Goal: Transaction & Acquisition: Book appointment/travel/reservation

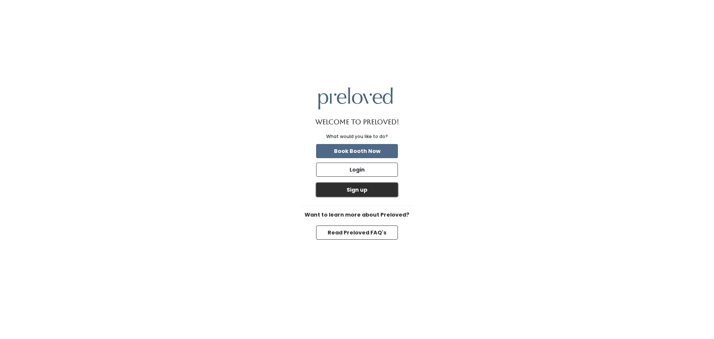
click at [359, 192] on button "Sign up" at bounding box center [357, 190] width 82 height 14
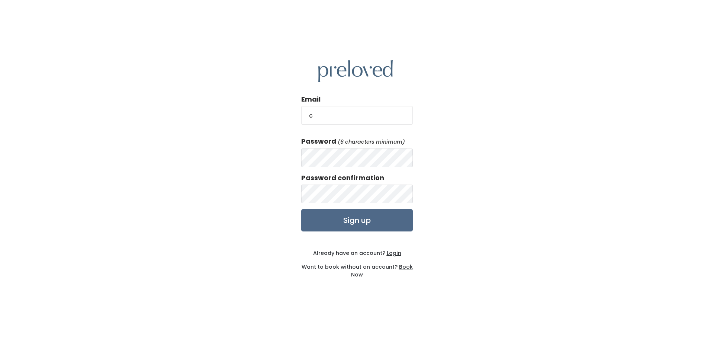
type input "cassandra.kali@gmail.com"
click at [301, 209] on input "Sign up" at bounding box center [357, 220] width 112 height 22
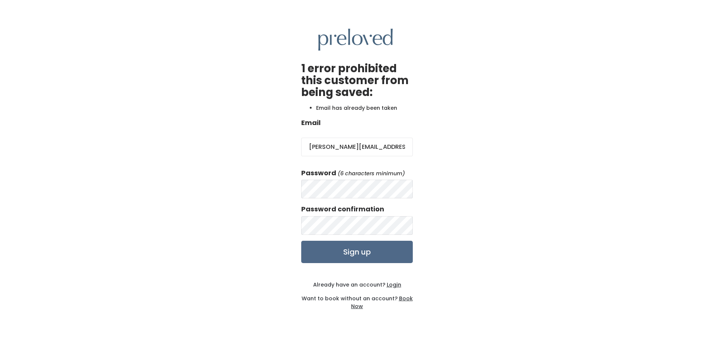
click at [354, 36] on img at bounding box center [355, 40] width 74 height 22
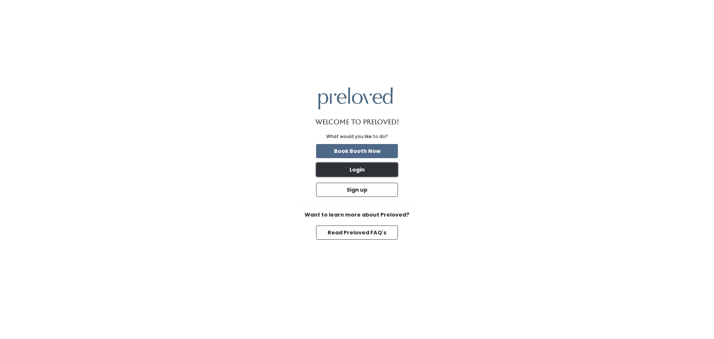
click at [364, 172] on button "Login" at bounding box center [357, 169] width 82 height 14
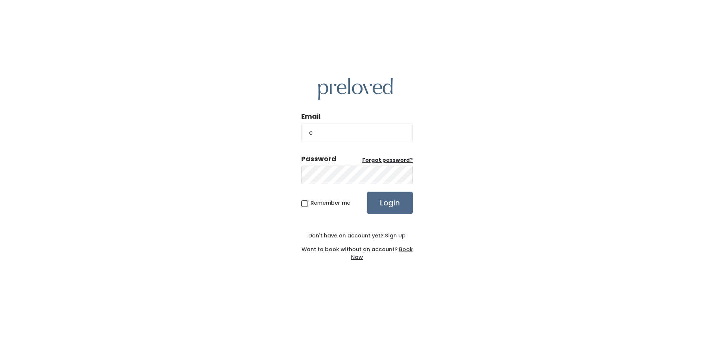
type input "[PERSON_NAME][EMAIL_ADDRESS][DOMAIN_NAME]"
click at [367, 191] on input "Login" at bounding box center [390, 202] width 46 height 22
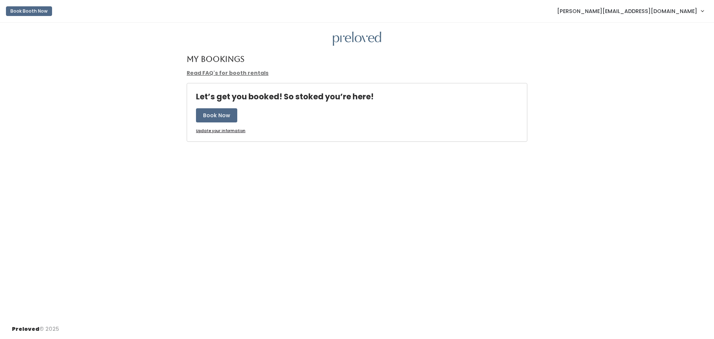
click at [223, 132] on u "Update your information" at bounding box center [220, 131] width 49 height 6
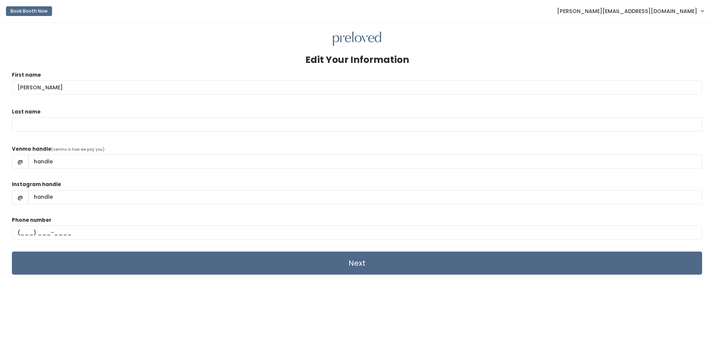
type input "Cassandra"
type input "Owens"
click at [137, 144] on form "First name Cassandra Last name Owens Venmo handle (venmo is how we pay you) @ I…" at bounding box center [357, 173] width 690 height 204
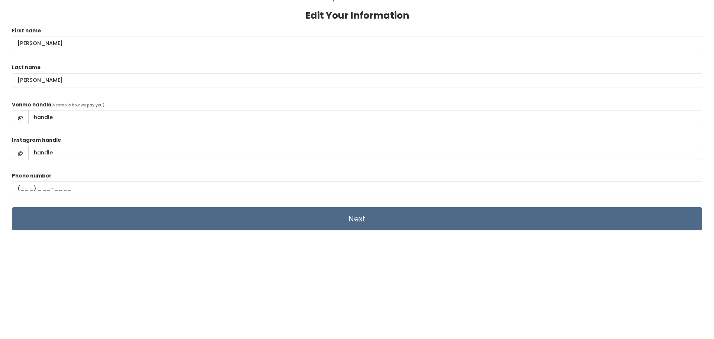
scroll to position [29, 0]
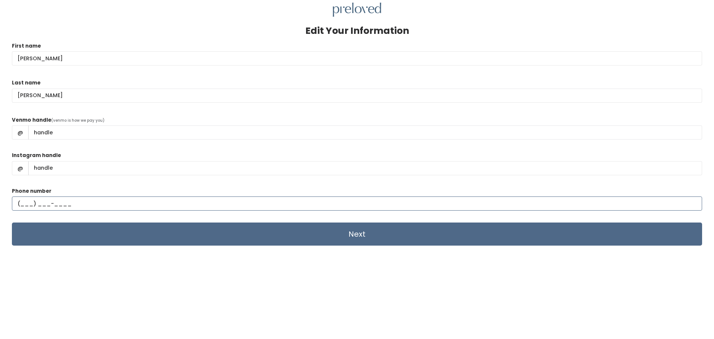
click at [25, 206] on input "text" at bounding box center [357, 203] width 690 height 14
type input "(618) 409-7692"
click at [77, 136] on input "Venmo handle" at bounding box center [365, 132] width 674 height 14
paste input "Cassandra-Owens-36"
type input "Cassandra-Owens-36"
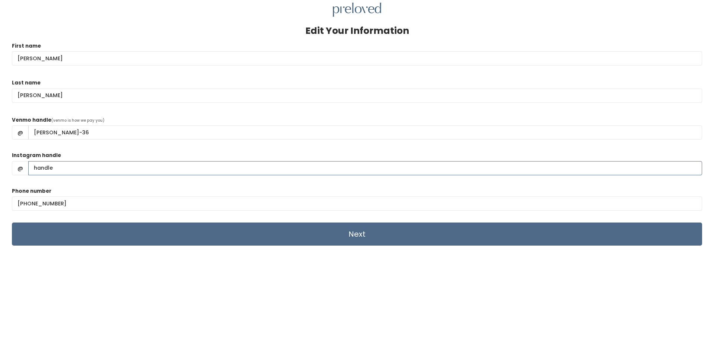
click at [135, 161] on input "Instagram handle" at bounding box center [365, 168] width 674 height 14
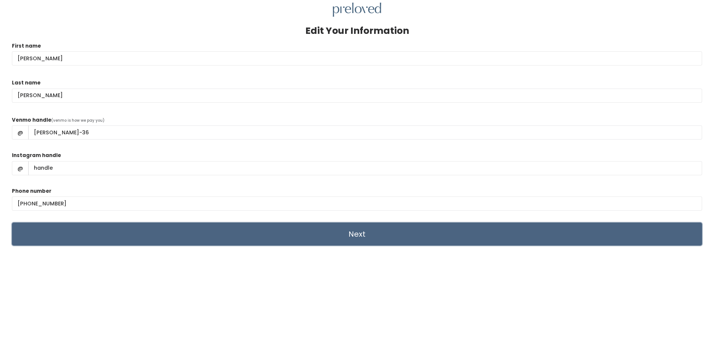
click at [291, 232] on input "Next" at bounding box center [357, 233] width 690 height 23
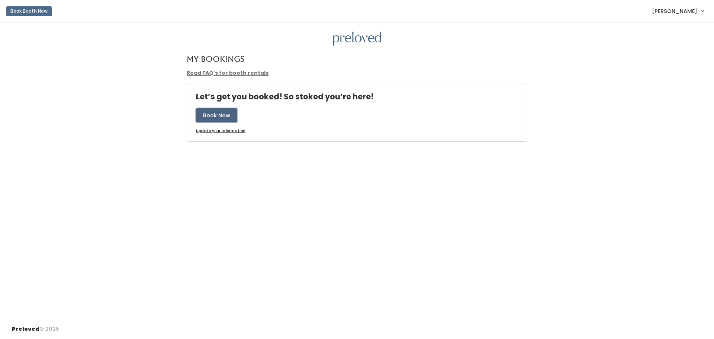
click at [229, 114] on button "Book Now" at bounding box center [216, 115] width 41 height 14
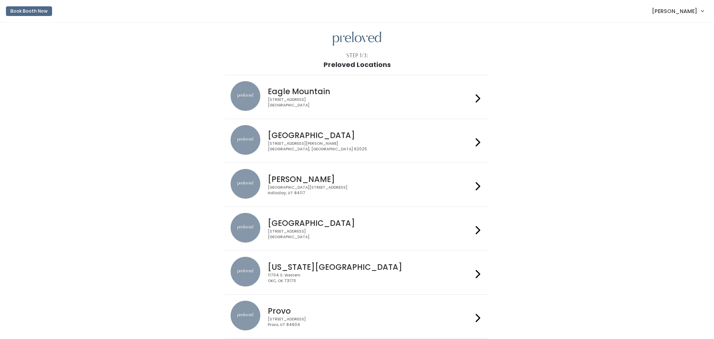
click at [282, 137] on h4 "[GEOGRAPHIC_DATA]" at bounding box center [370, 135] width 204 height 9
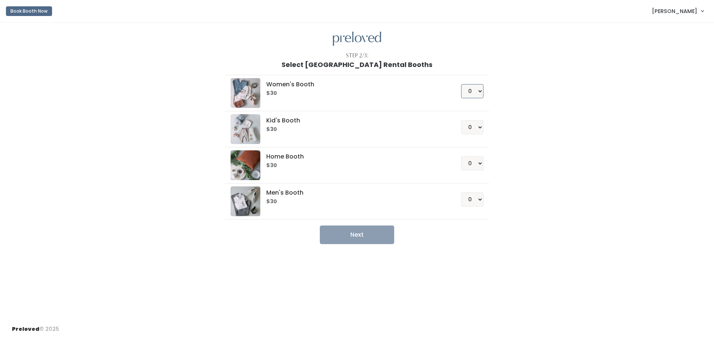
click at [477, 92] on select "0 1 2 3 4" at bounding box center [472, 91] width 22 height 14
select select "1"
click at [462, 84] on select "0 1 2 3 4" at bounding box center [472, 91] width 22 height 14
click at [351, 225] on button "Next" at bounding box center [357, 234] width 74 height 19
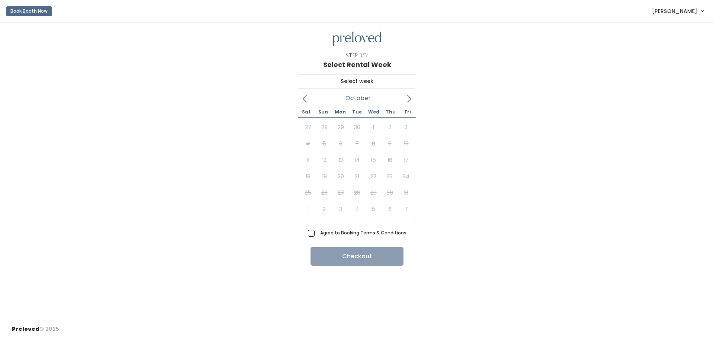
click at [411, 100] on icon at bounding box center [409, 98] width 8 height 8
click at [306, 100] on icon at bounding box center [305, 98] width 8 height 8
click at [413, 98] on span at bounding box center [409, 98] width 14 height 12
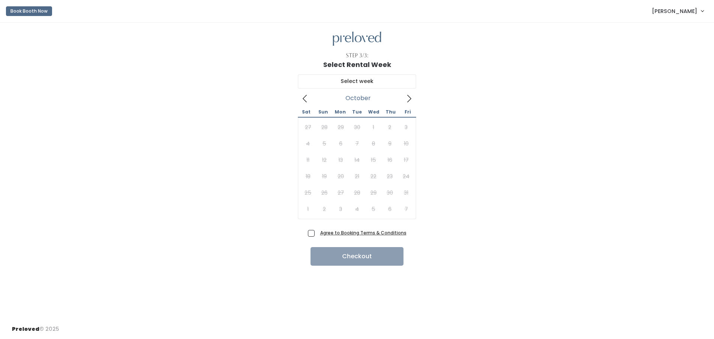
click at [413, 98] on span at bounding box center [409, 98] width 14 height 12
click at [405, 100] on icon at bounding box center [409, 98] width 8 height 8
click at [410, 98] on icon at bounding box center [409, 98] width 8 height 8
click at [426, 91] on div "January 2026 Sat Sun Mon Tue Wed Thu Fri 27 28 29 30 31 1 2 3 4 5 6 7 8 9 10 11…" at bounding box center [357, 147] width 690 height 159
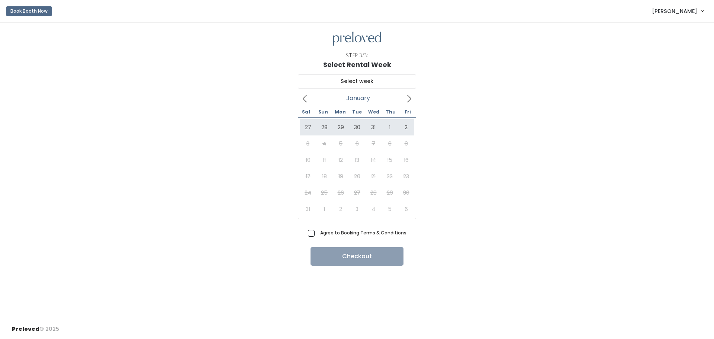
click at [408, 98] on icon at bounding box center [409, 98] width 8 height 8
click at [311, 97] on span at bounding box center [305, 98] width 14 height 12
click at [410, 101] on icon at bounding box center [409, 98] width 8 height 8
click at [296, 103] on div "January 2026 Sat Sun Mon Tue Wed Thu Fri 27 28 29 30 31 1 2 3 4 5 6 7 8 9 10 11…" at bounding box center [357, 147] width 690 height 159
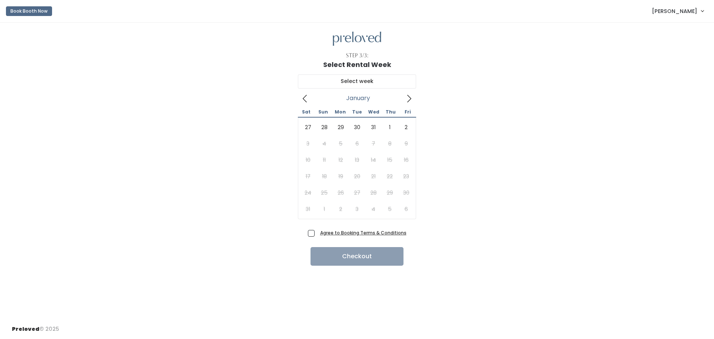
drag, startPoint x: 299, startPoint y: 101, endPoint x: 306, endPoint y: 96, distance: 9.4
click at [299, 101] on span at bounding box center [305, 98] width 14 height 12
click at [307, 95] on icon at bounding box center [305, 98] width 8 height 8
click at [307, 97] on icon at bounding box center [305, 98] width 8 height 8
click at [410, 100] on icon at bounding box center [409, 98] width 8 height 8
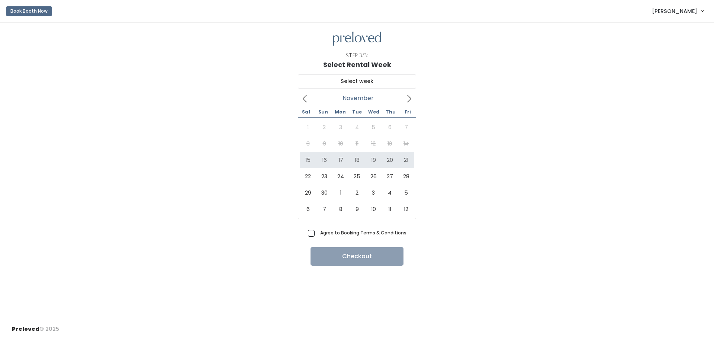
click at [472, 139] on div "November 2025 Sat Sun Mon Tue Wed Thu Fri 1 2 3 4 5 6 7 8 9 10 11 12 13 14 15 1…" at bounding box center [357, 147] width 690 height 159
click at [307, 100] on icon at bounding box center [305, 98] width 8 height 8
click at [406, 105] on div "Sat Sun Mon Tue Wed Thu Fri 30 31 1 2 3 4 5 6 7 8 9 10 11 12 13 14 15 16 17 18 …" at bounding box center [357, 161] width 118 height 115
click at [407, 104] on span at bounding box center [409, 98] width 14 height 12
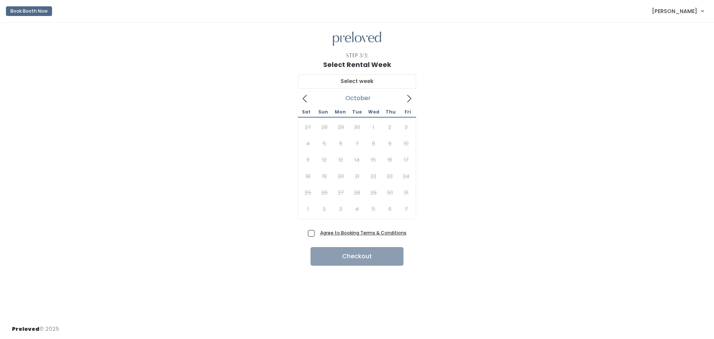
click at [410, 104] on div "October 2025 Sat Sun Mon Tue Wed Thu Fri 27 28 29 30 1 2 3 4 5 6 7 8 9 10 11 12…" at bounding box center [357, 155] width 118 height 127
click at [406, 100] on icon at bounding box center [409, 98] width 8 height 8
click at [297, 100] on div "December 2025 Sat Sun Mon Tue Wed Thu Fri 29 30 1 2 3 4 5 6 7 8 9 10 11 12 13 1…" at bounding box center [357, 147] width 690 height 159
click at [307, 97] on icon at bounding box center [305, 98] width 8 height 8
click at [409, 96] on icon at bounding box center [409, 98] width 8 height 8
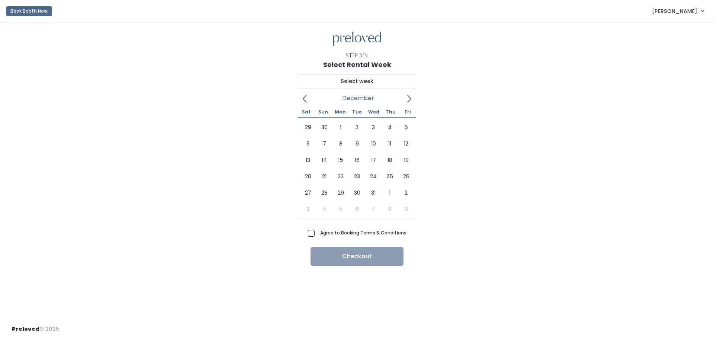
click at [304, 99] on icon at bounding box center [305, 98] width 4 height 7
type input "November 15 to November 21"
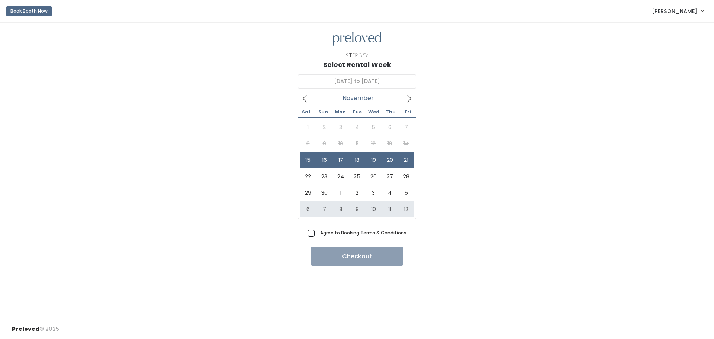
click at [354, 233] on u "Agree to Booking Terms & Conditions" at bounding box center [363, 232] width 86 height 6
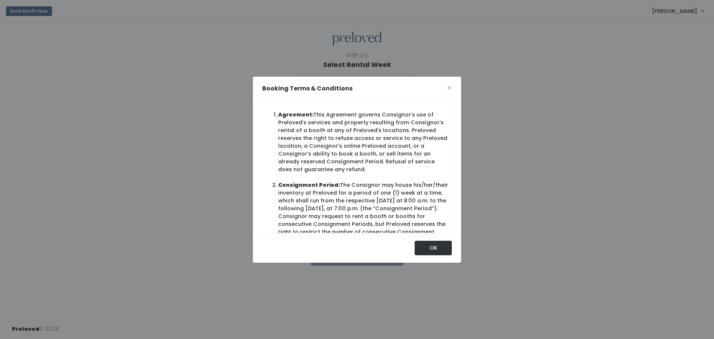
scroll to position [32, 0]
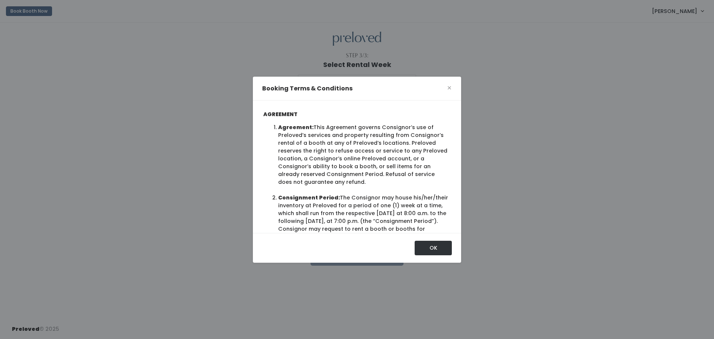
click at [338, 162] on li "Agreement: This Agreement governs Consignor’s use of Preloved’s services and pr…" at bounding box center [363, 154] width 171 height 62
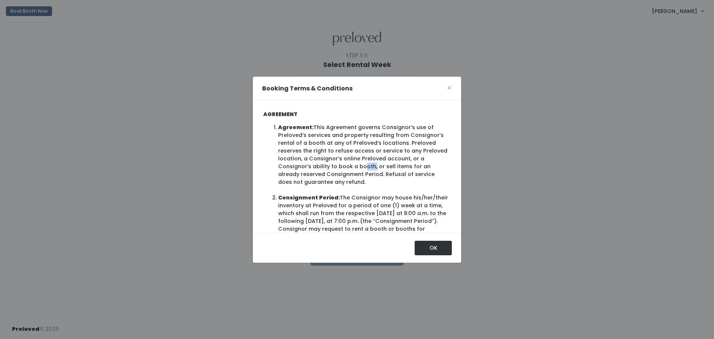
click at [338, 162] on li "Agreement: This Agreement governs Consignor’s use of Preloved’s services and pr…" at bounding box center [363, 154] width 171 height 62
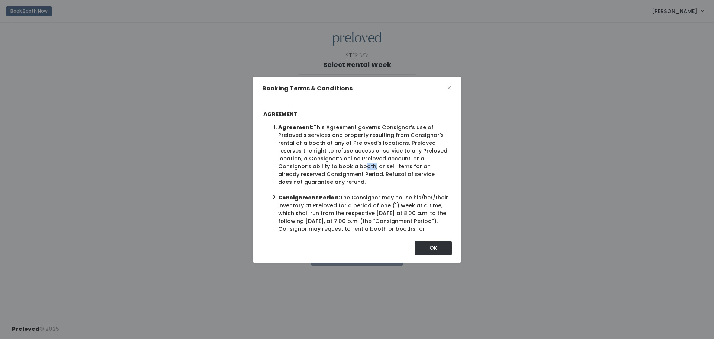
click at [338, 162] on li "Agreement: This Agreement governs Consignor’s use of Preloved’s services and pr…" at bounding box center [363, 154] width 171 height 62
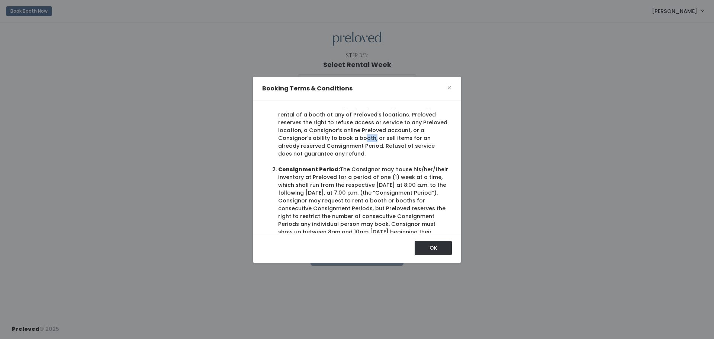
scroll to position [62, 0]
click at [349, 180] on li "Consignment Period:" at bounding box center [363, 230] width 171 height 133
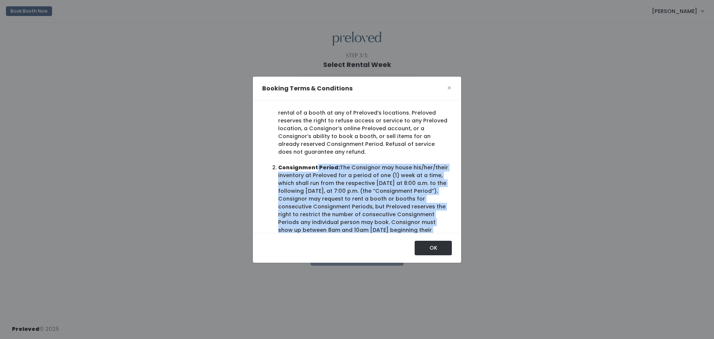
click at [348, 181] on li "Consignment Period:" at bounding box center [363, 230] width 171 height 133
click at [363, 173] on li "Consignment Period:" at bounding box center [363, 230] width 171 height 133
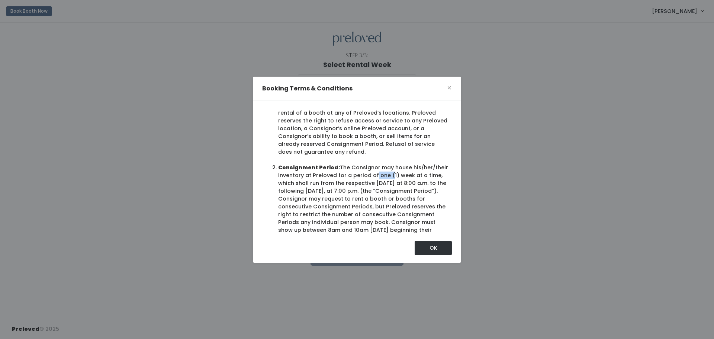
click at [363, 173] on li "Consignment Period:" at bounding box center [363, 230] width 171 height 133
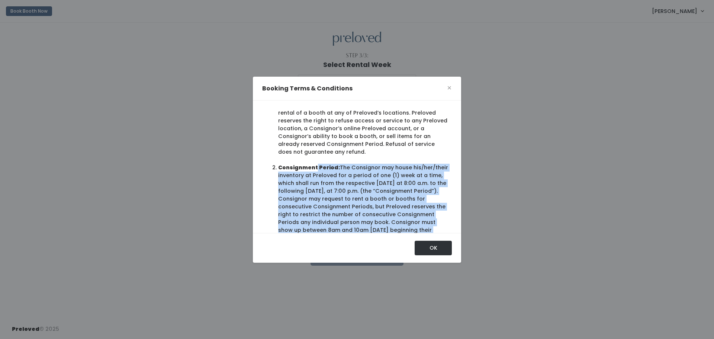
click at [363, 173] on li "Consignment Period:" at bounding box center [363, 230] width 171 height 133
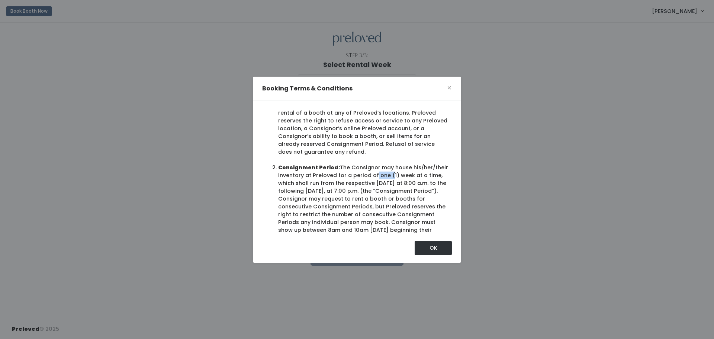
click at [363, 173] on li "Consignment Period:" at bounding box center [363, 230] width 171 height 133
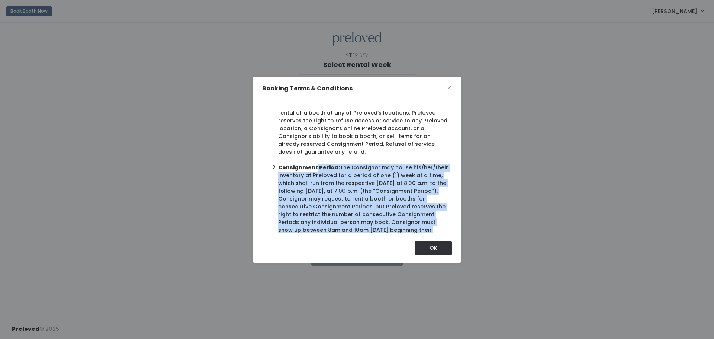
click at [363, 173] on li "Consignment Period:" at bounding box center [363, 230] width 171 height 133
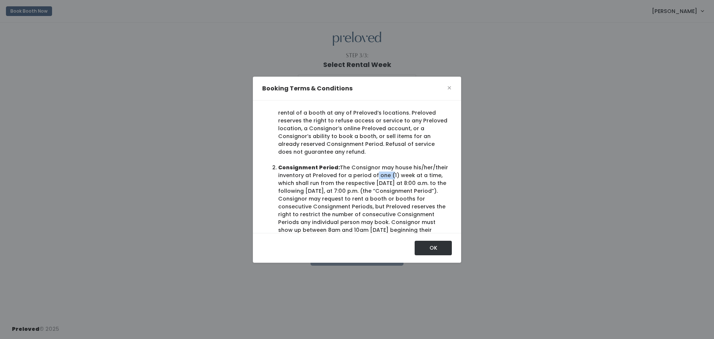
click at [363, 173] on li "Consignment Period:" at bounding box center [363, 230] width 171 height 133
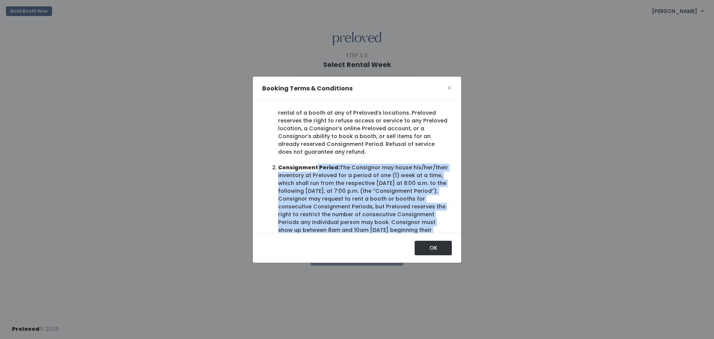
click at [363, 173] on li "Consignment Period:" at bounding box center [363, 230] width 171 height 133
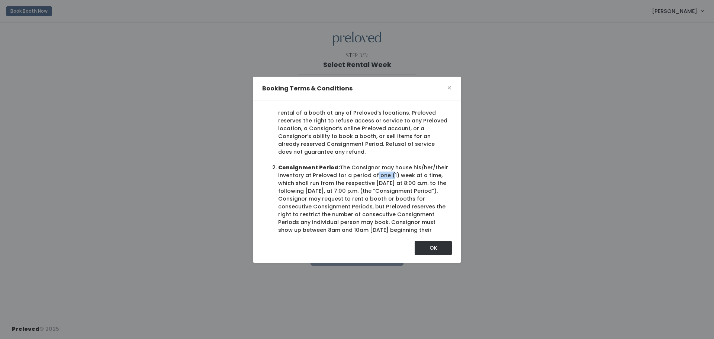
click at [363, 173] on li "Consignment Period:" at bounding box center [363, 230] width 171 height 133
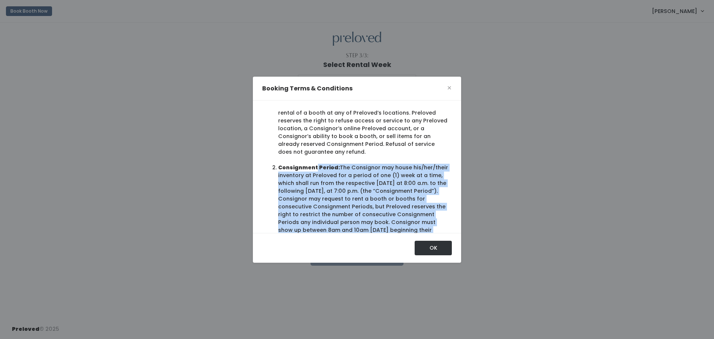
click at [363, 173] on li "Consignment Period:" at bounding box center [363, 230] width 171 height 133
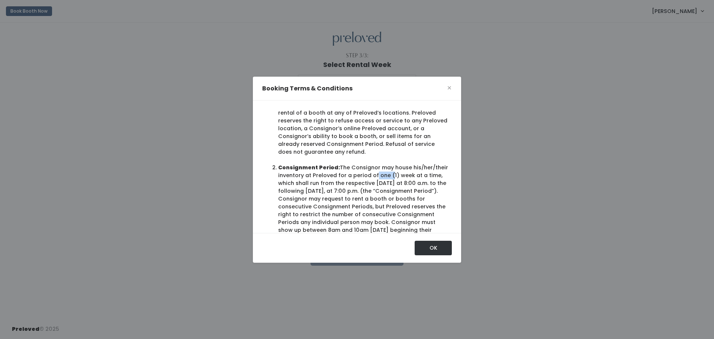
click at [363, 173] on li "Consignment Period:" at bounding box center [363, 230] width 171 height 133
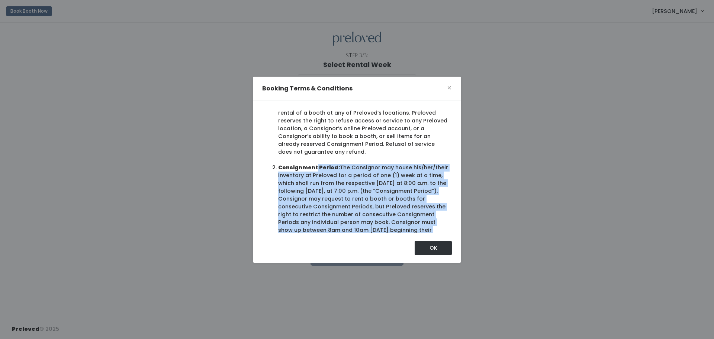
click at [363, 173] on li "Consignment Period:" at bounding box center [363, 230] width 171 height 133
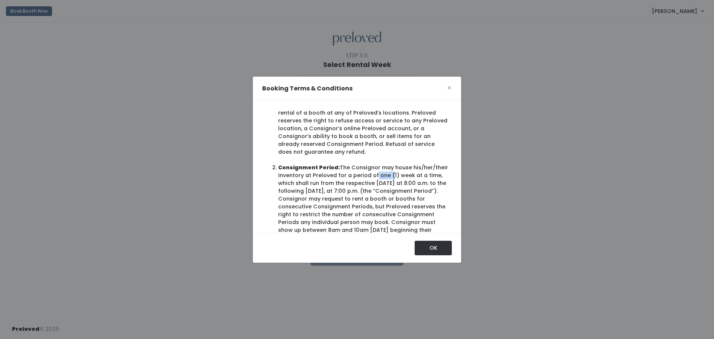
click at [363, 173] on li "Consignment Period:" at bounding box center [363, 230] width 171 height 133
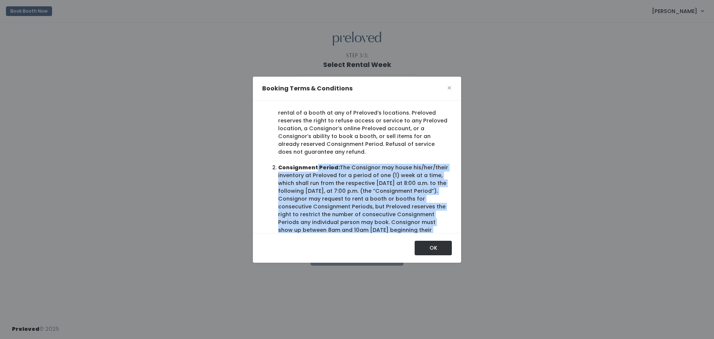
click at [363, 173] on li "Consignment Period:" at bounding box center [363, 230] width 171 height 133
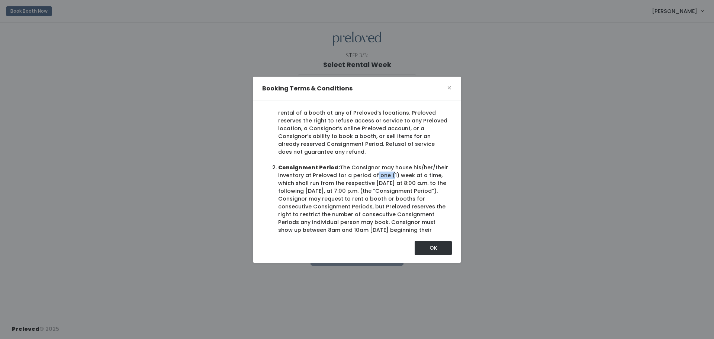
click at [363, 173] on li "Consignment Period:" at bounding box center [363, 230] width 171 height 133
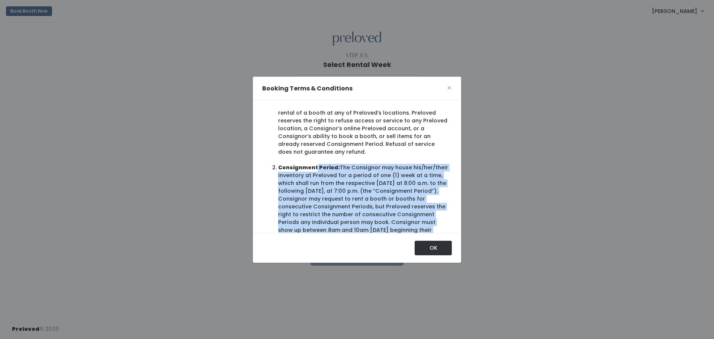
click at [363, 173] on li "Consignment Period:" at bounding box center [363, 230] width 171 height 133
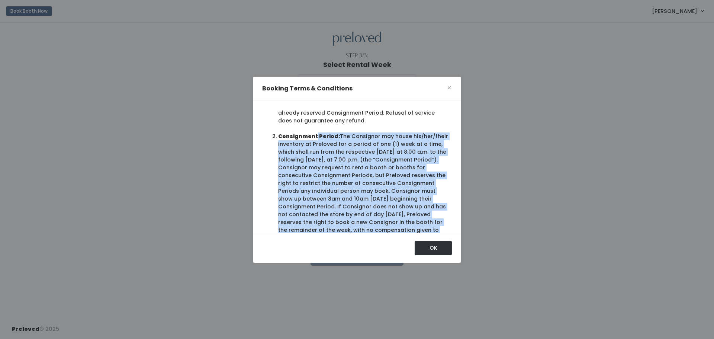
scroll to position [95, 0]
click at [355, 183] on li "Consignment Period:" at bounding box center [363, 197] width 171 height 133
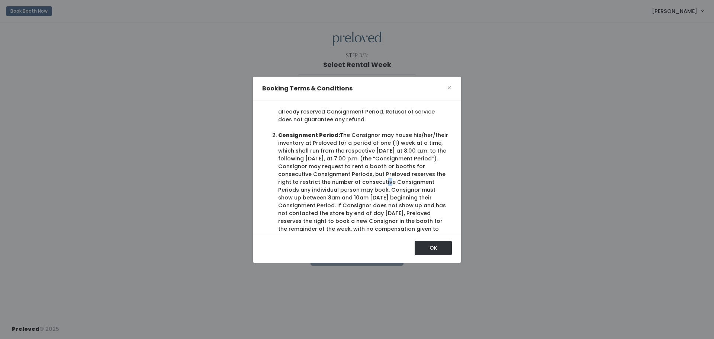
click at [355, 183] on li "Consignment Period:" at bounding box center [363, 197] width 171 height 133
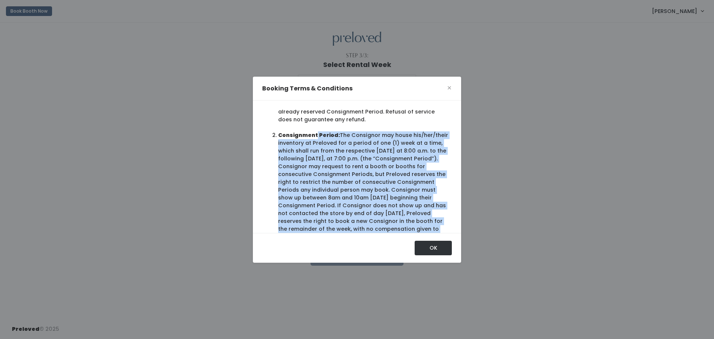
click at [355, 183] on li "Consignment Period:" at bounding box center [363, 197] width 171 height 133
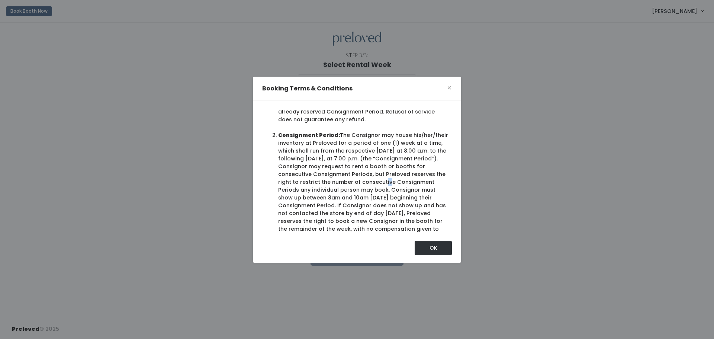
click at [355, 183] on li "Consignment Period:" at bounding box center [363, 197] width 171 height 133
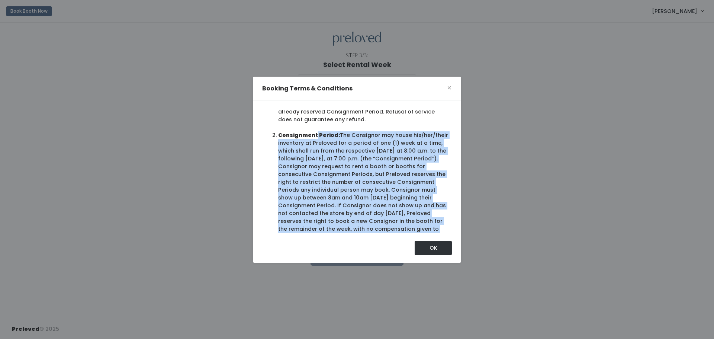
click at [355, 183] on li "Consignment Period:" at bounding box center [363, 197] width 171 height 133
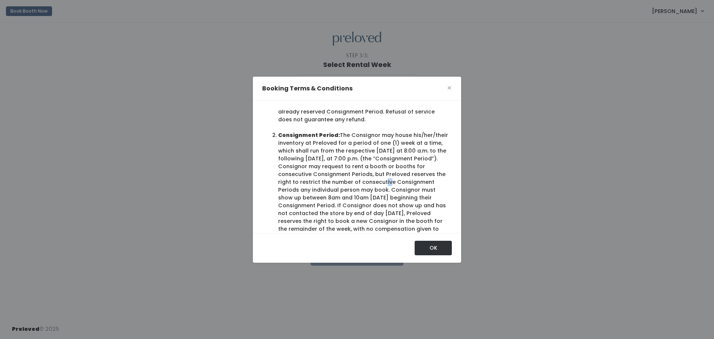
click at [355, 183] on li "Consignment Period:" at bounding box center [363, 197] width 171 height 133
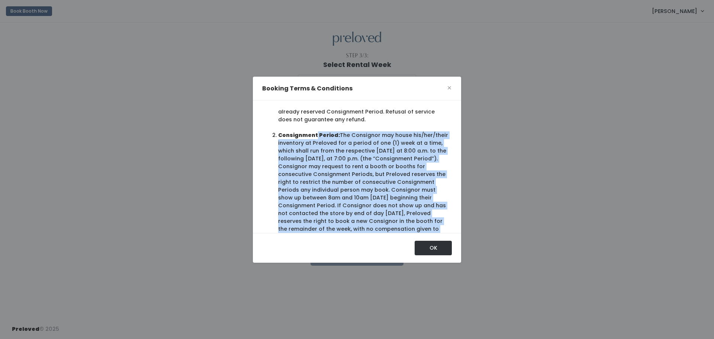
click at [355, 183] on li "Consignment Period:" at bounding box center [363, 197] width 171 height 133
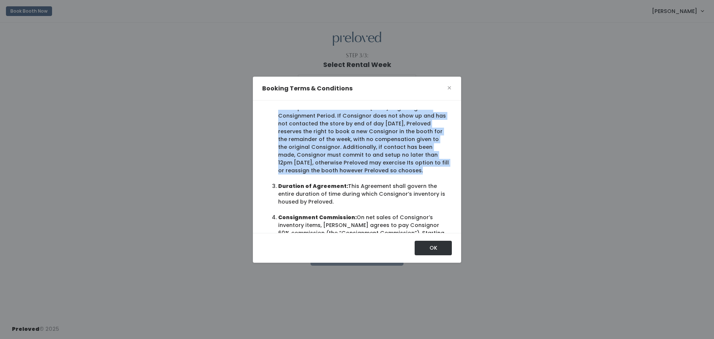
scroll to position [189, 0]
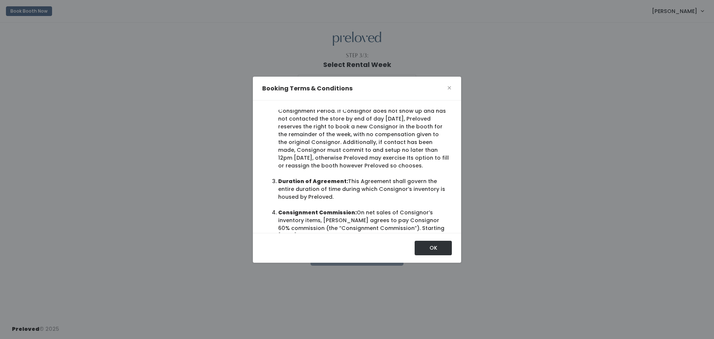
click at [355, 183] on li "Duration of Agreement: This Agreement shall govern the entire duration of time …" at bounding box center [363, 188] width 171 height 23
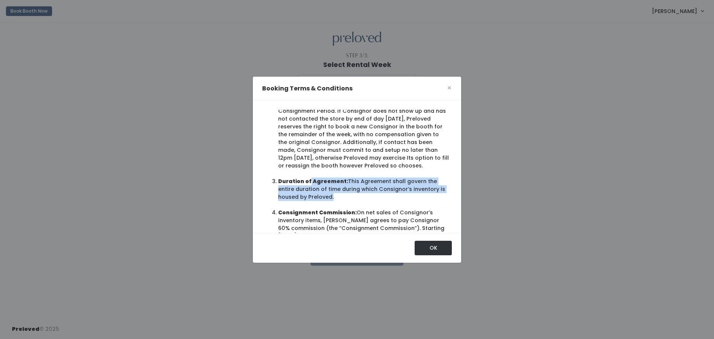
click at [355, 183] on li "Duration of Agreement: This Agreement shall govern the entire duration of time …" at bounding box center [363, 188] width 171 height 23
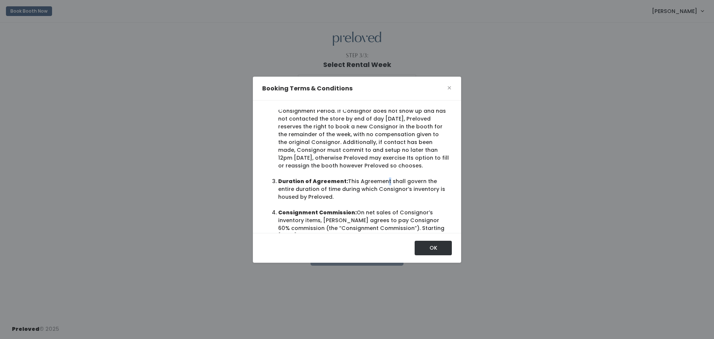
click at [355, 183] on li "Duration of Agreement: This Agreement shall govern the entire duration of time …" at bounding box center [363, 188] width 171 height 23
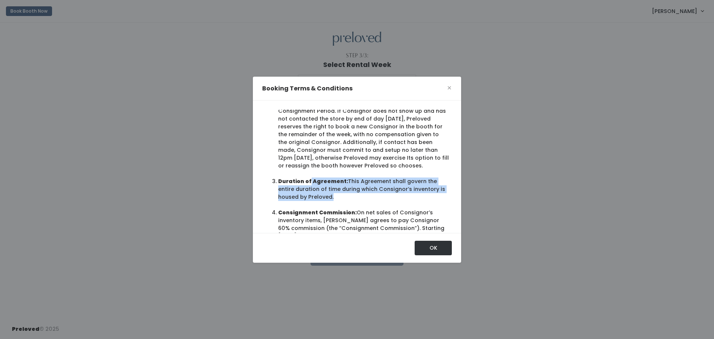
click at [355, 183] on li "Duration of Agreement: This Agreement shall govern the entire duration of time …" at bounding box center [363, 188] width 171 height 23
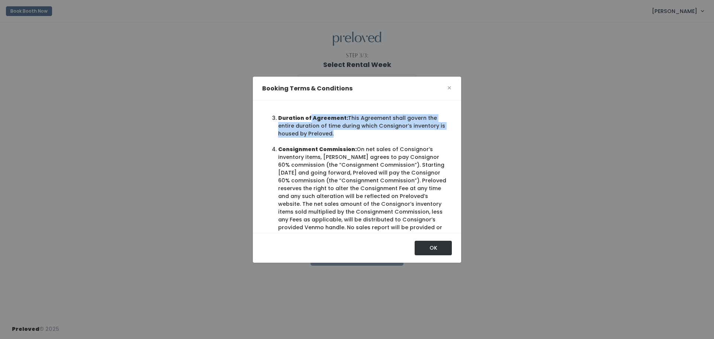
scroll to position [250, 0]
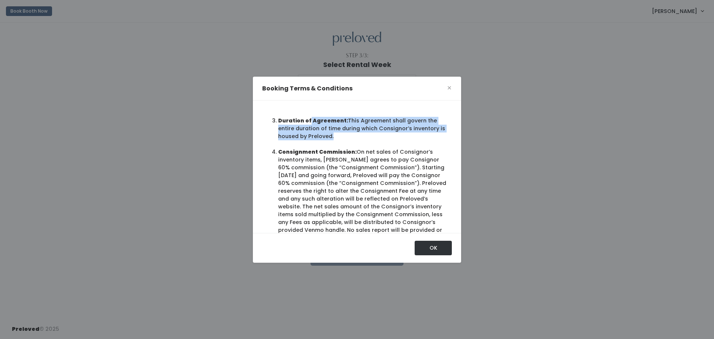
click at [378, 127] on li "Duration of Agreement: This Agreement shall govern the entire duration of time …" at bounding box center [363, 128] width 171 height 23
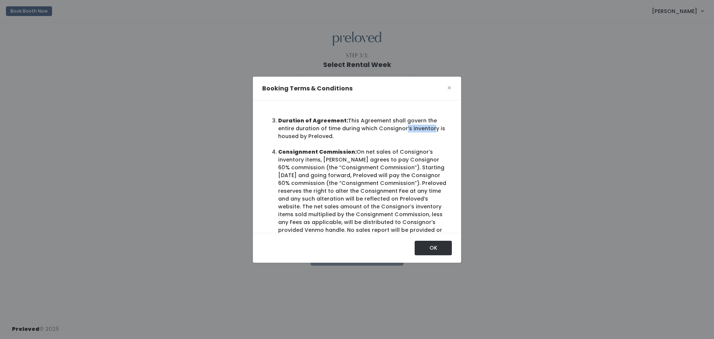
click at [378, 127] on li "Duration of Agreement: This Agreement shall govern the entire duration of time …" at bounding box center [363, 128] width 171 height 23
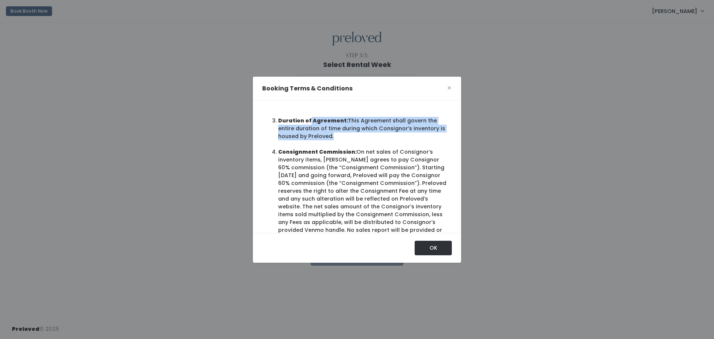
click at [378, 127] on li "Duration of Agreement: This Agreement shall govern the entire duration of time …" at bounding box center [363, 128] width 171 height 23
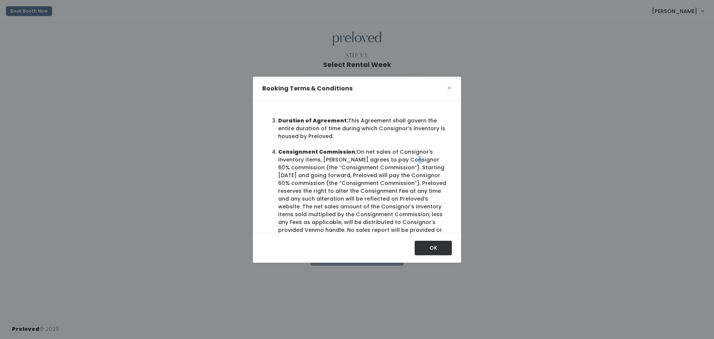
click at [382, 159] on li "Consignment Commission: On net sales of Consignor’s inventory items, Preloved a…" at bounding box center [363, 198] width 171 height 101
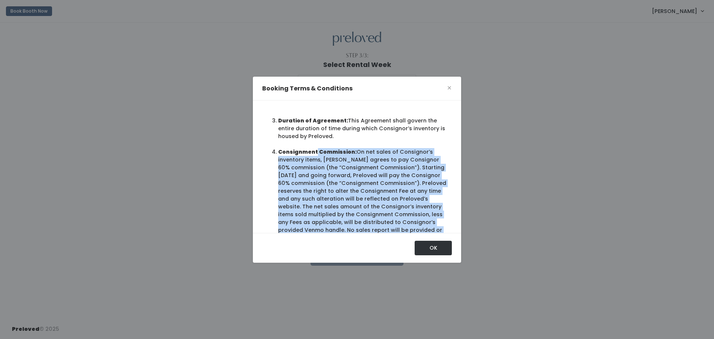
click at [382, 159] on li "Consignment Commission: On net sales of Consignor’s inventory items, Preloved a…" at bounding box center [363, 198] width 171 height 101
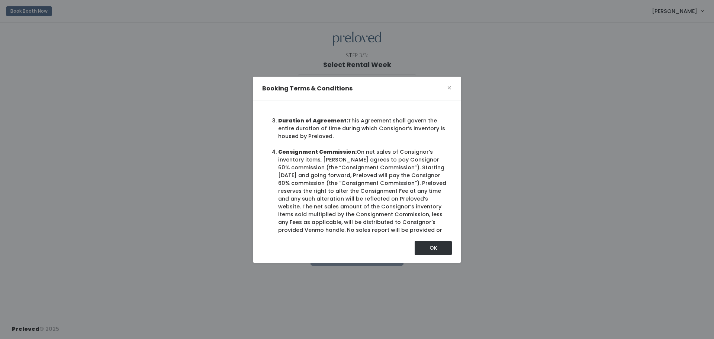
click at [372, 182] on li "Consignment Commission: On net sales of Consignor’s inventory items, Preloved a…" at bounding box center [363, 198] width 171 height 101
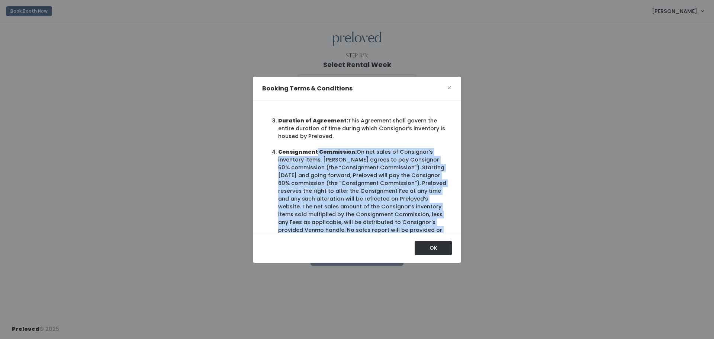
click at [372, 182] on li "Consignment Commission: On net sales of Consignor’s inventory items, Preloved a…" at bounding box center [363, 198] width 171 height 101
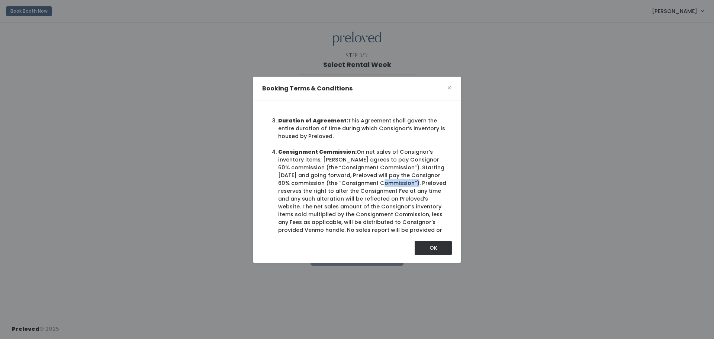
click at [372, 182] on li "Consignment Commission: On net sales of Consignor’s inventory items, Preloved a…" at bounding box center [363, 198] width 171 height 101
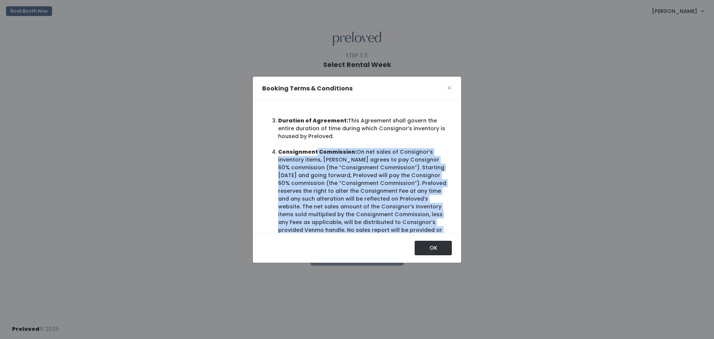
click at [372, 182] on li "Consignment Commission: On net sales of Consignor’s inventory items, Preloved a…" at bounding box center [363, 198] width 171 height 101
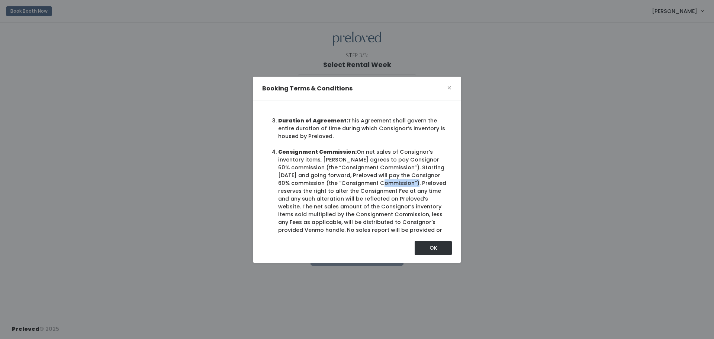
click at [372, 182] on li "Consignment Commission: On net sales of Consignor’s inventory items, Preloved a…" at bounding box center [363, 198] width 171 height 101
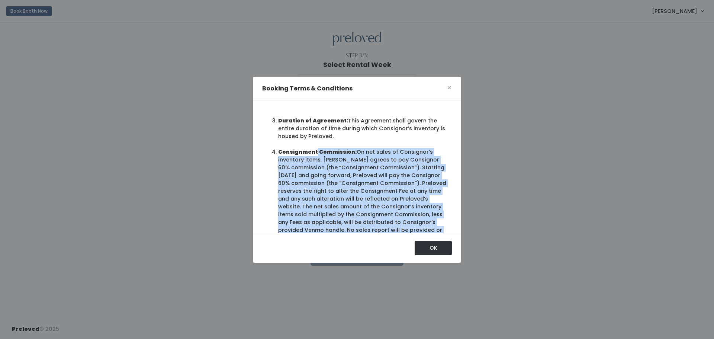
click at [372, 182] on li "Consignment Commission: On net sales of Consignor’s inventory items, Preloved a…" at bounding box center [363, 198] width 171 height 101
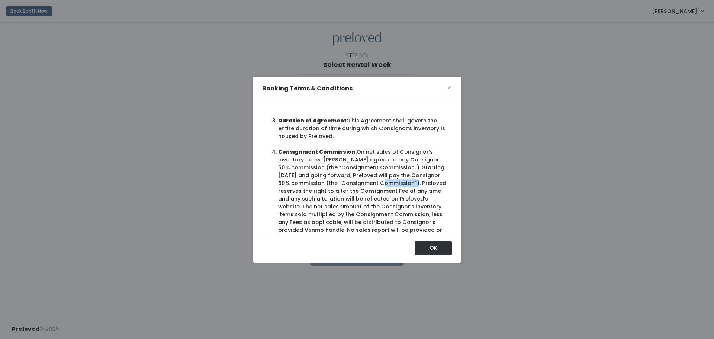
click at [372, 182] on li "Consignment Commission: On net sales of Consignor’s inventory items, Preloved a…" at bounding box center [363, 198] width 171 height 101
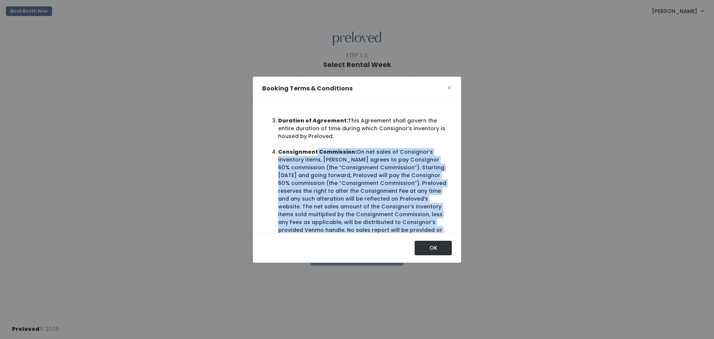
click at [372, 182] on li "Consignment Commission: On net sales of Consignor’s inventory items, Preloved a…" at bounding box center [363, 198] width 171 height 101
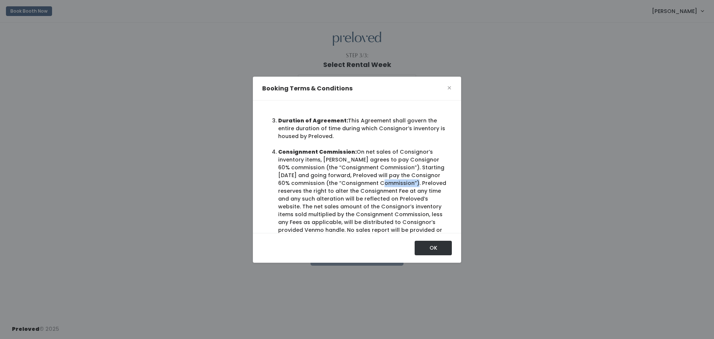
click at [372, 182] on li "Consignment Commission: On net sales of Consignor’s inventory items, Preloved a…" at bounding box center [363, 198] width 171 height 101
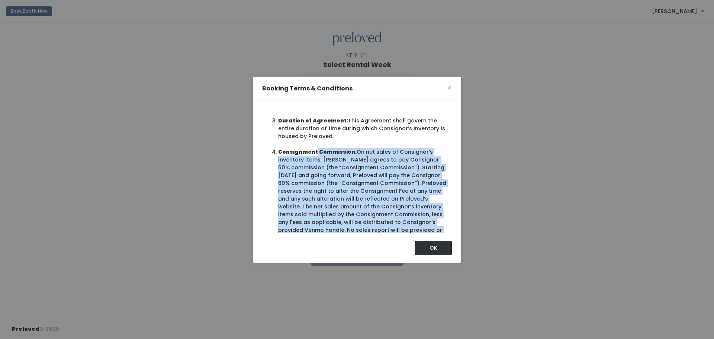
click at [372, 182] on li "Consignment Commission: On net sales of Consignor’s inventory items, Preloved a…" at bounding box center [363, 198] width 171 height 101
click at [362, 201] on li "Consignment Commission: On net sales of Consignor’s inventory items, Preloved a…" at bounding box center [363, 198] width 171 height 101
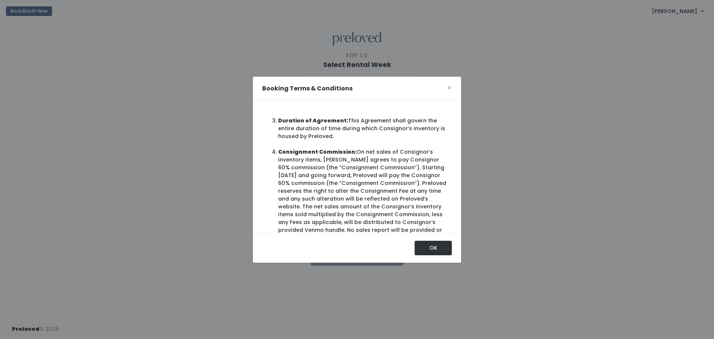
click at [360, 203] on li "Consignment Commission: On net sales of Consignor’s inventory items, Preloved a…" at bounding box center [363, 198] width 171 height 101
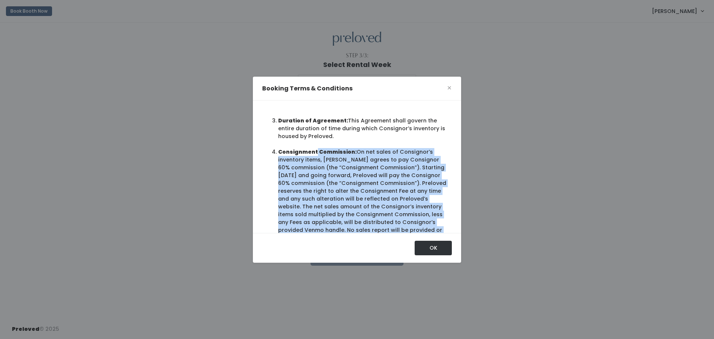
click at [360, 203] on li "Consignment Commission: On net sales of Consignor’s inventory items, Preloved a…" at bounding box center [363, 198] width 171 height 101
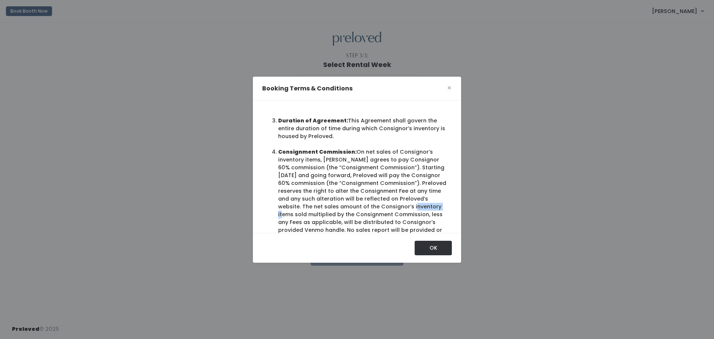
click at [360, 203] on li "Consignment Commission: On net sales of Consignor’s inventory items, Preloved a…" at bounding box center [363, 198] width 171 height 101
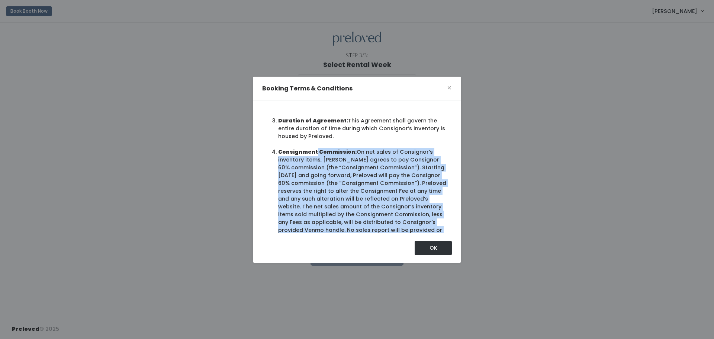
click at [360, 203] on li "Consignment Commission: On net sales of Consignor’s inventory items, Preloved a…" at bounding box center [363, 198] width 171 height 101
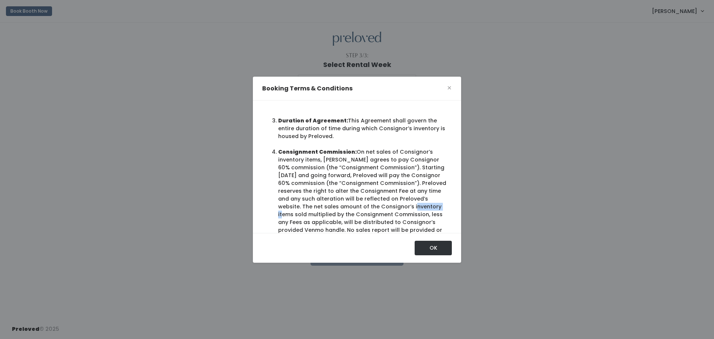
click at [360, 203] on li "Consignment Commission: On net sales of Consignor’s inventory items, Preloved a…" at bounding box center [363, 198] width 171 height 101
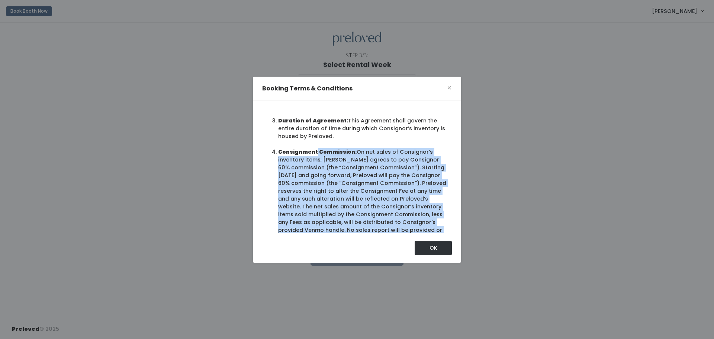
click at [360, 203] on li "Consignment Commission: On net sales of Consignor’s inventory items, Preloved a…" at bounding box center [363, 198] width 171 height 101
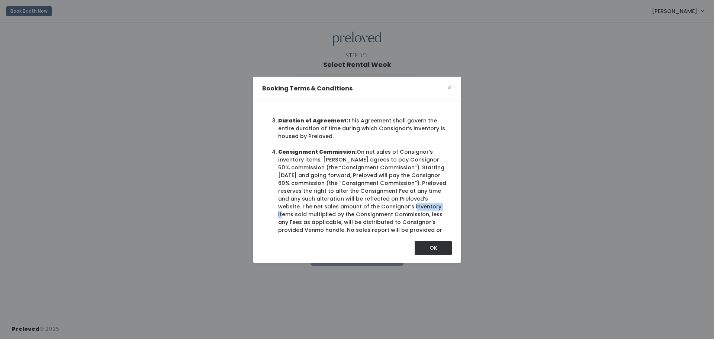
click at [360, 203] on li "Consignment Commission: On net sales of Consignor’s inventory items, Preloved a…" at bounding box center [363, 198] width 171 height 101
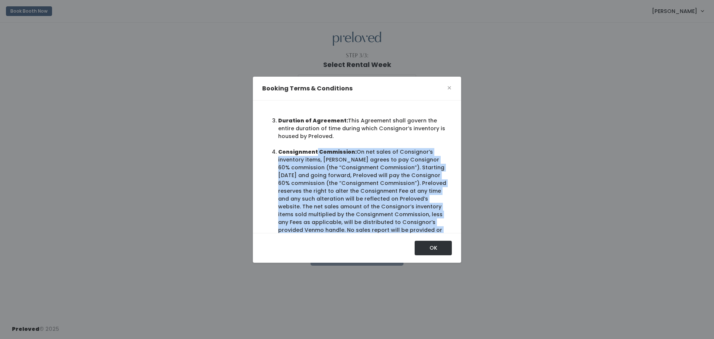
click at [360, 203] on li "Consignment Commission: On net sales of Consignor’s inventory items, Preloved a…" at bounding box center [363, 198] width 171 height 101
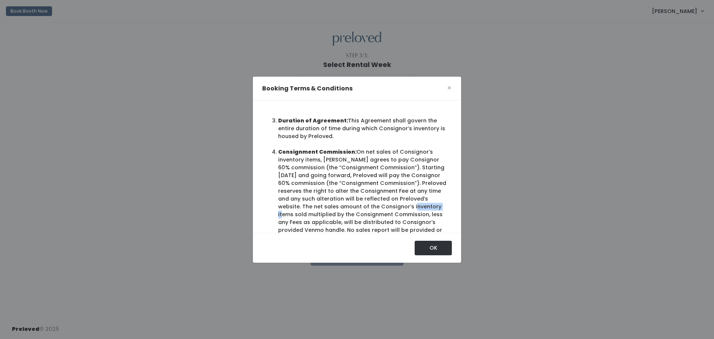
click at [360, 203] on li "Consignment Commission: On net sales of Consignor’s inventory items, Preloved a…" at bounding box center [363, 198] width 171 height 101
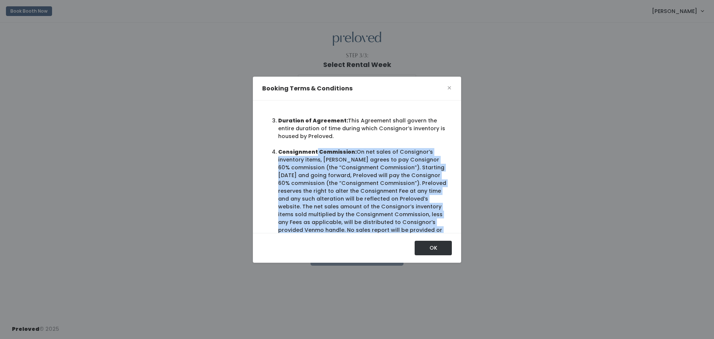
click at [360, 203] on li "Consignment Commission: On net sales of Consignor’s inventory items, Preloved a…" at bounding box center [363, 198] width 171 height 101
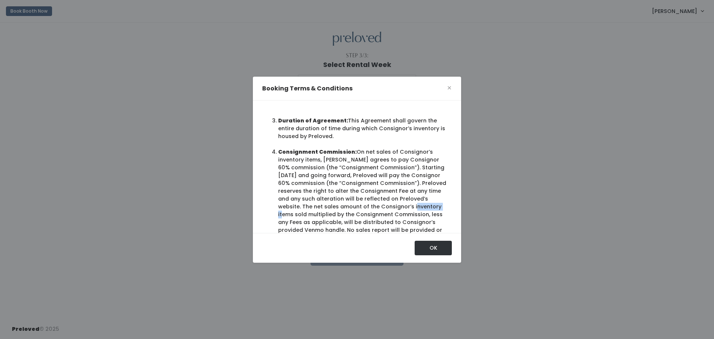
click at [360, 203] on li "Consignment Commission: On net sales of Consignor’s inventory items, Preloved a…" at bounding box center [363, 198] width 171 height 101
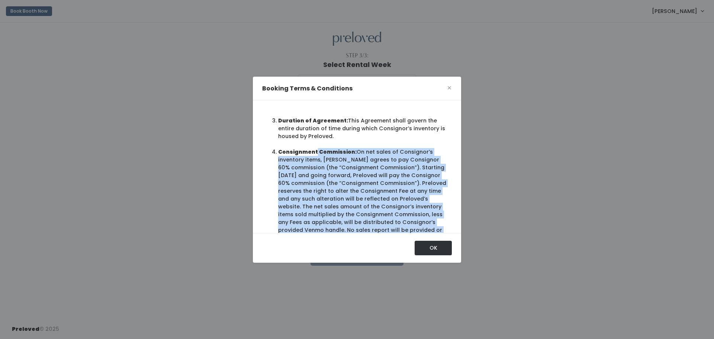
click at [360, 203] on li "Consignment Commission: On net sales of Consignor’s inventory items, Preloved a…" at bounding box center [363, 198] width 171 height 101
click at [359, 203] on li "Consignment Commission: On net sales of Consignor’s inventory items, Preloved a…" at bounding box center [363, 198] width 171 height 101
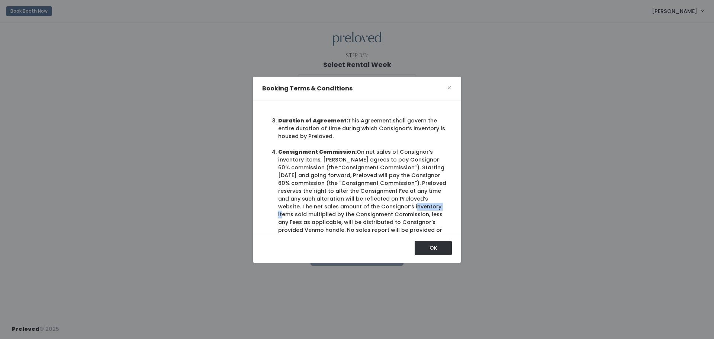
click at [359, 203] on li "Consignment Commission: On net sales of Consignor’s inventory items, Preloved a…" at bounding box center [363, 198] width 171 height 101
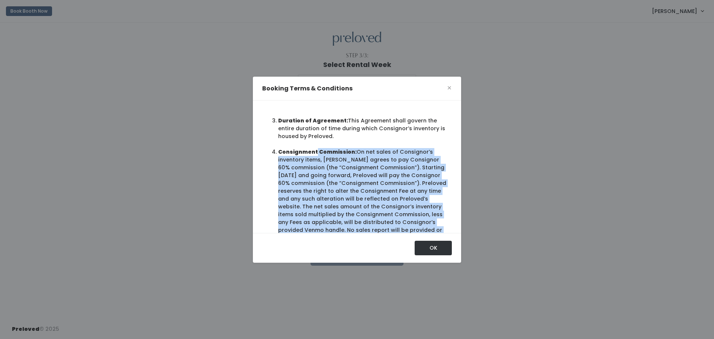
click at [359, 203] on li "Consignment Commission: On net sales of Consignor’s inventory items, Preloved a…" at bounding box center [363, 198] width 171 height 101
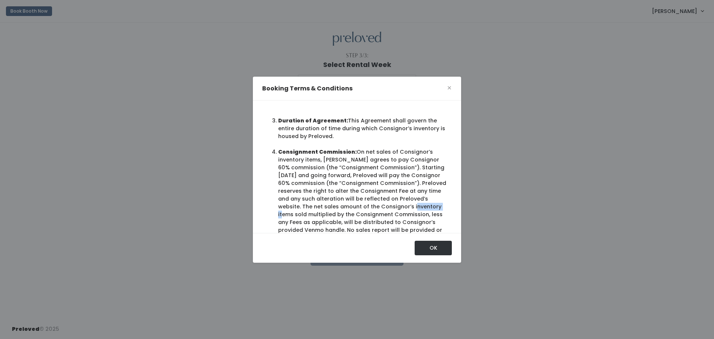
click at [359, 203] on li "Consignment Commission: On net sales of Consignor’s inventory items, Preloved a…" at bounding box center [363, 198] width 171 height 101
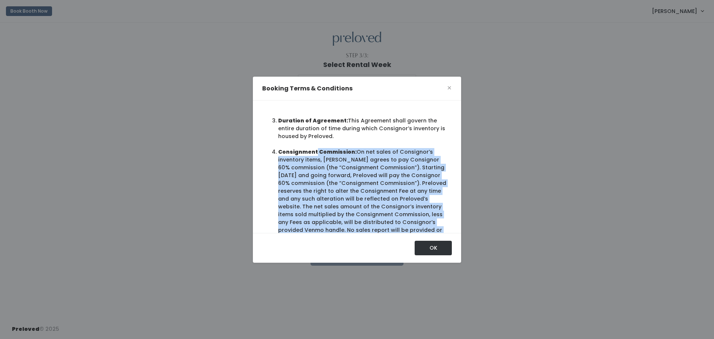
click at [359, 203] on li "Consignment Commission: On net sales of Consignor’s inventory items, Preloved a…" at bounding box center [363, 198] width 171 height 101
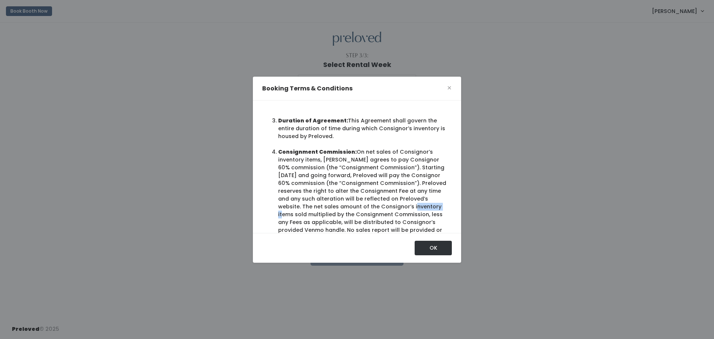
click at [359, 203] on li "Consignment Commission: On net sales of Consignor’s inventory items, Preloved a…" at bounding box center [363, 198] width 171 height 101
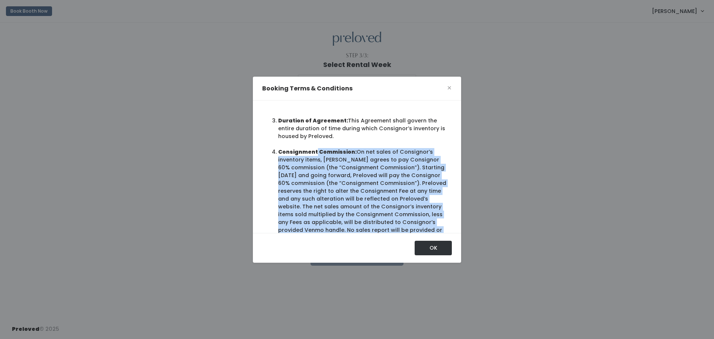
click at [359, 203] on li "Consignment Commission: On net sales of Consignor’s inventory items, Preloved a…" at bounding box center [363, 198] width 171 height 101
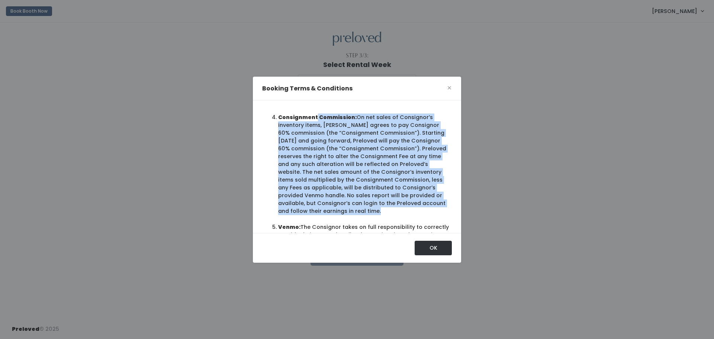
scroll to position [285, 0]
click at [359, 202] on li "Consignment Commission: On net sales of Consignor’s inventory items, Preloved a…" at bounding box center [363, 163] width 171 height 101
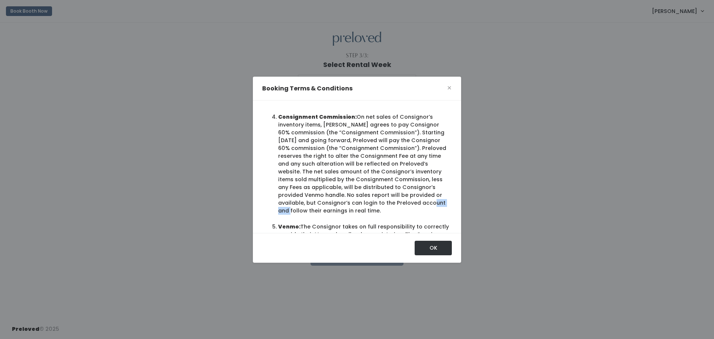
click at [359, 202] on li "Consignment Commission: On net sales of Consignor’s inventory items, Preloved a…" at bounding box center [363, 163] width 171 height 101
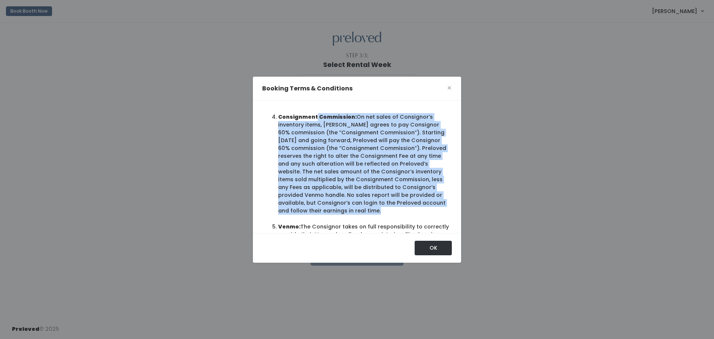
click at [359, 202] on li "Consignment Commission: On net sales of Consignor’s inventory items, Preloved a…" at bounding box center [363, 163] width 171 height 101
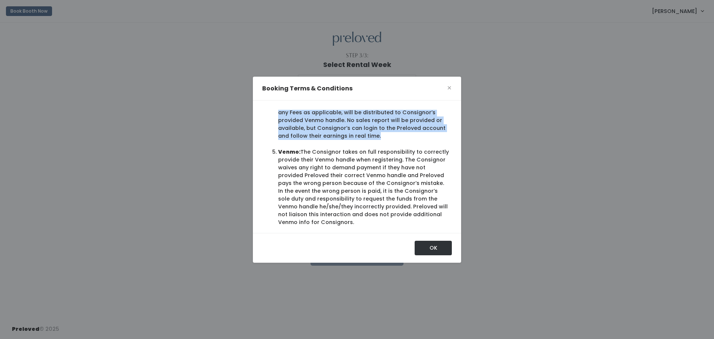
scroll to position [362, 0]
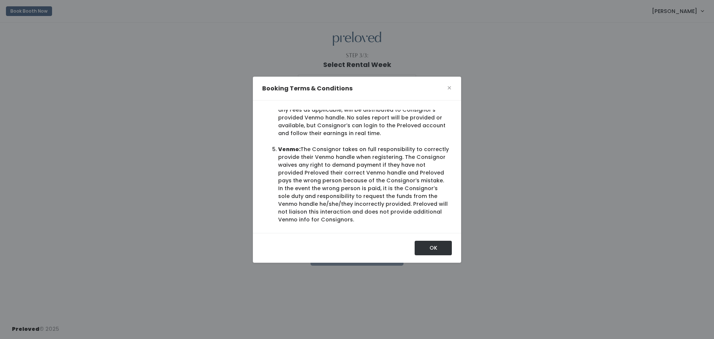
click at [359, 202] on li "Venmo: The Consignor takes on full responsibility to correctly provide their Ve…" at bounding box center [363, 184] width 171 height 78
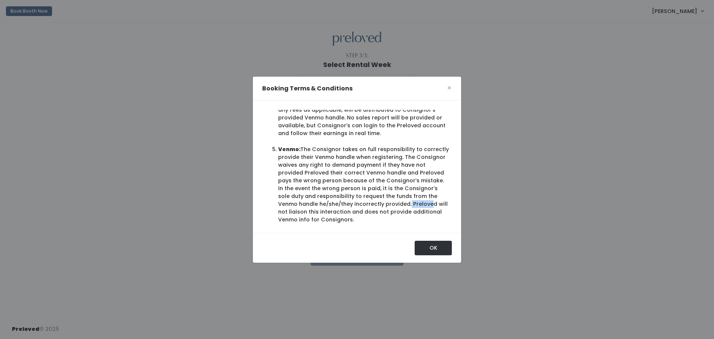
click at [359, 202] on li "Venmo: The Consignor takes on full responsibility to correctly provide their Ve…" at bounding box center [363, 184] width 171 height 78
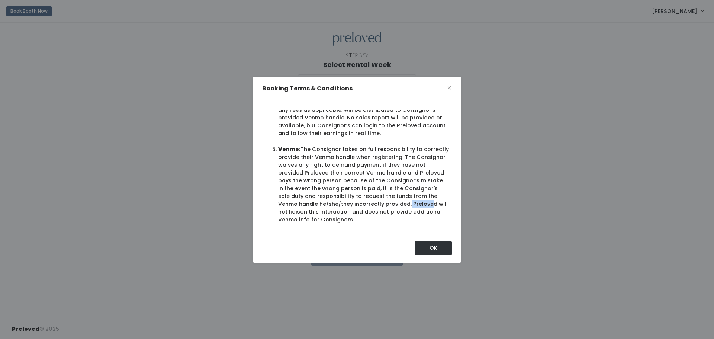
click at [359, 202] on li "Venmo: The Consignor takes on full responsibility to correctly provide their Ve…" at bounding box center [363, 184] width 171 height 78
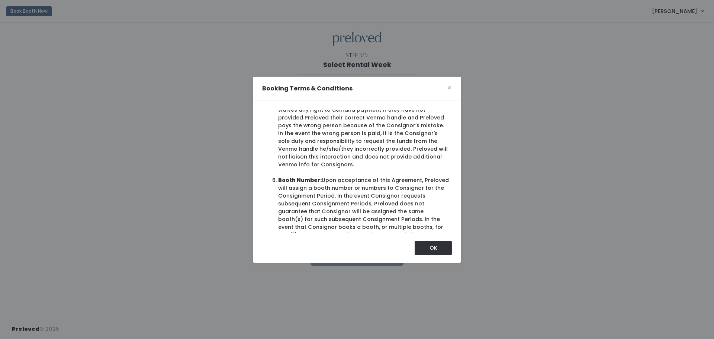
scroll to position [434, 0]
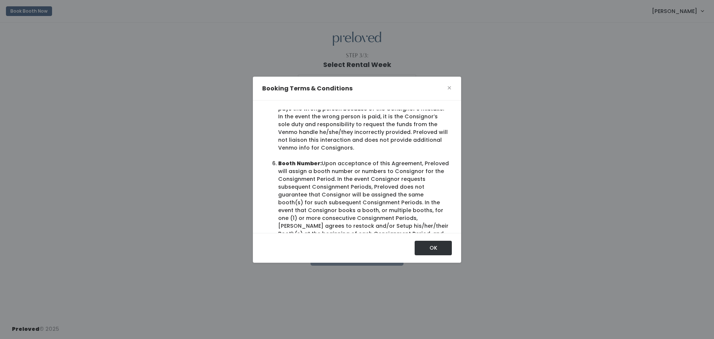
click at [359, 193] on li "Booth Number: Upon acceptance of this Agreement, Preloved will assign a booth n…" at bounding box center [363, 206] width 171 height 94
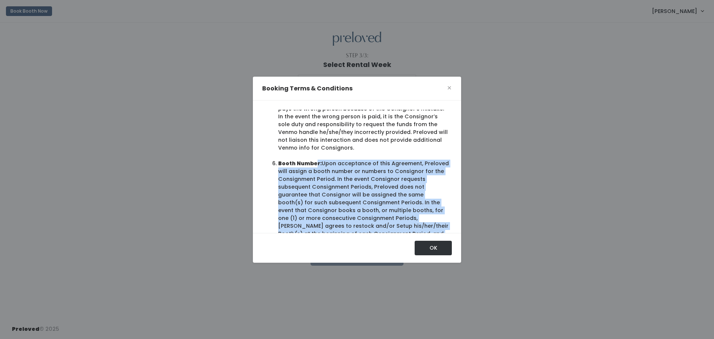
click at [359, 193] on li "Booth Number: Upon acceptance of this Agreement, Preloved will assign a booth n…" at bounding box center [363, 206] width 171 height 94
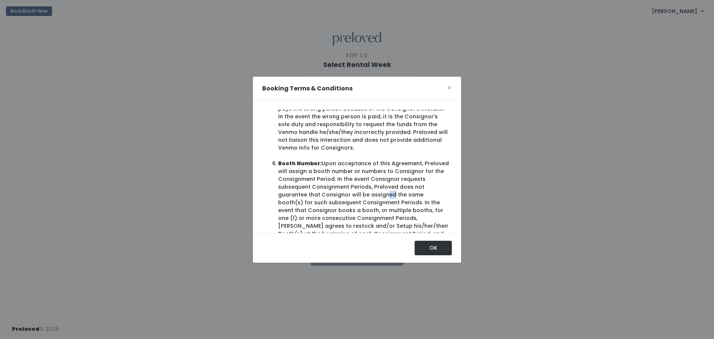
click at [359, 193] on li "Booth Number: Upon acceptance of this Agreement, Preloved will assign a booth n…" at bounding box center [363, 206] width 171 height 94
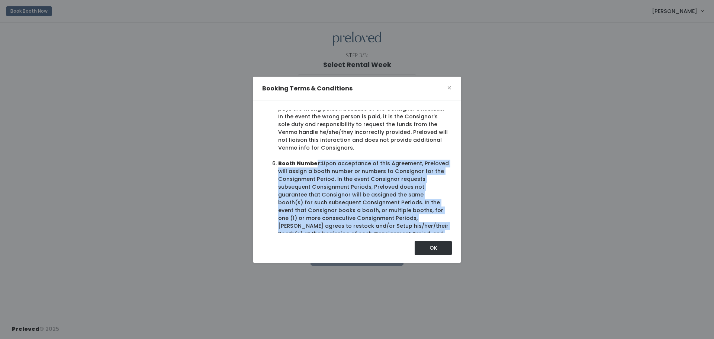
click at [359, 193] on li "Booth Number: Upon acceptance of this Agreement, Preloved will assign a booth n…" at bounding box center [363, 206] width 171 height 94
click at [357, 193] on li "Booth Number: Upon acceptance of this Agreement, Preloved will assign a booth n…" at bounding box center [363, 206] width 171 height 94
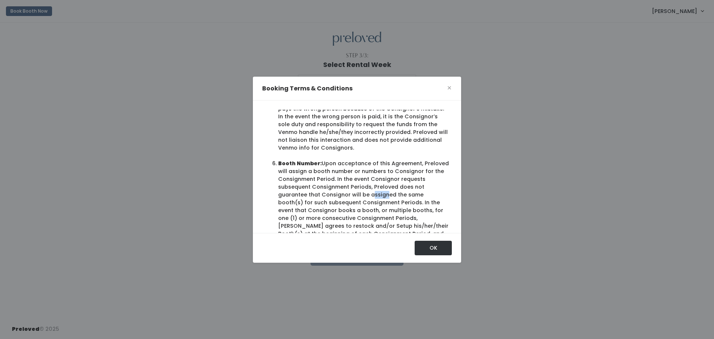
click at [357, 193] on li "Booth Number: Upon acceptance of this Agreement, Preloved will assign a booth n…" at bounding box center [363, 206] width 171 height 94
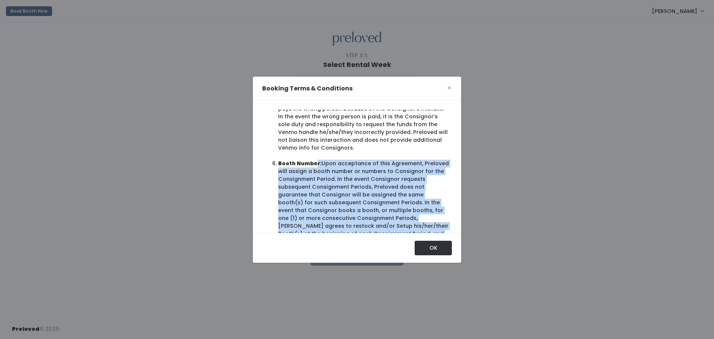
click at [357, 193] on li "Booth Number: Upon acceptance of this Agreement, Preloved will assign a booth n…" at bounding box center [363, 206] width 171 height 94
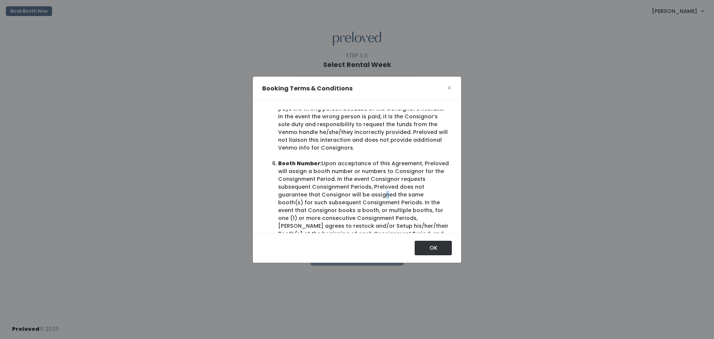
click at [357, 193] on li "Booth Number: Upon acceptance of this Agreement, Preloved will assign a booth n…" at bounding box center [363, 206] width 171 height 94
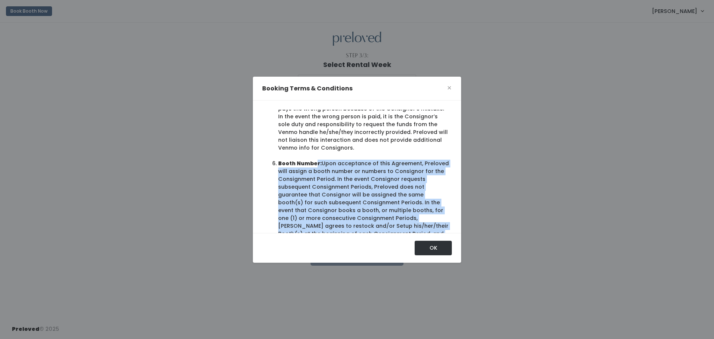
click at [357, 193] on li "Booth Number: Upon acceptance of this Agreement, Preloved will assign a booth n…" at bounding box center [363, 206] width 171 height 94
click at [355, 193] on li "Booth Number: Upon acceptance of this Agreement, Preloved will assign a booth n…" at bounding box center [363, 206] width 171 height 94
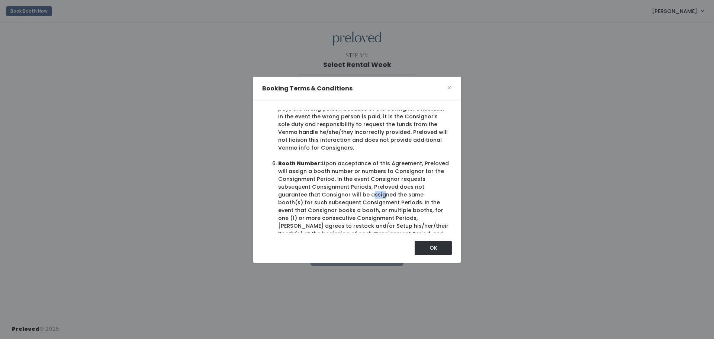
click at [355, 193] on li "Booth Number: Upon acceptance of this Agreement, Preloved will assign a booth n…" at bounding box center [363, 206] width 171 height 94
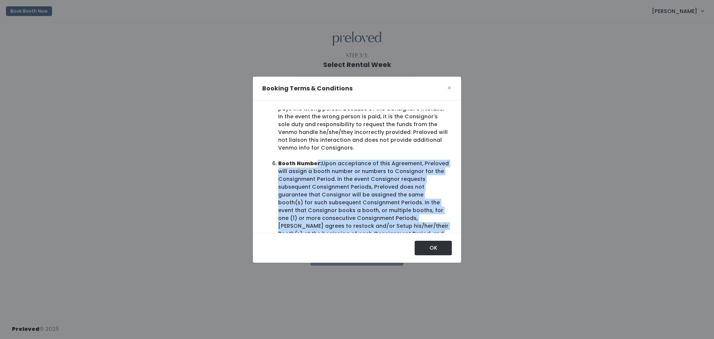
click at [355, 193] on li "Booth Number: Upon acceptance of this Agreement, Preloved will assign a booth n…" at bounding box center [363, 206] width 171 height 94
click at [350, 194] on li "Booth Number: Upon acceptance of this Agreement, Preloved will assign a booth n…" at bounding box center [363, 206] width 171 height 94
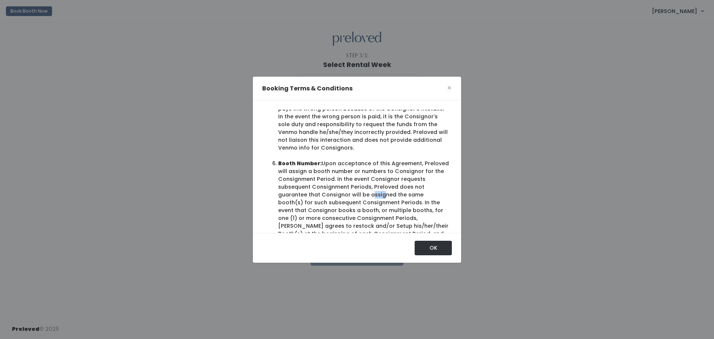
click at [350, 194] on li "Booth Number: Upon acceptance of this Agreement, Preloved will assign a booth n…" at bounding box center [363, 206] width 171 height 94
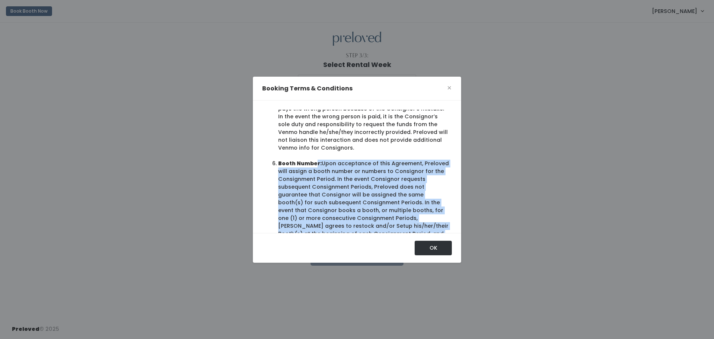
click at [350, 194] on li "Booth Number: Upon acceptance of this Agreement, Preloved will assign a booth n…" at bounding box center [363, 206] width 171 height 94
click at [361, 179] on li "Booth Number: Upon acceptance of this Agreement, Preloved will assign a booth n…" at bounding box center [363, 206] width 171 height 94
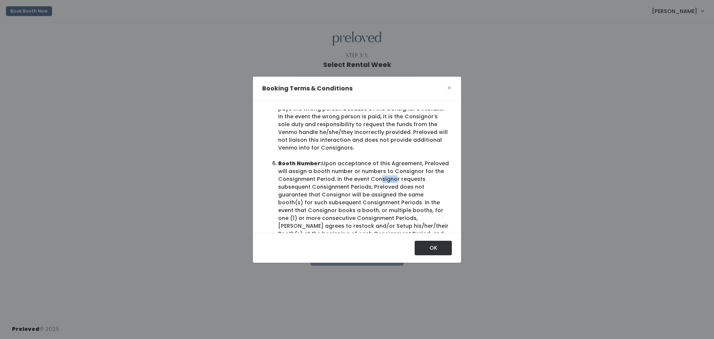
click at [361, 179] on li "Booth Number: Upon acceptance of this Agreement, Preloved will assign a booth n…" at bounding box center [363, 206] width 171 height 94
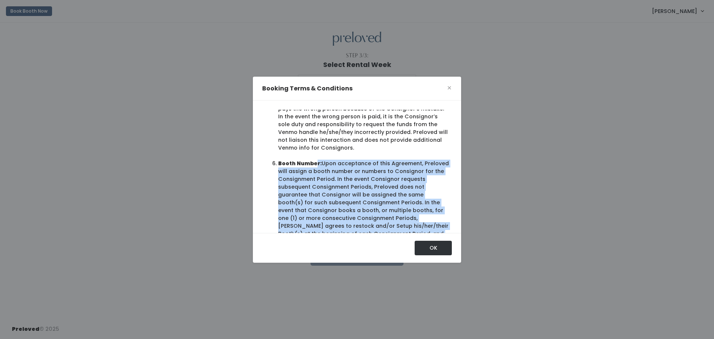
click at [361, 179] on li "Booth Number: Upon acceptance of this Agreement, Preloved will assign a booth n…" at bounding box center [363, 206] width 171 height 94
click at [357, 181] on li "Booth Number: Upon acceptance of this Agreement, Preloved will assign a booth n…" at bounding box center [363, 206] width 171 height 94
click at [355, 185] on li "Booth Number: Upon acceptance of this Agreement, Preloved will assign a booth n…" at bounding box center [363, 206] width 171 height 94
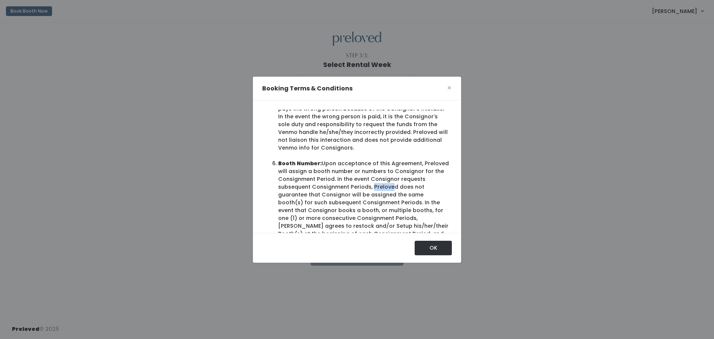
click at [355, 185] on li "Booth Number: Upon acceptance of this Agreement, Preloved will assign a booth n…" at bounding box center [363, 206] width 171 height 94
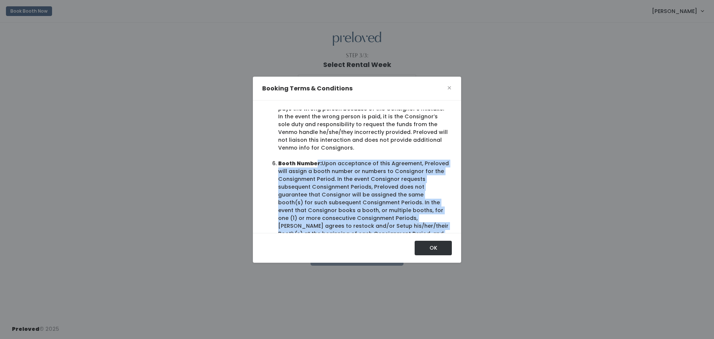
click at [355, 185] on li "Booth Number: Upon acceptance of this Agreement, Preloved will assign a booth n…" at bounding box center [363, 206] width 171 height 94
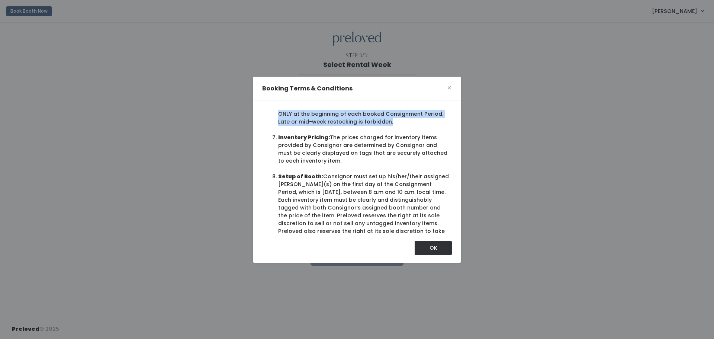
scroll to position [559, 0]
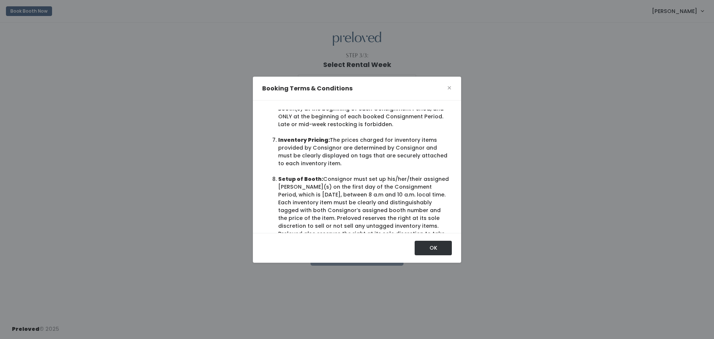
click at [362, 151] on li "Inventory Pricing: The prices charged for inventory items provided by Consignor…" at bounding box center [363, 151] width 171 height 31
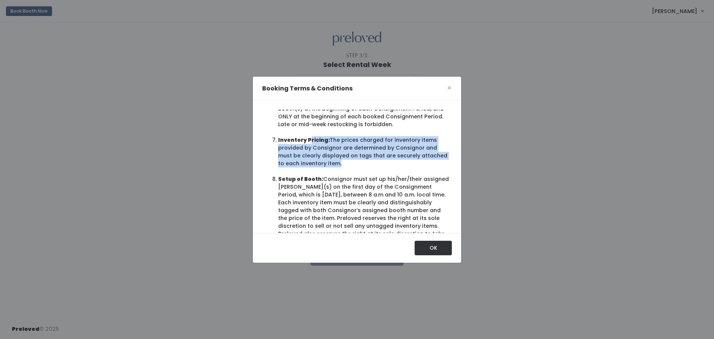
click at [362, 151] on li "Inventory Pricing: The prices charged for inventory items provided by Consignor…" at bounding box center [363, 151] width 171 height 31
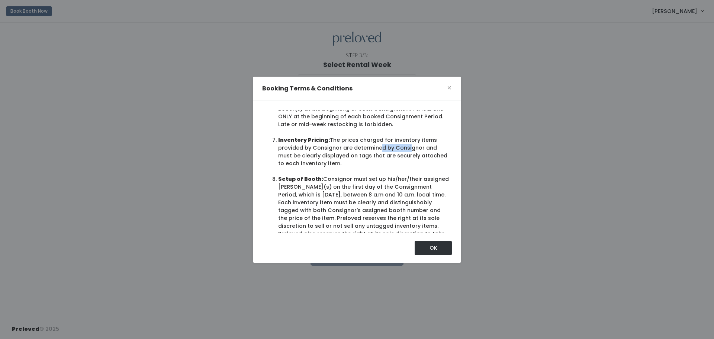
click at [362, 151] on li "Inventory Pricing: The prices charged for inventory items provided by Consignor…" at bounding box center [363, 151] width 171 height 31
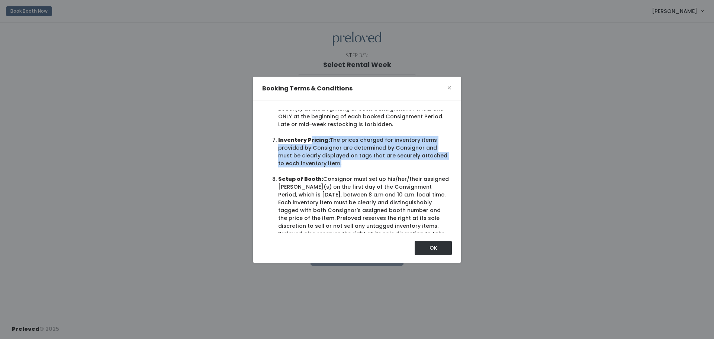
click at [362, 151] on li "Inventory Pricing: The prices charged for inventory items provided by Consignor…" at bounding box center [363, 151] width 171 height 31
click at [355, 154] on li "Inventory Pricing: The prices charged for inventory items provided by Consignor…" at bounding box center [363, 151] width 171 height 31
click at [349, 156] on li "Inventory Pricing: The prices charged for inventory items provided by Consignor…" at bounding box center [363, 151] width 171 height 31
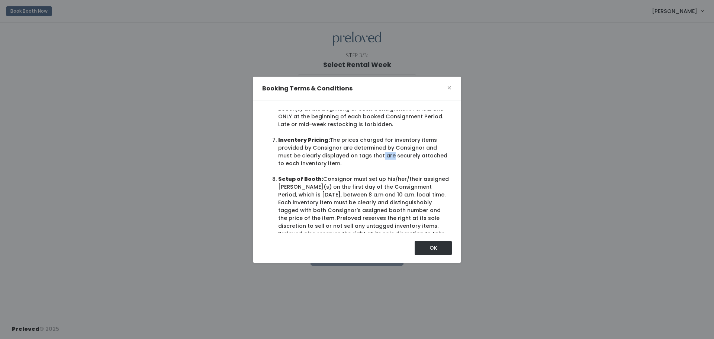
click at [349, 156] on li "Inventory Pricing: The prices charged for inventory items provided by Consignor…" at bounding box center [363, 151] width 171 height 31
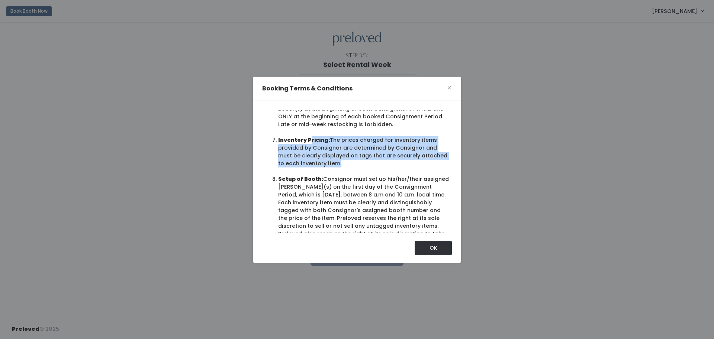
click at [349, 156] on li "Inventory Pricing: The prices charged for inventory items provided by Consignor…" at bounding box center [363, 151] width 171 height 31
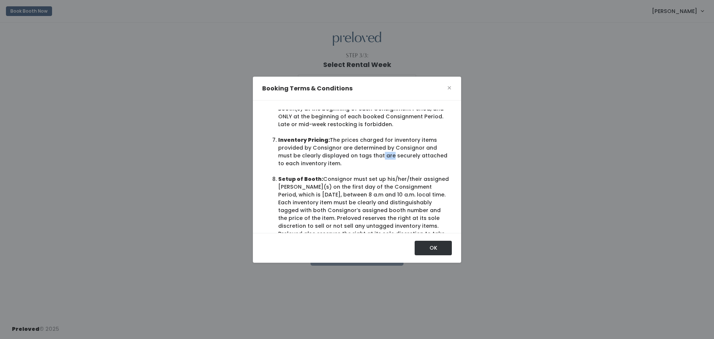
click at [349, 156] on li "Inventory Pricing: The prices charged for inventory items provided by Consignor…" at bounding box center [363, 151] width 171 height 31
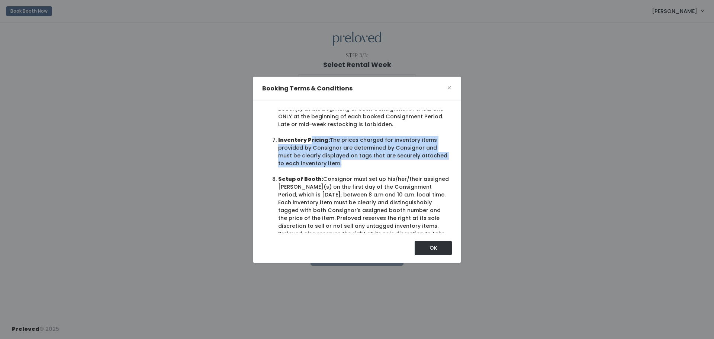
click at [349, 156] on li "Inventory Pricing: The prices charged for inventory items provided by Consignor…" at bounding box center [363, 151] width 171 height 31
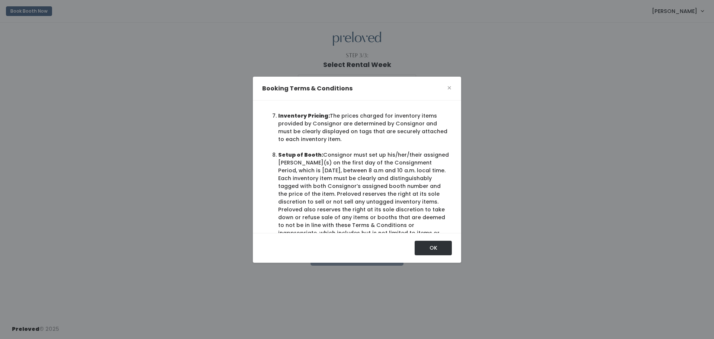
scroll to position [585, 0]
click at [349, 159] on li "Setup of Booth: Consignor must set up his/her/their assigned booth(s) on the fi…" at bounding box center [363, 206] width 171 height 117
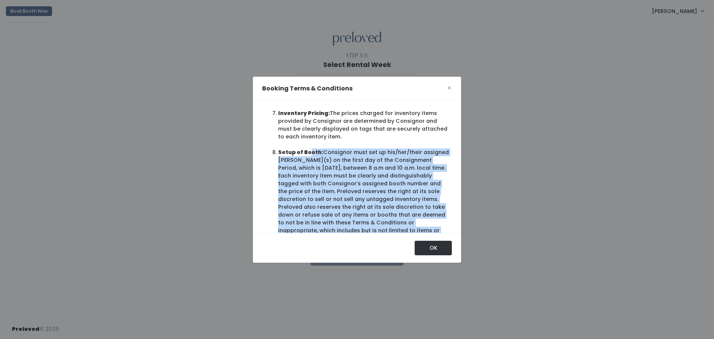
click at [349, 159] on li "Setup of Booth: Consignor must set up his/her/their assigned booth(s) on the fi…" at bounding box center [363, 206] width 171 height 117
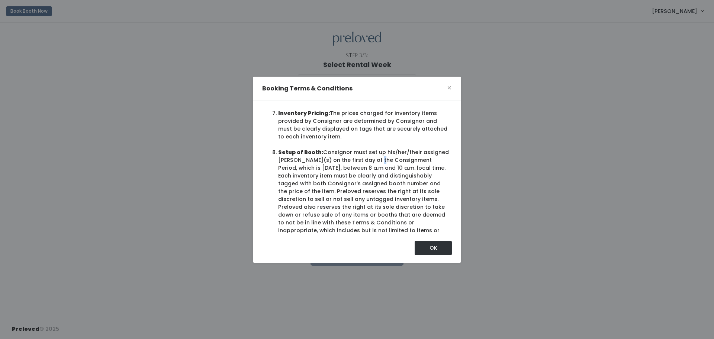
click at [349, 159] on li "Setup of Booth: Consignor must set up his/her/their assigned booth(s) on the fi…" at bounding box center [363, 206] width 171 height 117
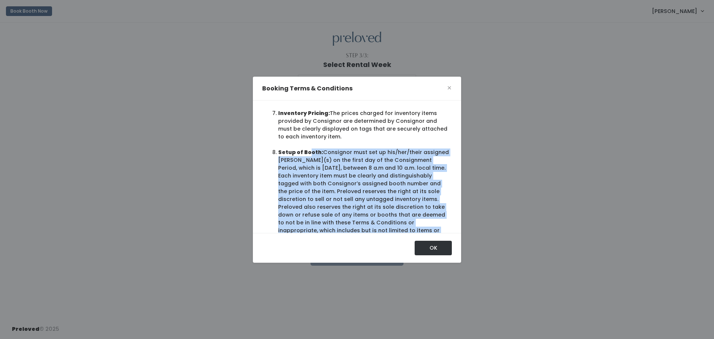
click at [349, 159] on li "Setup of Booth: Consignor must set up his/her/their assigned booth(s) on the fi…" at bounding box center [363, 206] width 171 height 117
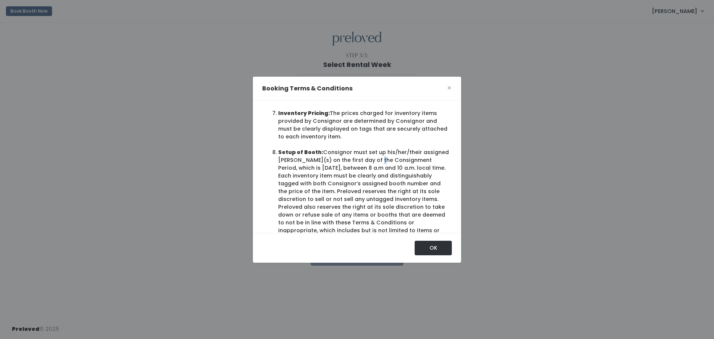
click at [349, 159] on li "Setup of Booth: Consignor must set up his/her/their assigned booth(s) on the fi…" at bounding box center [363, 206] width 171 height 117
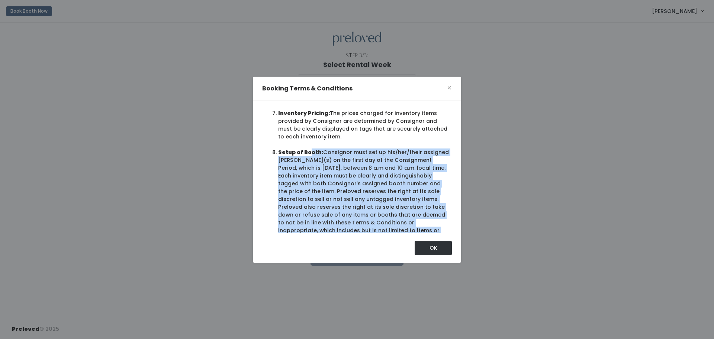
click at [349, 159] on li "Setup of Booth: Consignor must set up his/her/their assigned booth(s) on the fi…" at bounding box center [363, 206] width 171 height 117
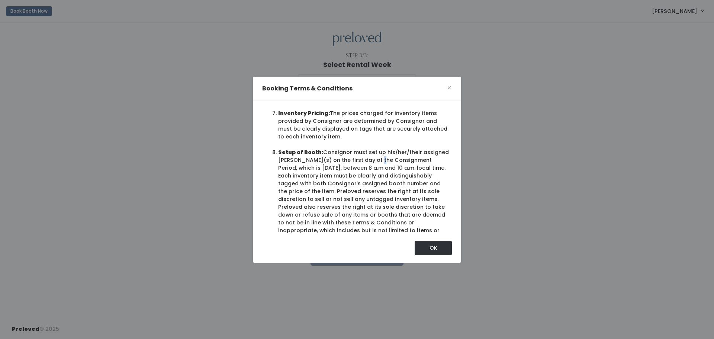
click at [349, 159] on li "Setup of Booth: Consignor must set up his/her/their assigned booth(s) on the fi…" at bounding box center [363, 206] width 171 height 117
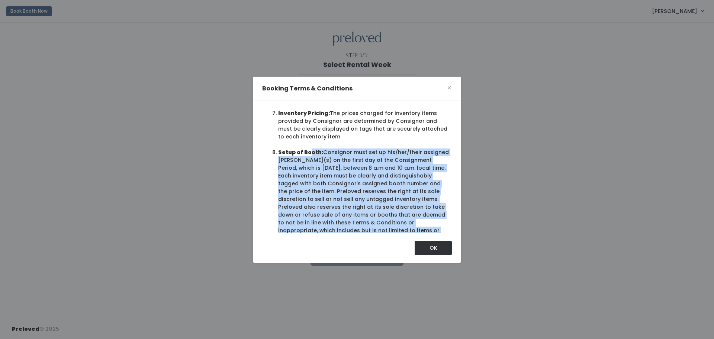
click at [349, 159] on li "Setup of Booth: Consignor must set up his/her/their assigned booth(s) on the fi…" at bounding box center [363, 206] width 171 height 117
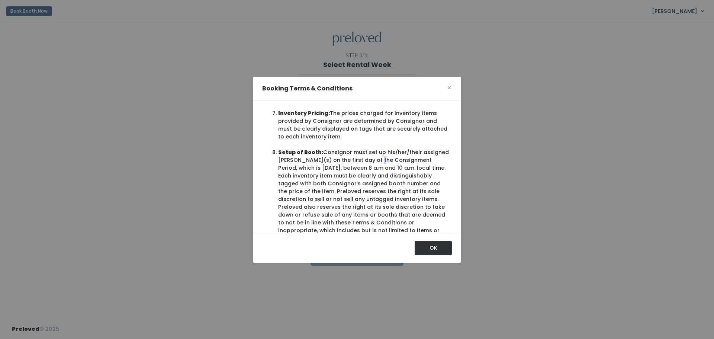
click at [349, 159] on li "Setup of Booth: Consignor must set up his/her/their assigned booth(s) on the fi…" at bounding box center [363, 206] width 171 height 117
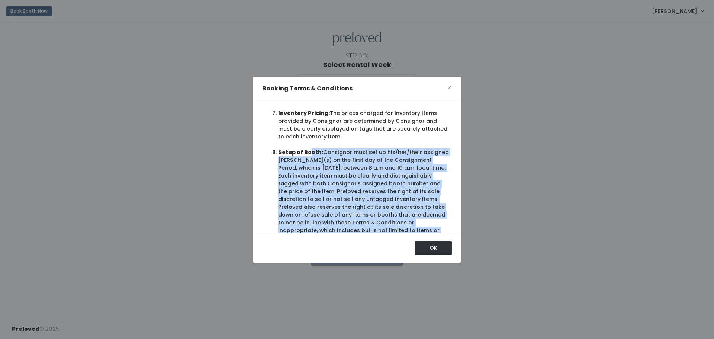
click at [349, 159] on li "Setup of Booth: Consignor must set up his/her/their assigned booth(s) on the fi…" at bounding box center [363, 206] width 171 height 117
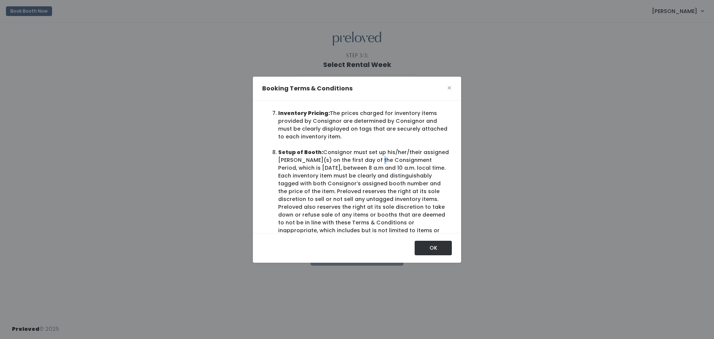
click at [349, 159] on li "Setup of Booth: Consignor must set up his/her/their assigned booth(s) on the fi…" at bounding box center [363, 206] width 171 height 117
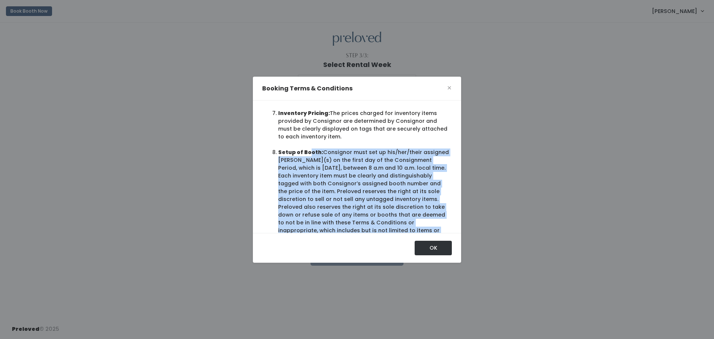
click at [349, 159] on li "Setup of Booth: Consignor must set up his/her/their assigned booth(s) on the fi…" at bounding box center [363, 206] width 171 height 117
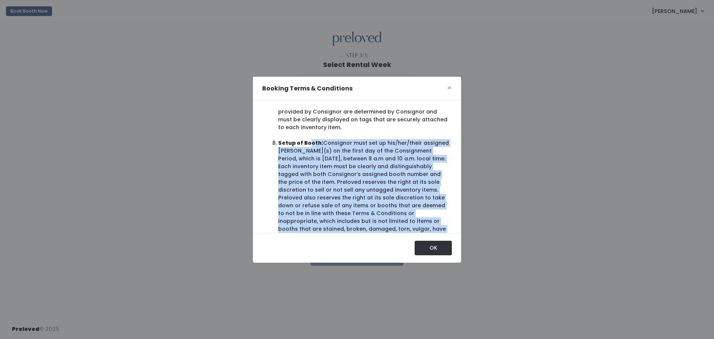
scroll to position [597, 0]
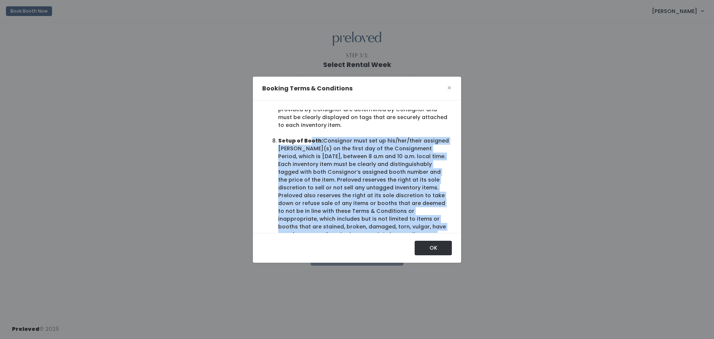
click at [345, 158] on li "Setup of Booth: Consignor must set up his/her/their assigned booth(s) on the fi…" at bounding box center [363, 195] width 171 height 117
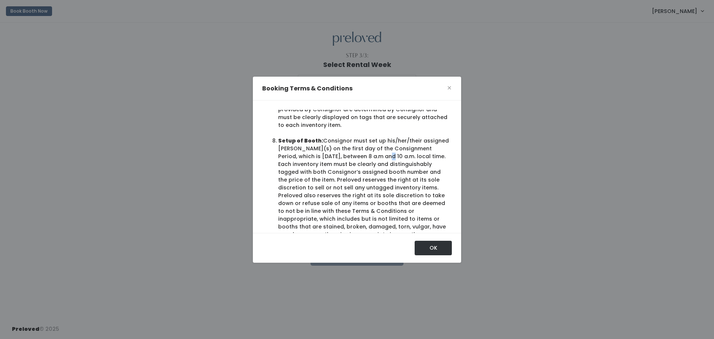
click at [345, 158] on li "Setup of Booth: Consignor must set up his/her/their assigned booth(s) on the fi…" at bounding box center [363, 195] width 171 height 117
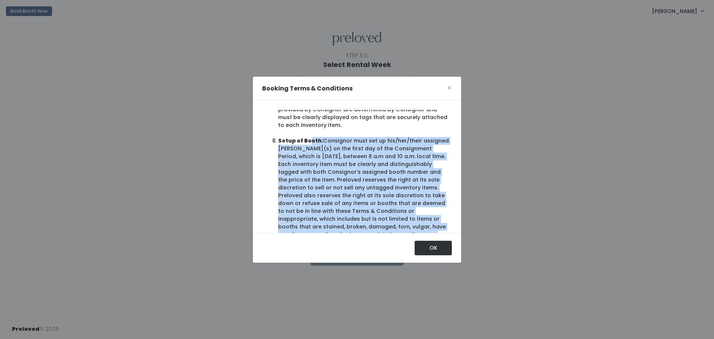
click at [345, 159] on li "Setup of Booth: Consignor must set up his/her/their assigned booth(s) on the fi…" at bounding box center [363, 195] width 171 height 117
click at [346, 159] on li "Setup of Booth: Consignor must set up his/her/their assigned booth(s) on the fi…" at bounding box center [363, 195] width 171 height 117
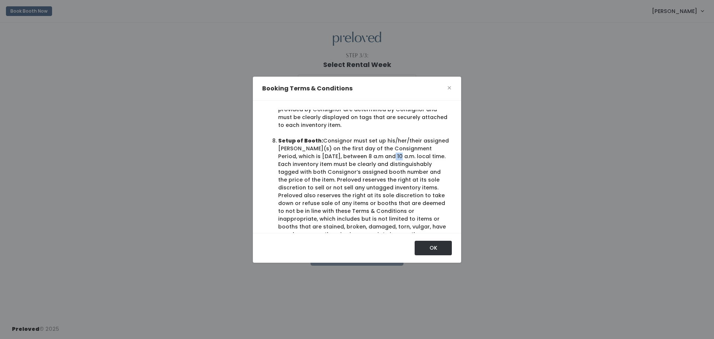
click at [346, 159] on li "Setup of Booth: Consignor must set up his/her/their assigned booth(s) on the fi…" at bounding box center [363, 195] width 171 height 117
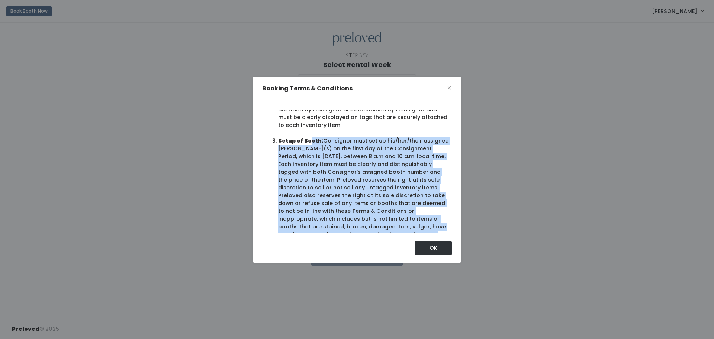
click at [346, 159] on li "Setup of Booth: Consignor must set up his/her/their assigned booth(s) on the fi…" at bounding box center [363, 195] width 171 height 117
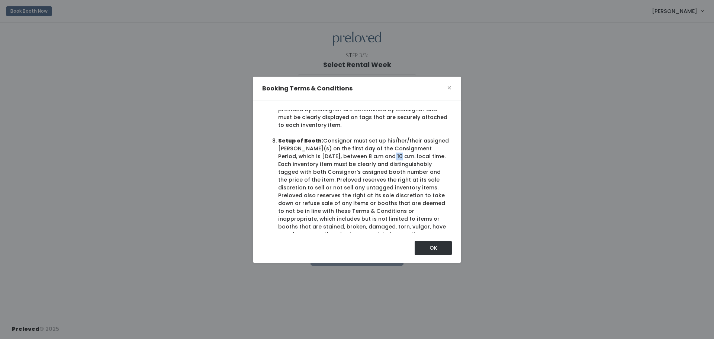
click at [346, 159] on li "Setup of Booth: Consignor must set up his/her/their assigned booth(s) on the fi…" at bounding box center [363, 195] width 171 height 117
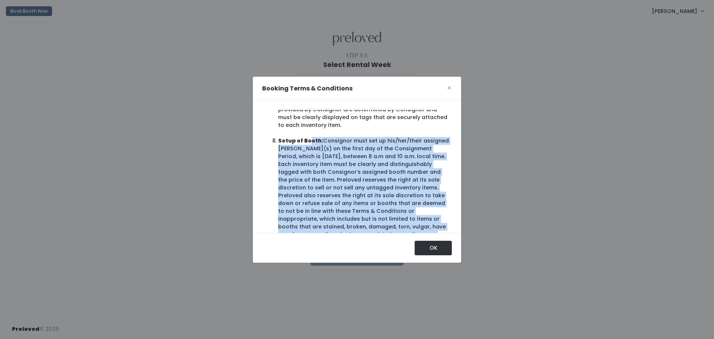
click at [346, 159] on li "Setup of Booth: Consignor must set up his/her/their assigned booth(s) on the fi…" at bounding box center [363, 195] width 171 height 117
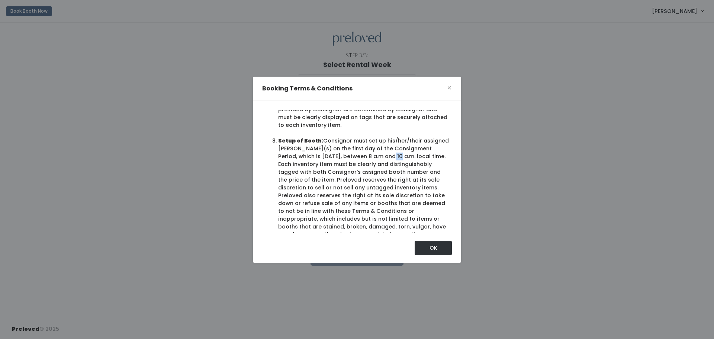
click at [346, 159] on li "Setup of Booth: Consignor must set up his/her/their assigned booth(s) on the fi…" at bounding box center [363, 195] width 171 height 117
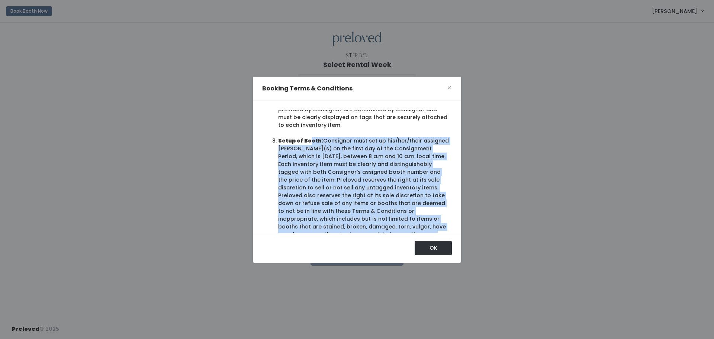
click at [346, 159] on li "Setup of Booth: Consignor must set up his/her/their assigned booth(s) on the fi…" at bounding box center [363, 195] width 171 height 117
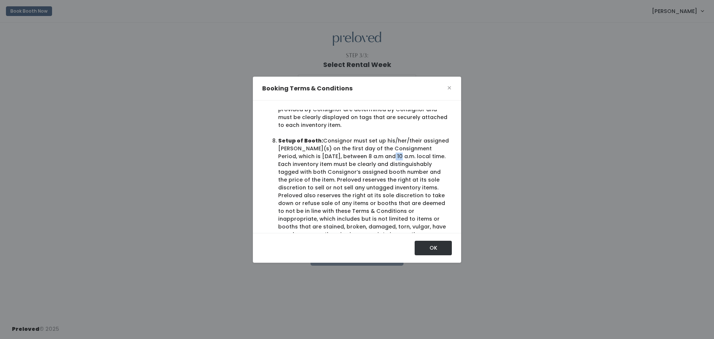
click at [346, 159] on li "Setup of Booth: Consignor must set up his/her/their assigned booth(s) on the fi…" at bounding box center [363, 195] width 171 height 117
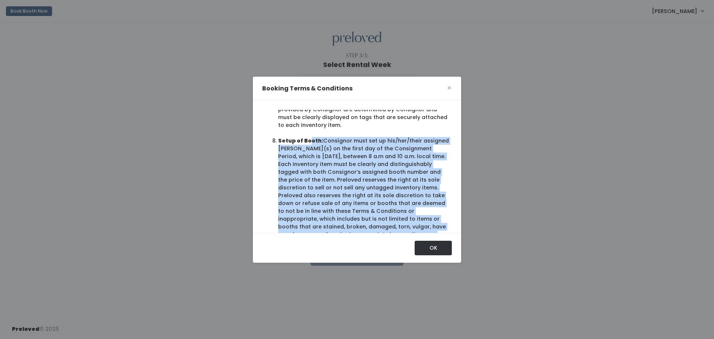
click at [346, 159] on li "Setup of Booth: Consignor must set up his/her/their assigned booth(s) on the fi…" at bounding box center [363, 195] width 171 height 117
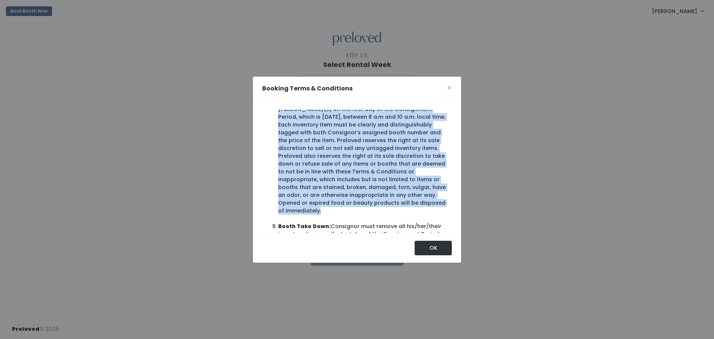
scroll to position [646, 0]
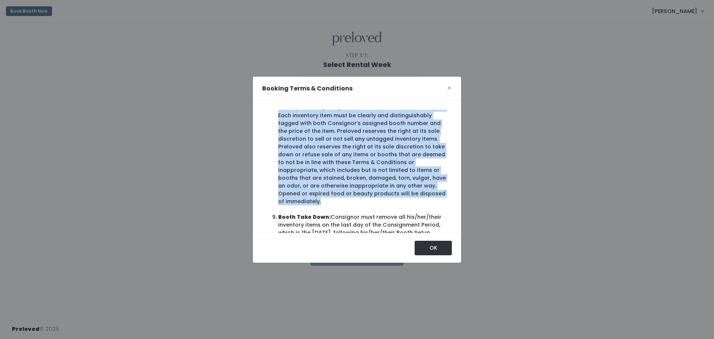
click at [342, 171] on li "Setup of Booth: Consignor must set up his/her/their assigned booth(s) on the fi…" at bounding box center [363, 146] width 171 height 117
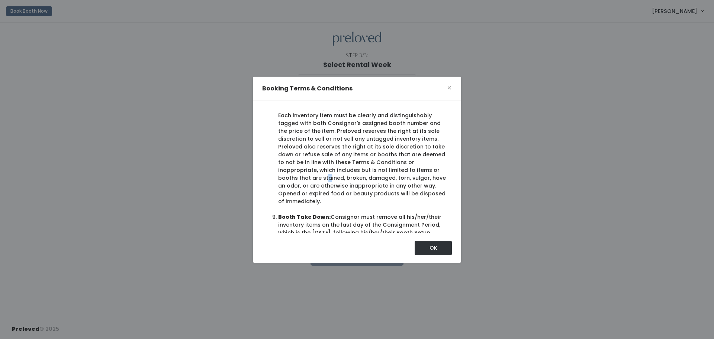
click at [342, 171] on li "Setup of Booth: Consignor must set up his/her/their assigned booth(s) on the fi…" at bounding box center [363, 146] width 171 height 117
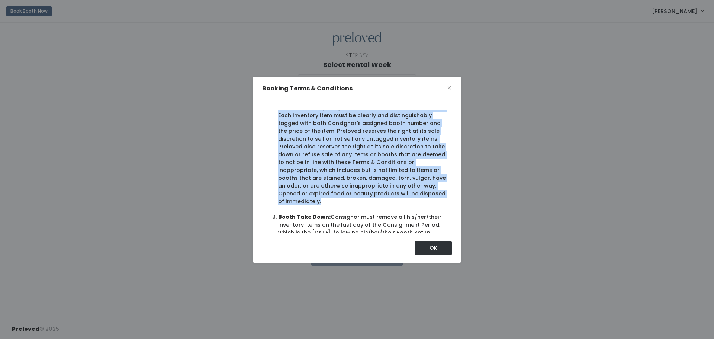
click at [342, 171] on li "Setup of Booth: Consignor must set up his/her/their assigned booth(s) on the fi…" at bounding box center [363, 146] width 171 height 117
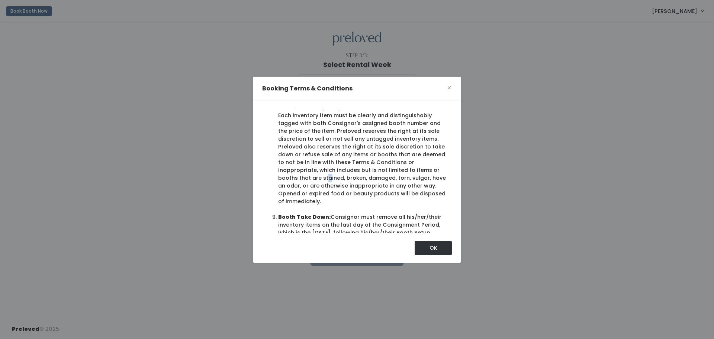
click at [342, 171] on li "Setup of Booth: Consignor must set up his/her/their assigned booth(s) on the fi…" at bounding box center [363, 146] width 171 height 117
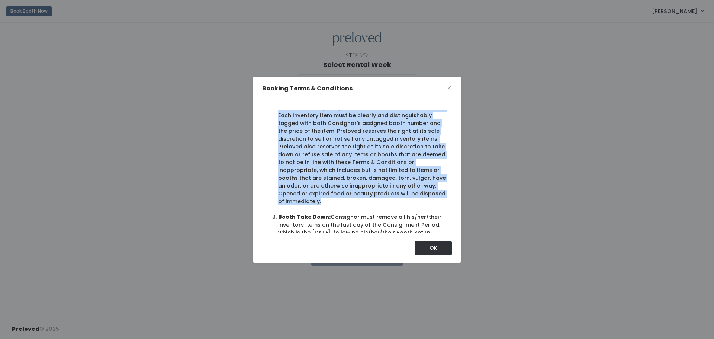
click at [342, 171] on li "Setup of Booth: Consignor must set up his/her/their assigned booth(s) on the fi…" at bounding box center [363, 146] width 171 height 117
click at [341, 169] on li "Setup of Booth: Consignor must set up his/her/their assigned booth(s) on the fi…" at bounding box center [363, 146] width 171 height 117
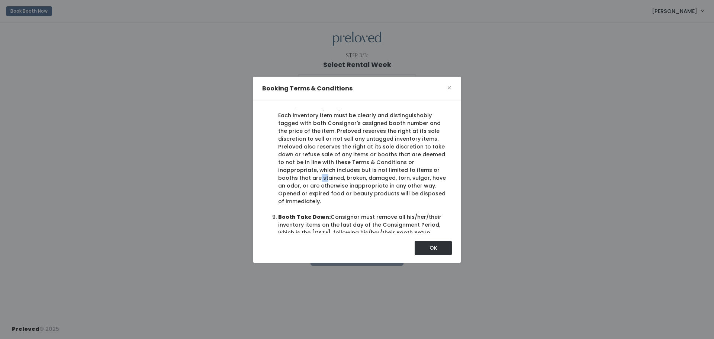
click at [341, 169] on li "Setup of Booth: Consignor must set up his/her/their assigned booth(s) on the fi…" at bounding box center [363, 146] width 171 height 117
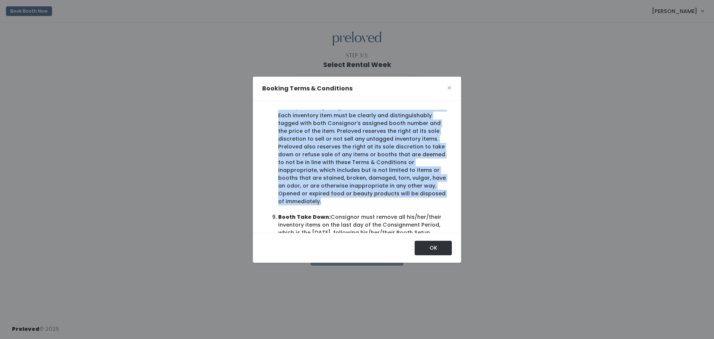
click at [341, 169] on li "Setup of Booth: Consignor must set up his/her/their assigned booth(s) on the fi…" at bounding box center [363, 146] width 171 height 117
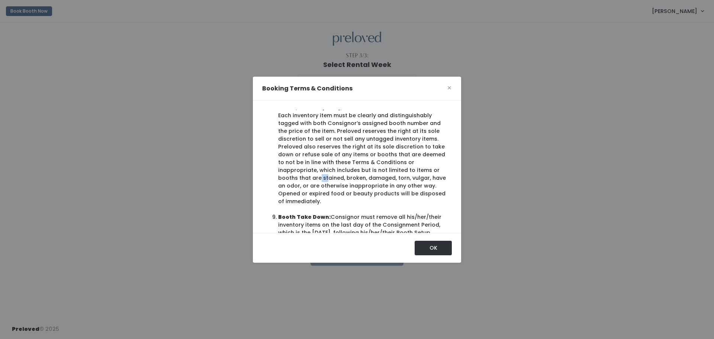
click at [341, 169] on li "Setup of Booth: Consignor must set up his/her/their assigned booth(s) on the fi…" at bounding box center [363, 146] width 171 height 117
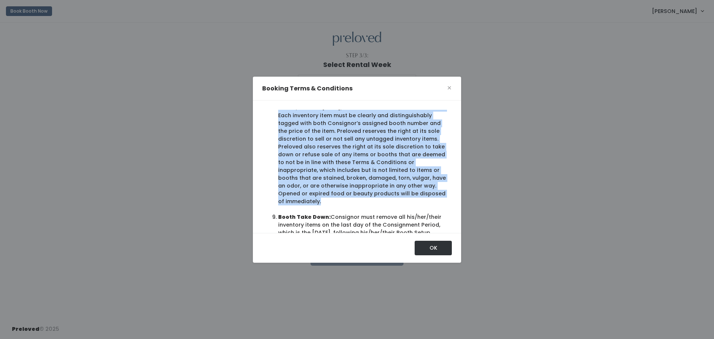
click at [341, 169] on li "Setup of Booth: Consignor must set up his/her/their assigned booth(s) on the fi…" at bounding box center [363, 146] width 171 height 117
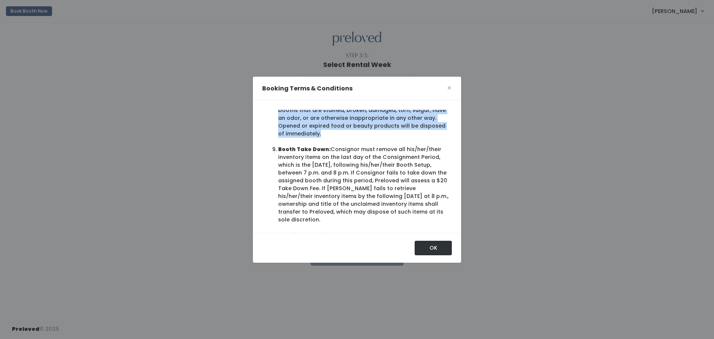
scroll to position [717, 0]
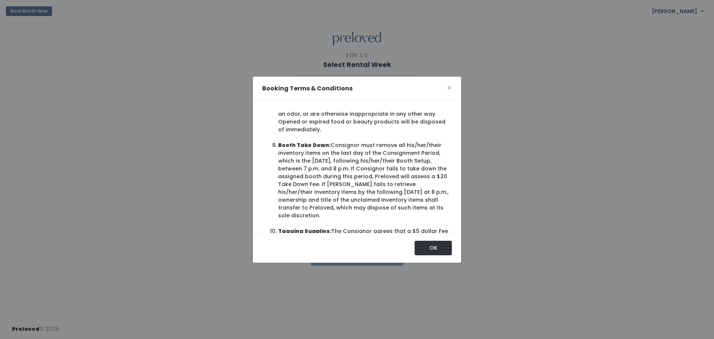
click at [346, 175] on li "Booth Take Down: Consignor must remove all his/her/their inventory items on the…" at bounding box center [363, 180] width 171 height 78
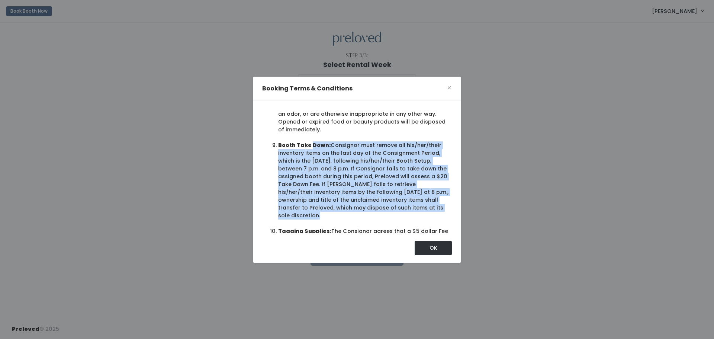
click at [346, 175] on li "Booth Take Down: Consignor must remove all his/her/their inventory items on the…" at bounding box center [363, 180] width 171 height 78
click at [341, 170] on li "Booth Take Down: Consignor must remove all his/her/their inventory items on the…" at bounding box center [363, 180] width 171 height 78
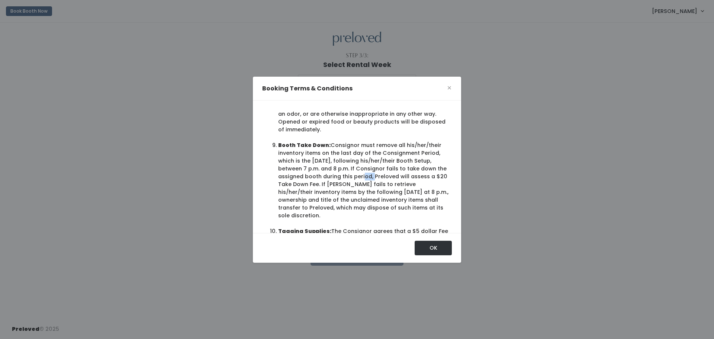
click at [341, 170] on li "Booth Take Down: Consignor must remove all his/her/their inventory items on the…" at bounding box center [363, 180] width 171 height 78
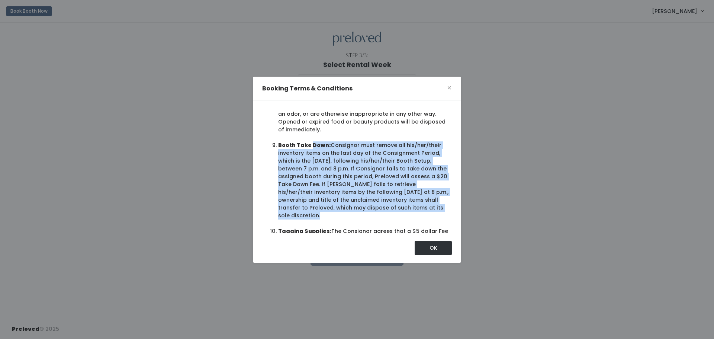
click at [341, 170] on li "Booth Take Down: Consignor must remove all his/her/their inventory items on the…" at bounding box center [363, 180] width 171 height 78
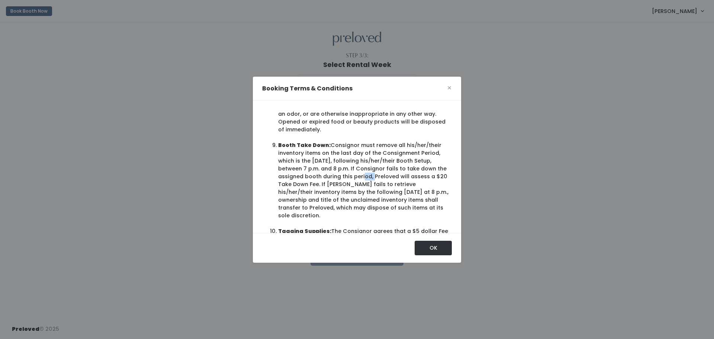
click at [341, 170] on li "Booth Take Down: Consignor must remove all his/her/their inventory items on the…" at bounding box center [363, 180] width 171 height 78
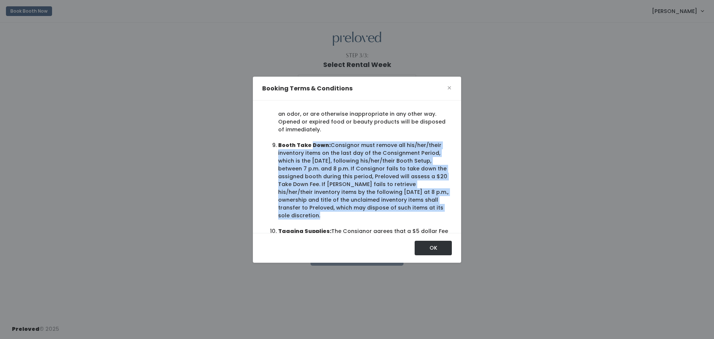
click at [341, 170] on li "Booth Take Down: Consignor must remove all his/her/their inventory items on the…" at bounding box center [363, 180] width 171 height 78
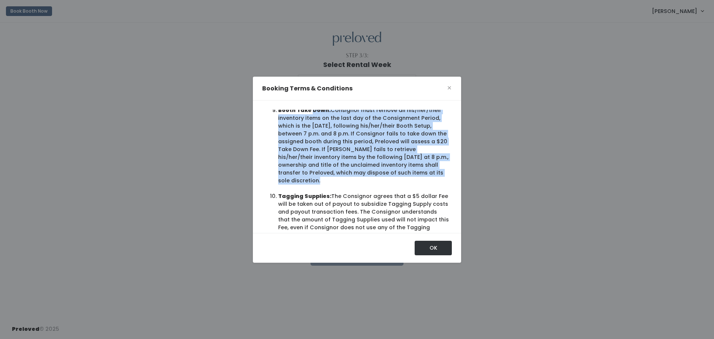
scroll to position [753, 0]
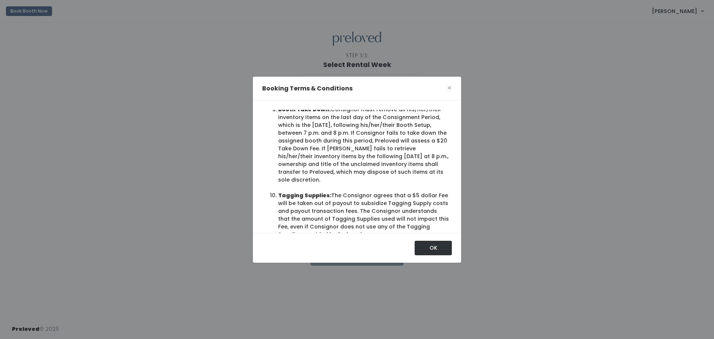
click at [334, 200] on li "Tagging Supplies: The Consignor agrees that a $5 dollar Fee will be taken out o…" at bounding box center [363, 214] width 171 height 47
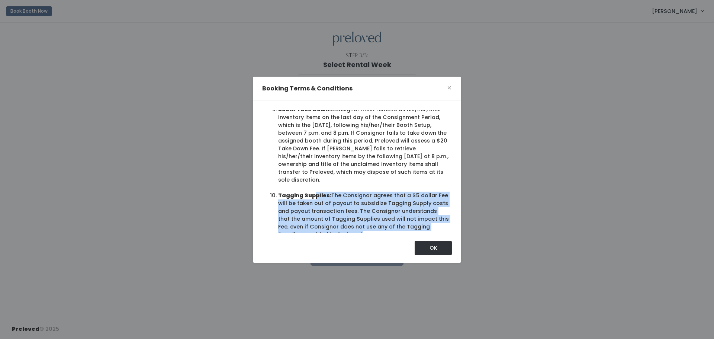
click at [334, 200] on li "Tagging Supplies: The Consignor agrees that a $5 dollar Fee will be taken out o…" at bounding box center [363, 214] width 171 height 47
click at [335, 198] on li "Tagging Supplies: The Consignor agrees that a $5 dollar Fee will be taken out o…" at bounding box center [363, 214] width 171 height 47
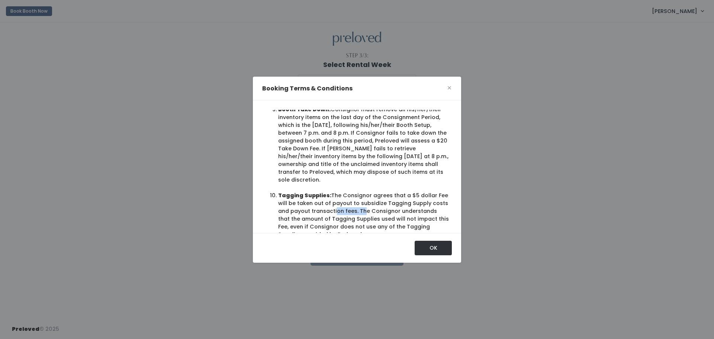
click at [335, 198] on li "Tagging Supplies: The Consignor agrees that a $5 dollar Fee will be taken out o…" at bounding box center [363, 214] width 171 height 47
click at [336, 198] on li "Tagging Supplies: The Consignor agrees that a $5 dollar Fee will be taken out o…" at bounding box center [363, 214] width 171 height 47
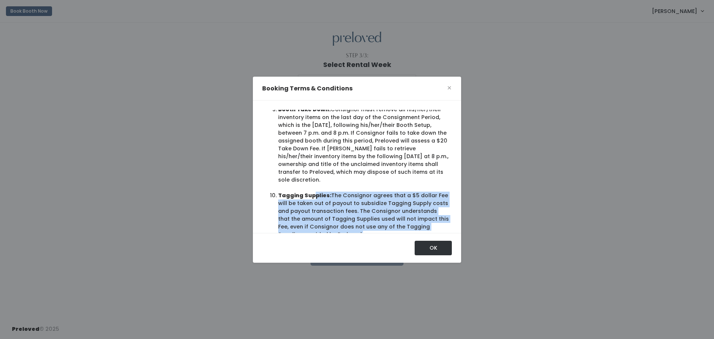
click at [336, 198] on li "Tagging Supplies: The Consignor agrees that a $5 dollar Fee will be taken out o…" at bounding box center [363, 214] width 171 height 47
click at [338, 218] on li "Tagging Supplies: The Consignor agrees that a $5 dollar Fee will be taken out o…" at bounding box center [363, 214] width 171 height 47
click at [355, 216] on li "Tagging Supplies: The Consignor agrees that a $5 dollar Fee will be taken out o…" at bounding box center [363, 214] width 171 height 47
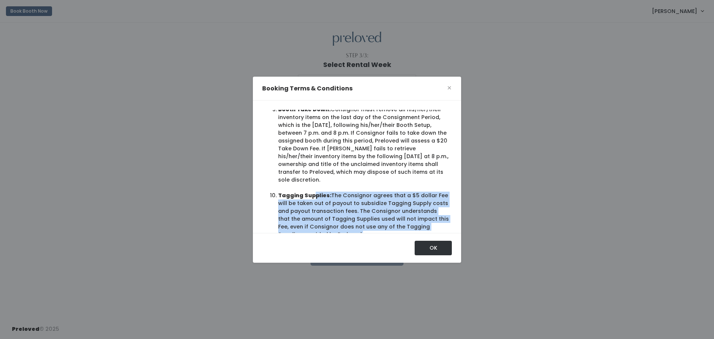
click at [355, 216] on li "Tagging Supplies: The Consignor agrees that a $5 dollar Fee will be taken out o…" at bounding box center [363, 214] width 171 height 47
click at [354, 216] on li "Tagging Supplies: The Consignor agrees that a $5 dollar Fee will be taken out o…" at bounding box center [363, 214] width 171 height 47
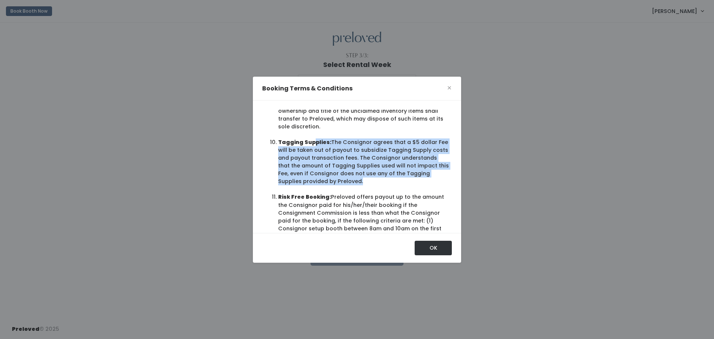
scroll to position [811, 0]
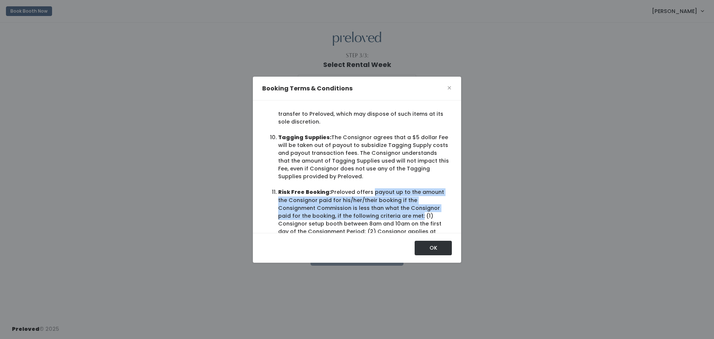
drag, startPoint x: 348, startPoint y: 177, endPoint x: 362, endPoint y: 202, distance: 28.6
click at [362, 202] on li "Risk Free Booking: Preloved offers payout up to the amount the Consignor paid f…" at bounding box center [363, 227] width 171 height 78
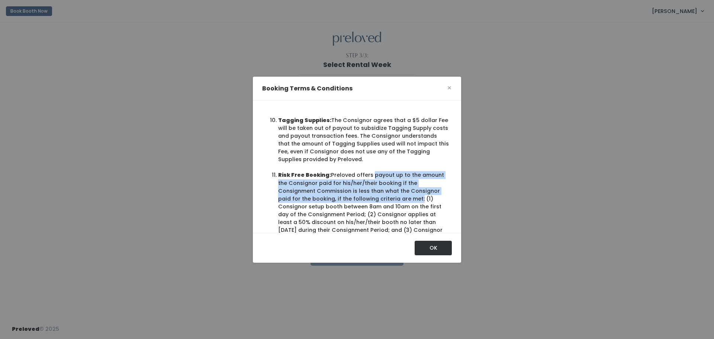
scroll to position [831, 0]
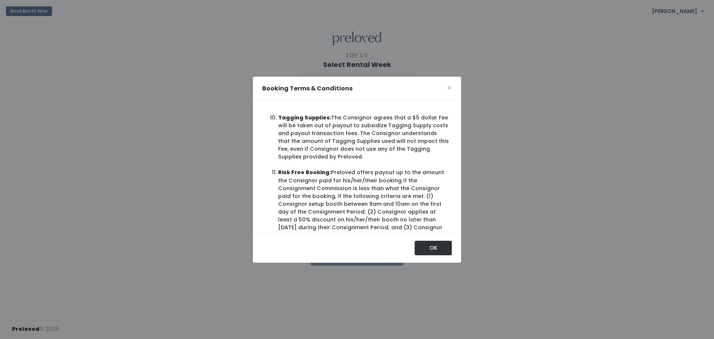
click at [354, 200] on li "Risk Free Booking: Preloved offers payout up to the amount the Consignor paid f…" at bounding box center [363, 207] width 171 height 78
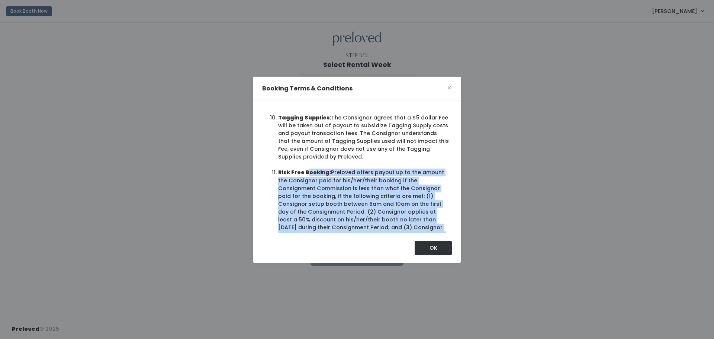
click at [354, 200] on li "Risk Free Booking: Preloved offers payout up to the amount the Consignor paid f…" at bounding box center [363, 207] width 171 height 78
click at [342, 202] on li "Risk Free Booking: Preloved offers payout up to the amount the Consignor paid f…" at bounding box center [363, 207] width 171 height 78
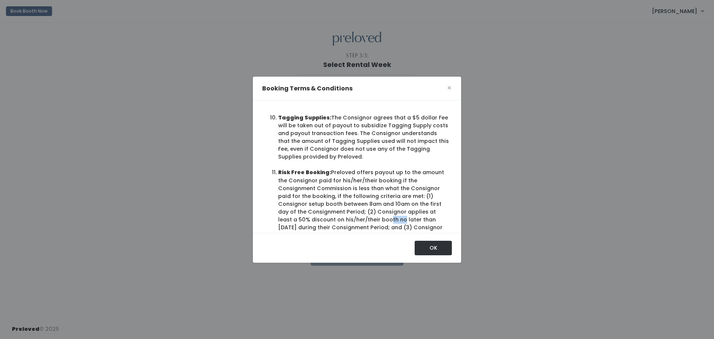
click at [342, 202] on li "Risk Free Booking: Preloved offers payout up to the amount the Consignor paid f…" at bounding box center [363, 207] width 171 height 78
click at [358, 197] on li "Risk Free Booking: Preloved offers payout up to the amount the Consignor paid f…" at bounding box center [363, 207] width 171 height 78
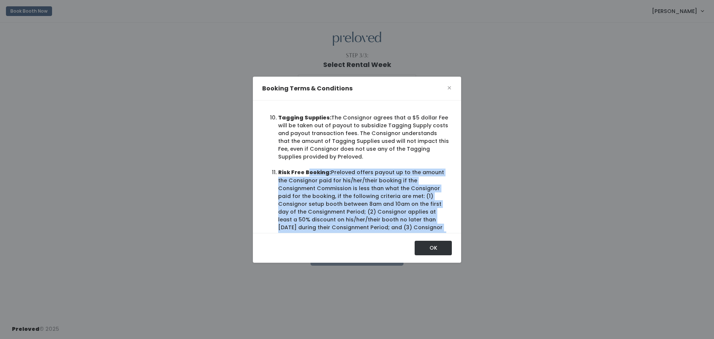
click at [358, 197] on li "Risk Free Booking: Preloved offers payout up to the amount the Consignor paid f…" at bounding box center [363, 207] width 171 height 78
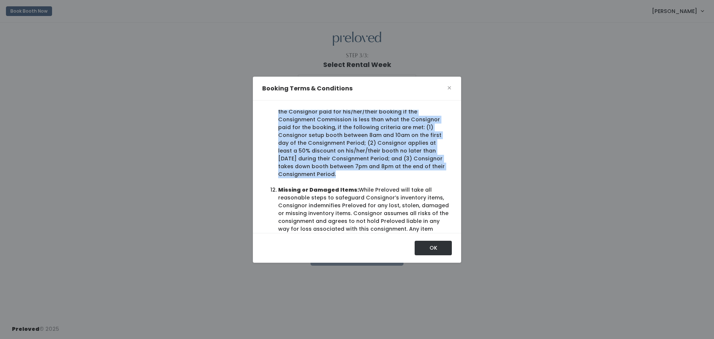
scroll to position [902, 0]
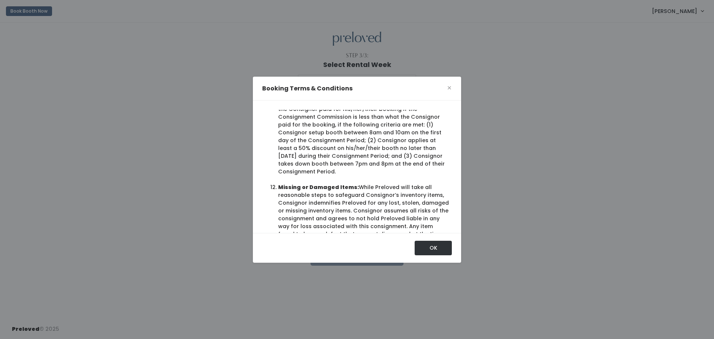
click at [360, 193] on li "Missing or Damaged Items: While Preloved will take all reasonable steps to safe…" at bounding box center [363, 218] width 171 height 70
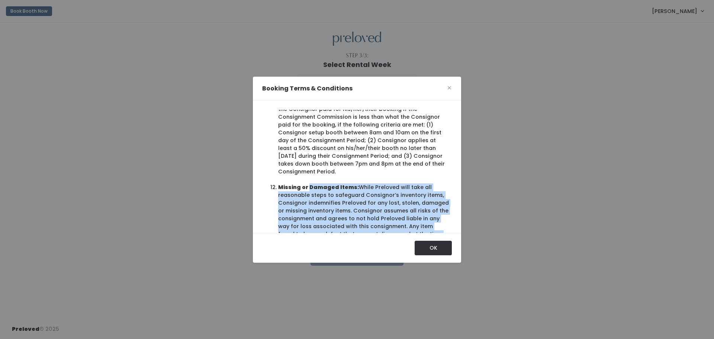
click at [360, 193] on li "Missing or Damaged Items: While Preloved will take all reasonable steps to safe…" at bounding box center [363, 218] width 171 height 70
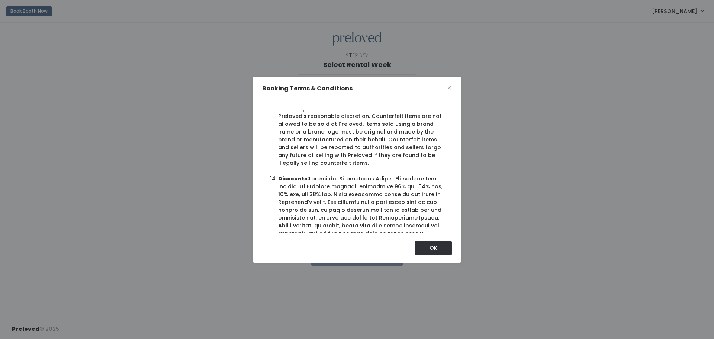
scroll to position [1089, 0]
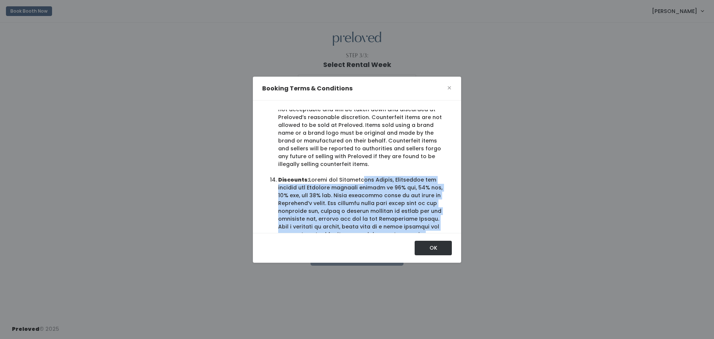
drag, startPoint x: 336, startPoint y: 151, endPoint x: 372, endPoint y: 202, distance: 62.6
click at [372, 202] on li "Discounts:" at bounding box center [363, 258] width 171 height 164
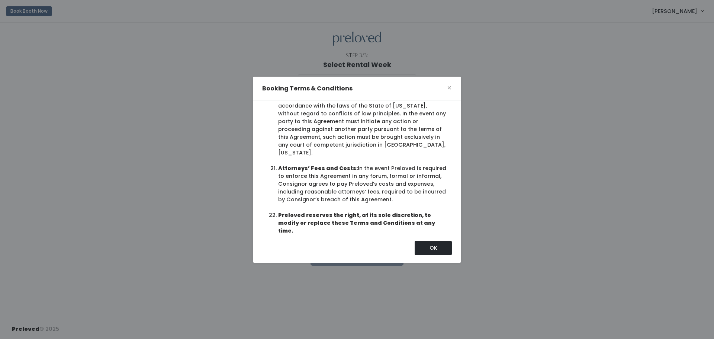
scroll to position [11, 0]
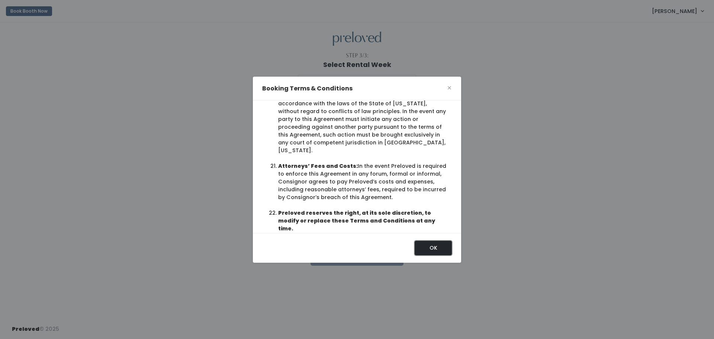
click at [418, 246] on button "OK" at bounding box center [432, 248] width 37 height 14
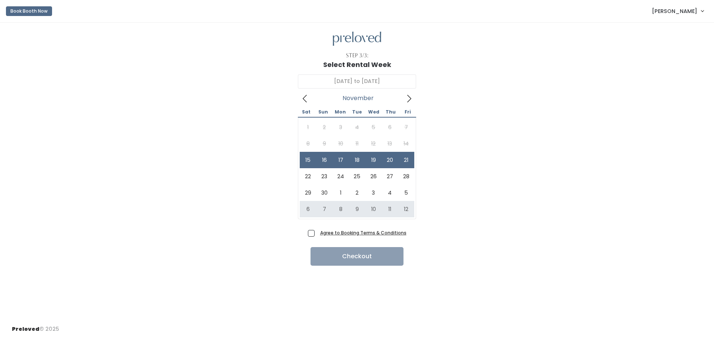
click at [317, 234] on span "Agree to Booking Terms & Conditions" at bounding box center [361, 232] width 89 height 7
click at [317, 233] on input "Agree to Booking Terms & Conditions" at bounding box center [319, 231] width 5 height 5
checkbox input "true"
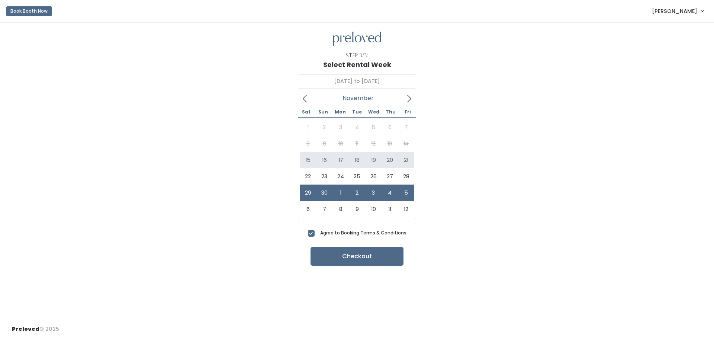
click at [483, 180] on div "November 29 to December 5 November 2025 Sat Sun Mon Tue Wed Thu Fri 1 2 3 4 5 6…" at bounding box center [357, 147] width 690 height 159
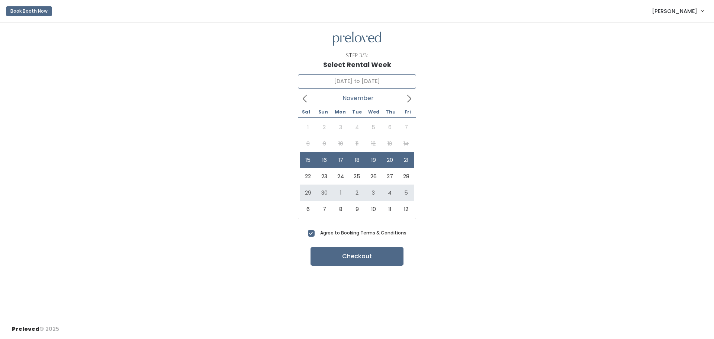
type input "November 29 to December 5"
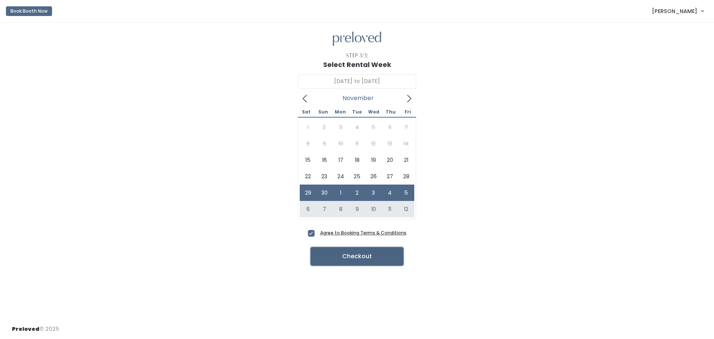
click at [375, 254] on button "Checkout" at bounding box center [356, 256] width 93 height 19
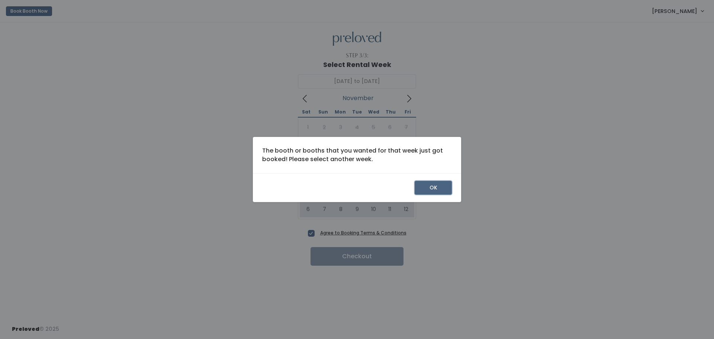
click at [424, 184] on button "OK" at bounding box center [432, 188] width 37 height 14
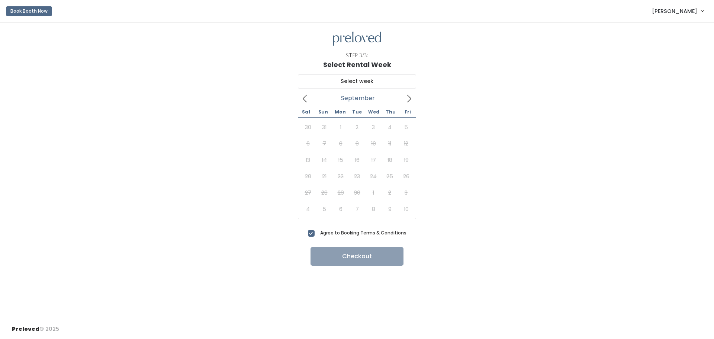
click at [409, 101] on icon at bounding box center [409, 98] width 8 height 8
click at [409, 100] on icon at bounding box center [409, 98] width 8 height 8
type input "[DATE] to [DATE]"
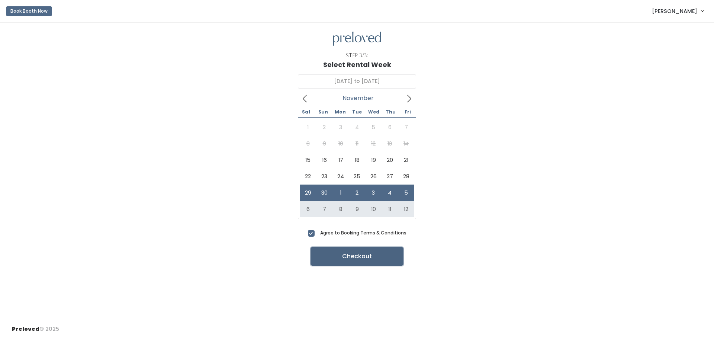
click at [364, 259] on button "Checkout" at bounding box center [356, 256] width 93 height 19
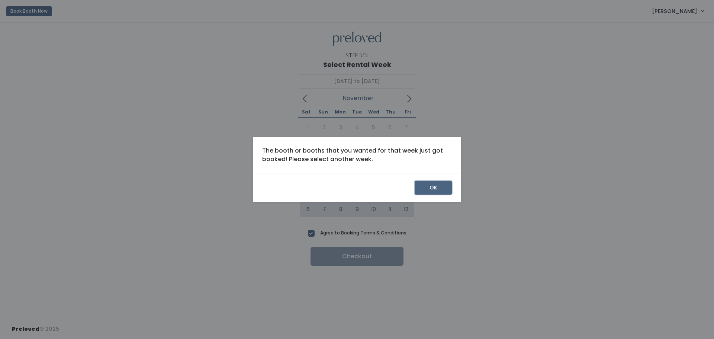
click at [425, 189] on button "OK" at bounding box center [432, 188] width 37 height 14
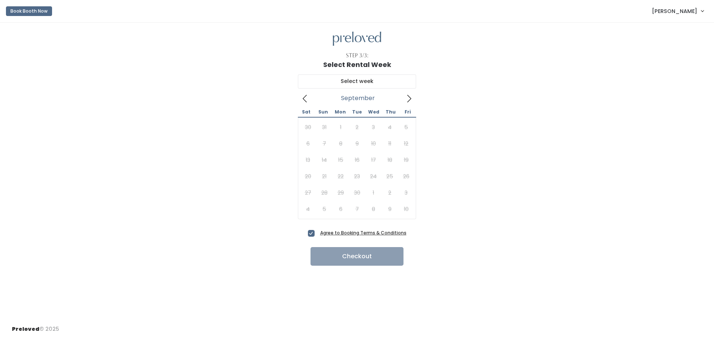
click at [317, 235] on span "Agree to Booking Terms & Conditions" at bounding box center [361, 232] width 89 height 7
click at [317, 233] on input "Agree to Booking Terms & Conditions" at bounding box center [319, 231] width 5 height 5
click at [317, 235] on span "Agree to Booking Terms & Conditions" at bounding box center [361, 232] width 89 height 7
click at [317, 233] on input "Agree to Booking Terms & Conditions" at bounding box center [319, 231] width 5 height 5
checkbox input "true"
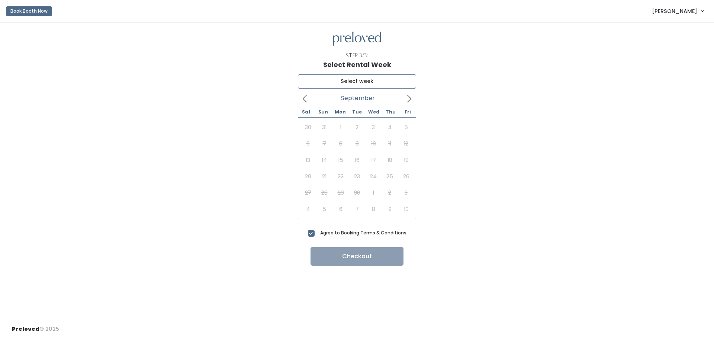
click at [398, 84] on input "text" at bounding box center [357, 81] width 118 height 14
click at [401, 83] on input "text" at bounding box center [357, 81] width 118 height 14
click at [413, 99] on span at bounding box center [409, 98] width 14 height 12
click at [410, 101] on icon at bounding box center [409, 98] width 8 height 8
type input "November 29 to December 5"
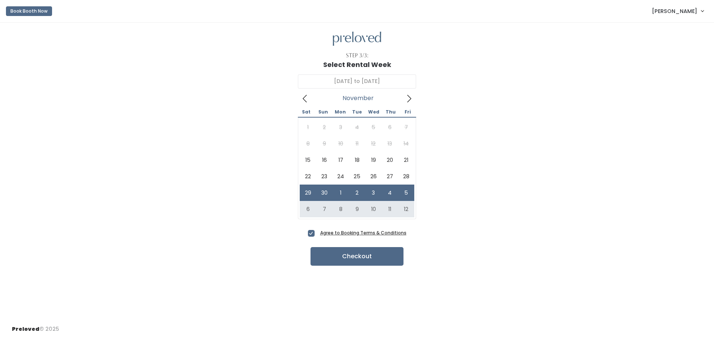
click at [317, 232] on span "Agree to Booking Terms & Conditions" at bounding box center [361, 232] width 89 height 7
click at [317, 232] on input "Agree to Booking Terms & Conditions" at bounding box center [319, 231] width 5 height 5
click at [317, 235] on span "Agree to Booking Terms & Conditions" at bounding box center [361, 232] width 89 height 7
click at [317, 233] on input "Agree to Booking Terms & Conditions" at bounding box center [319, 231] width 5 height 5
checkbox input "true"
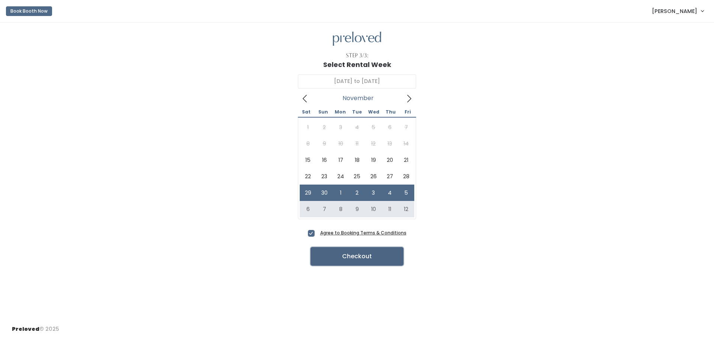
click at [353, 256] on button "Checkout" at bounding box center [356, 256] width 93 height 19
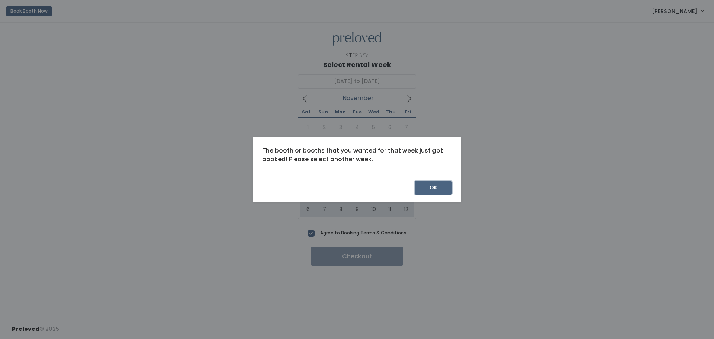
click at [431, 189] on button "OK" at bounding box center [432, 188] width 37 height 14
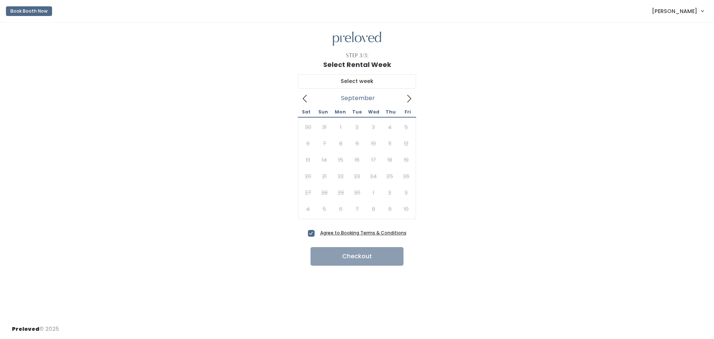
click at [406, 101] on icon at bounding box center [409, 98] width 8 height 8
click at [305, 99] on icon at bounding box center [305, 98] width 8 height 8
click at [406, 100] on icon at bounding box center [409, 98] width 8 height 8
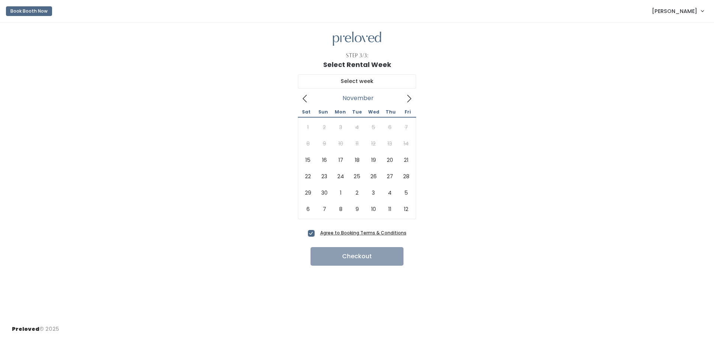
click at [406, 100] on icon at bounding box center [409, 98] width 8 height 8
click at [39, 9] on button "Book Booth Now" at bounding box center [29, 11] width 46 height 10
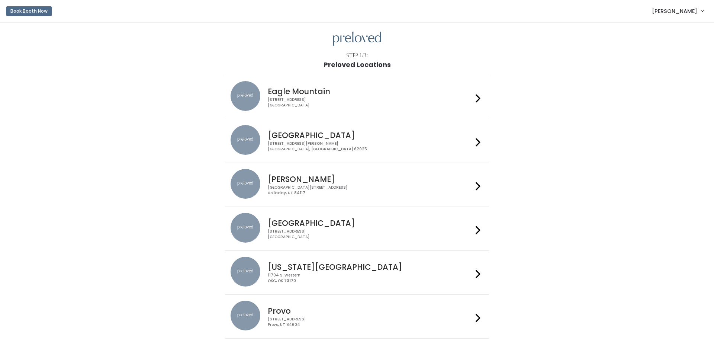
click at [286, 131] on h4 "[GEOGRAPHIC_DATA]" at bounding box center [370, 135] width 204 height 9
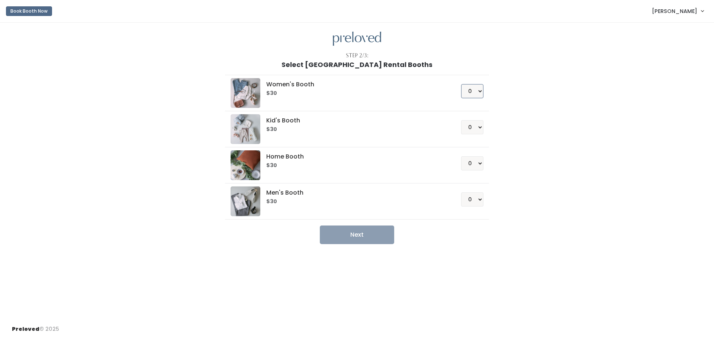
click at [474, 91] on select "0 1 2 3 4" at bounding box center [472, 91] width 22 height 14
select select "1"
click at [462, 84] on select "0 1 2 3 4" at bounding box center [472, 91] width 22 height 14
click at [367, 232] on button "Next" at bounding box center [357, 234] width 74 height 19
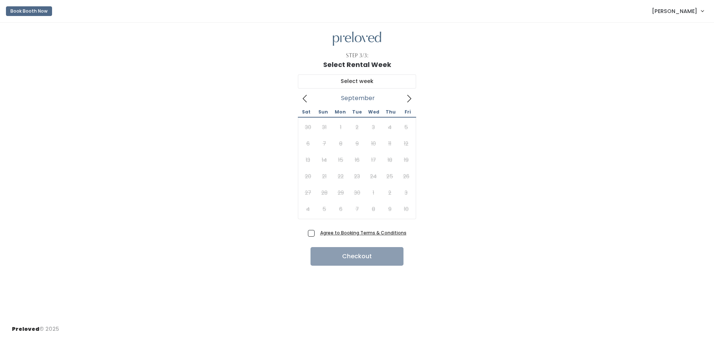
click at [412, 99] on icon at bounding box center [409, 98] width 8 height 8
click at [310, 227] on div "[DATE] Sat Sun Mon Tue Wed Thu Fri 1 2 3 4 5 6 7 8 9 10 11 12 13 14 15 16 17 18…" at bounding box center [357, 147] width 118 height 159
click at [317, 233] on span "Agree to Booking Terms & Conditions" at bounding box center [361, 232] width 89 height 7
click at [317, 233] on input "Agree to Booking Terms & Conditions" at bounding box center [319, 231] width 5 height 5
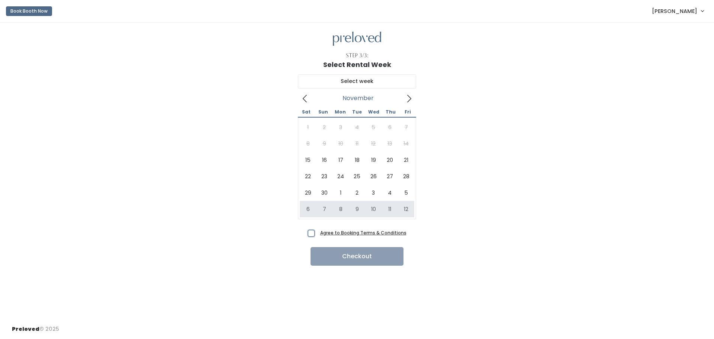
checkbox input "true"
type input "[DATE] to [DATE]"
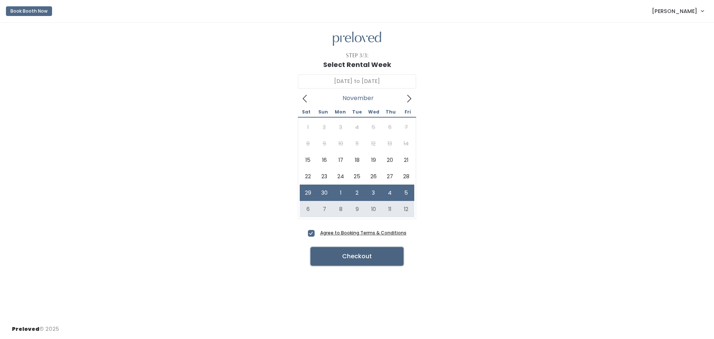
click at [381, 256] on button "Checkout" at bounding box center [356, 256] width 93 height 19
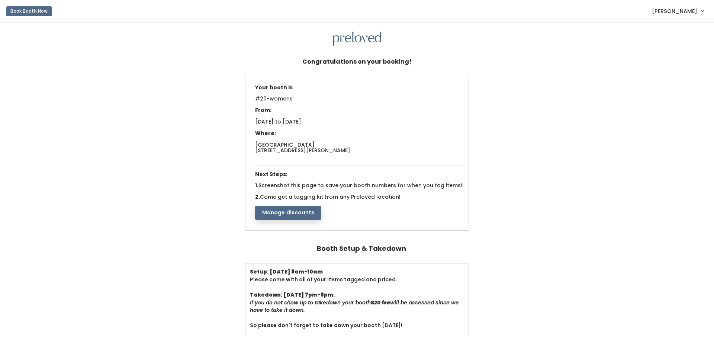
click at [294, 196] on span "Come get a tagging kit from any Preloved location!" at bounding box center [330, 196] width 141 height 7
click at [624, 227] on div "Your booth is #20-womens From: [DATE] to [DATE] Where: [GEOGRAPHIC_DATA] [STREE…" at bounding box center [356, 153] width 699 height 157
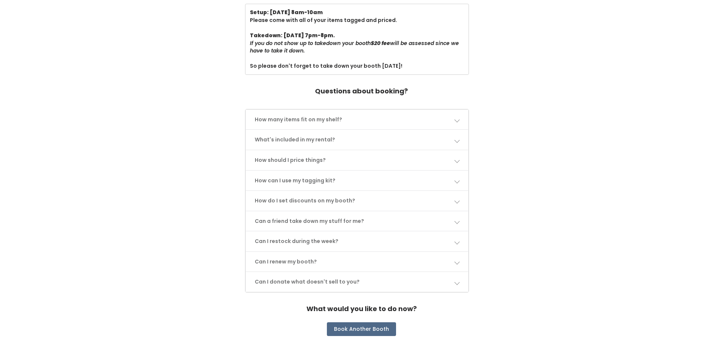
scroll to position [273, 0]
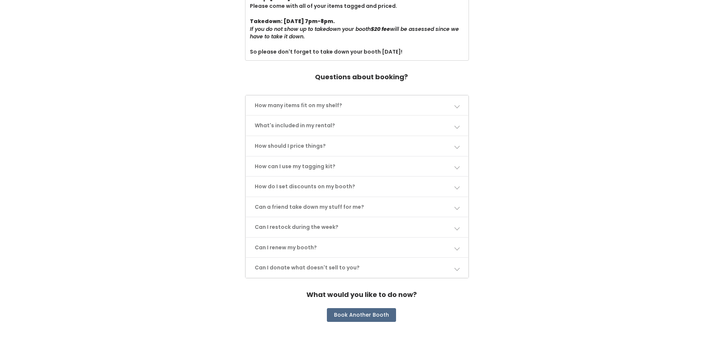
click at [309, 96] on link "How many items fit on my shelf?" at bounding box center [357, 106] width 223 height 20
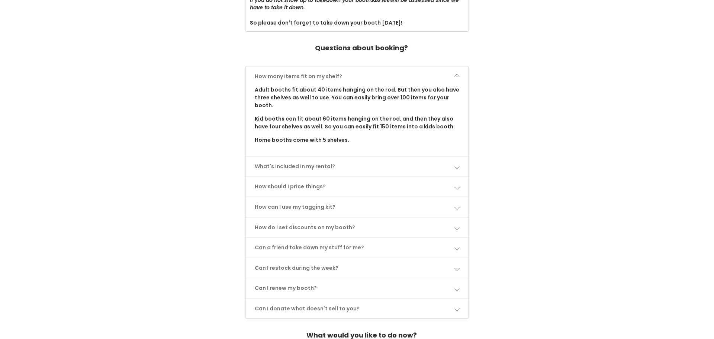
scroll to position [337, 0]
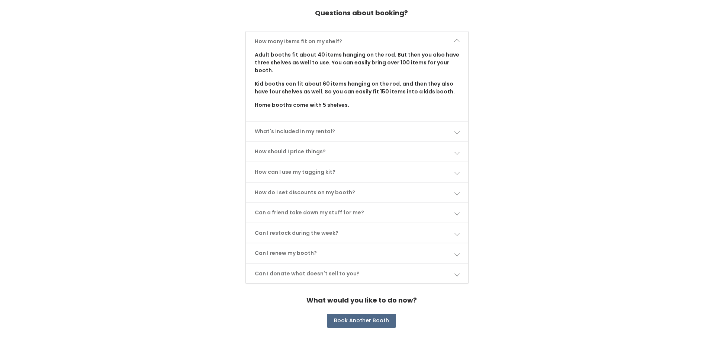
click at [324, 133] on link "What's included in my rental?" at bounding box center [357, 132] width 223 height 20
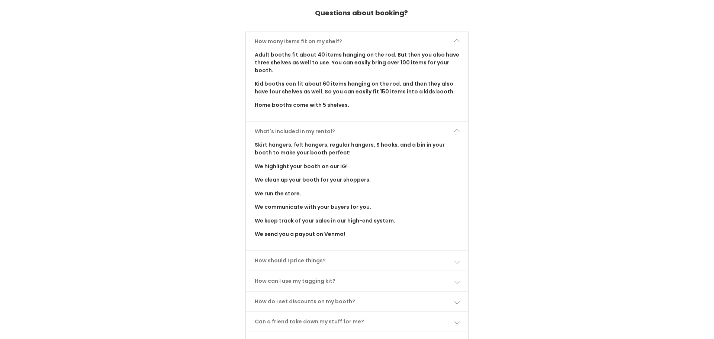
click at [324, 133] on link "What's included in my rental?" at bounding box center [357, 132] width 223 height 20
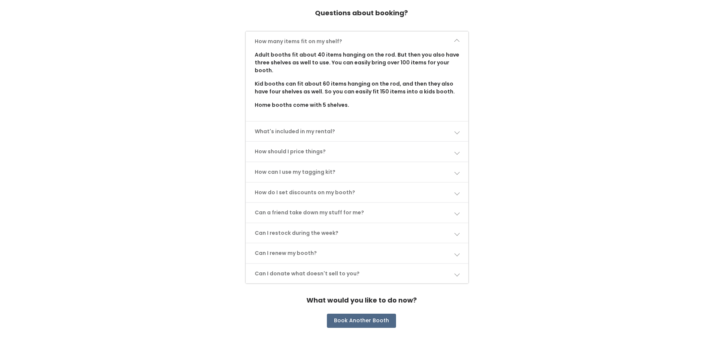
click at [328, 151] on link "How should I price things?" at bounding box center [357, 152] width 223 height 20
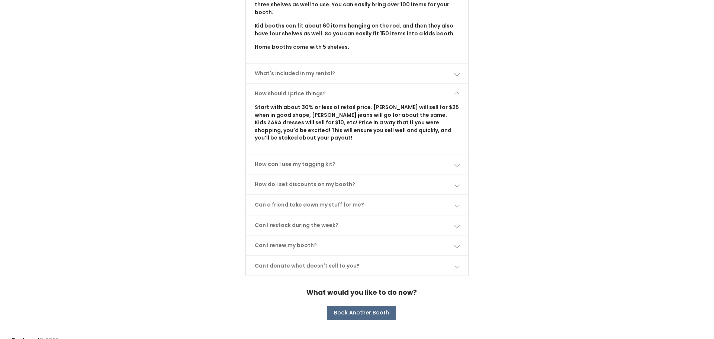
scroll to position [406, 0]
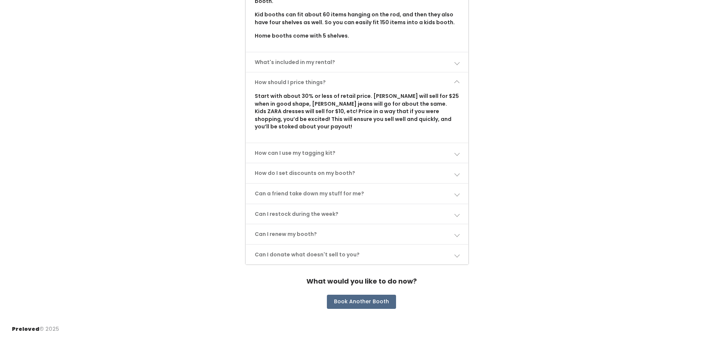
click at [308, 148] on link "How can I use my tagging kit?" at bounding box center [357, 153] width 223 height 20
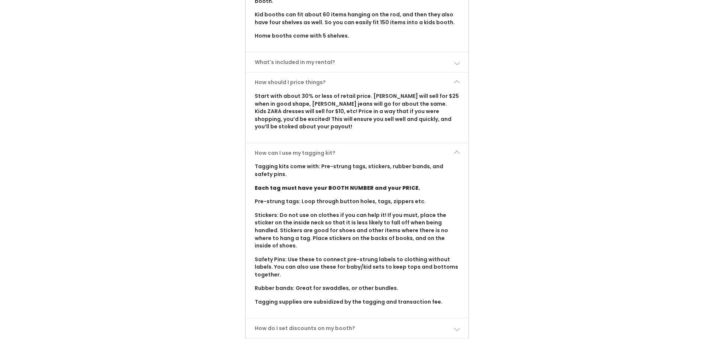
click at [333, 200] on p "Pre-strung tags: Loop through button holes, tags, zippers etc." at bounding box center [357, 201] width 205 height 8
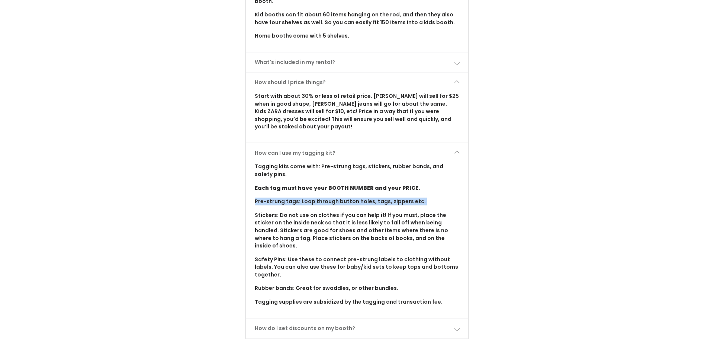
click at [333, 200] on p "Pre-strung tags: Loop through button holes, tags, zippers etc." at bounding box center [357, 201] width 205 height 8
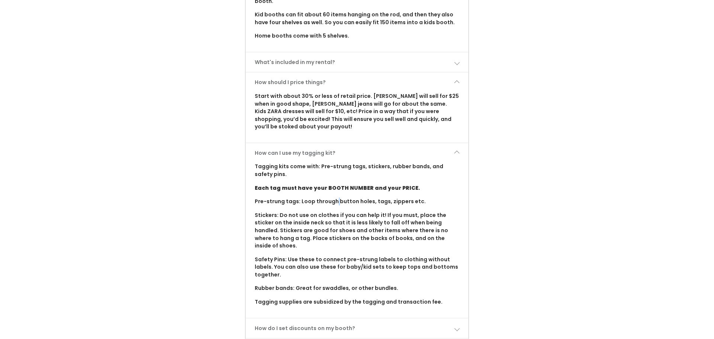
click at [333, 200] on p "Pre-strung tags: Loop through button holes, tags, zippers etc." at bounding box center [357, 201] width 205 height 8
click at [334, 229] on p "Stickers: Do not use on clothes if you can help it! If you must, place the stic…" at bounding box center [357, 230] width 205 height 38
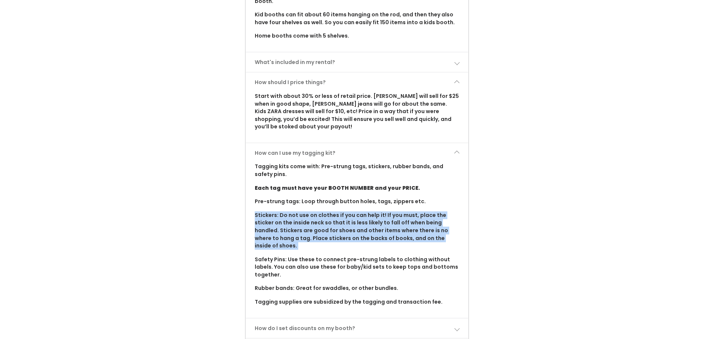
click at [336, 229] on p "Stickers: Do not use on clothes if you can help it! If you must, place the stic…" at bounding box center [357, 230] width 205 height 38
click at [338, 223] on p "Stickers: Do not use on clothes if you can help it! If you must, place the stic…" at bounding box center [357, 230] width 205 height 38
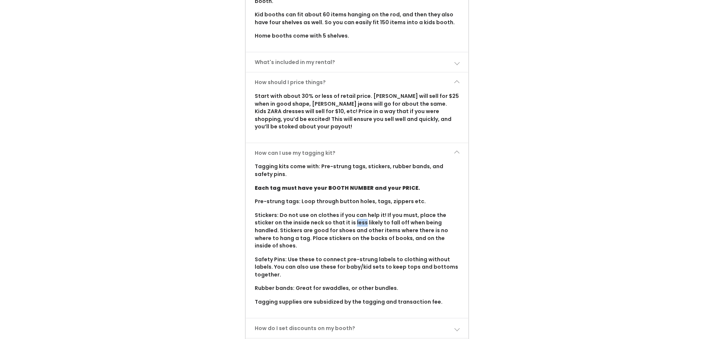
click at [338, 223] on p "Stickers: Do not use on clothes if you can help it! If you must, place the stic…" at bounding box center [357, 230] width 205 height 38
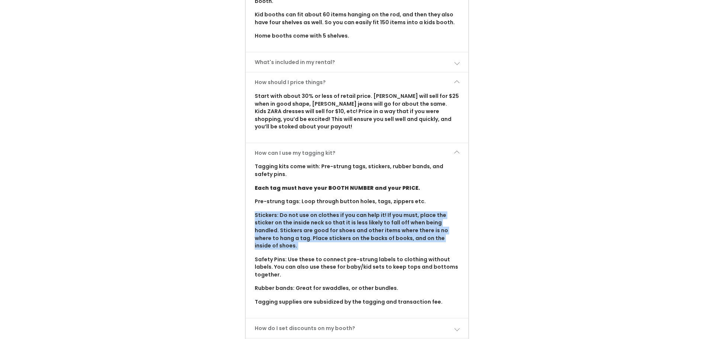
click at [338, 223] on p "Stickers: Do not use on clothes if you can help it! If you must, place the stic…" at bounding box center [357, 230] width 205 height 38
click at [336, 222] on p "Stickers: Do not use on clothes if you can help it! If you must, place the stic…" at bounding box center [357, 230] width 205 height 38
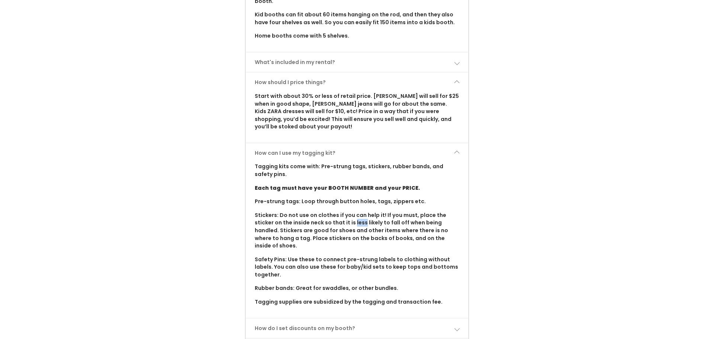
click at [336, 222] on p "Stickers: Do not use on clothes if you can help it! If you must, place the stic…" at bounding box center [357, 230] width 205 height 38
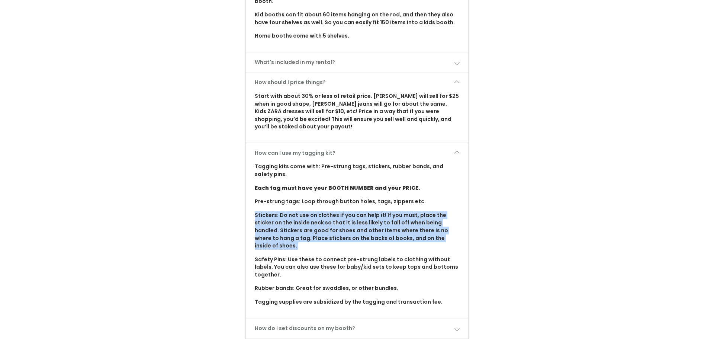
click at [336, 222] on p "Stickers: Do not use on clothes if you can help it! If you must, place the stic…" at bounding box center [357, 230] width 205 height 38
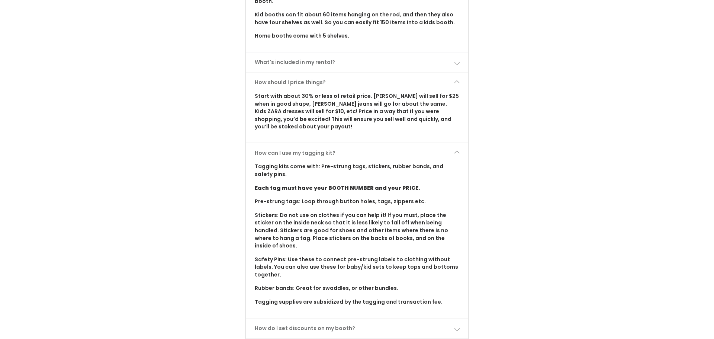
click at [337, 255] on p "Safety Pins: Use these to connect pre-strung labels to clothing without labels.…" at bounding box center [357, 266] width 205 height 23
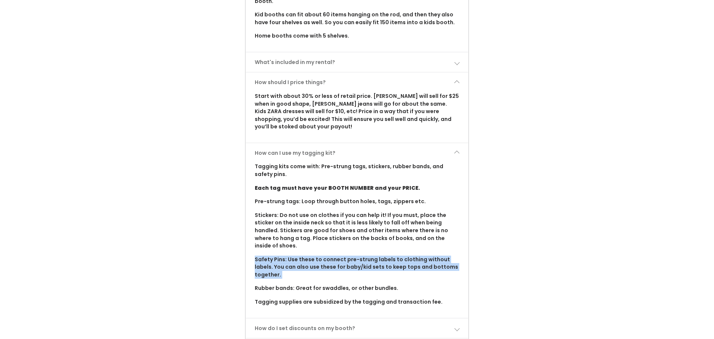
click at [337, 255] on p "Safety Pins: Use these to connect pre-strung labels to clothing without labels.…" at bounding box center [357, 266] width 205 height 23
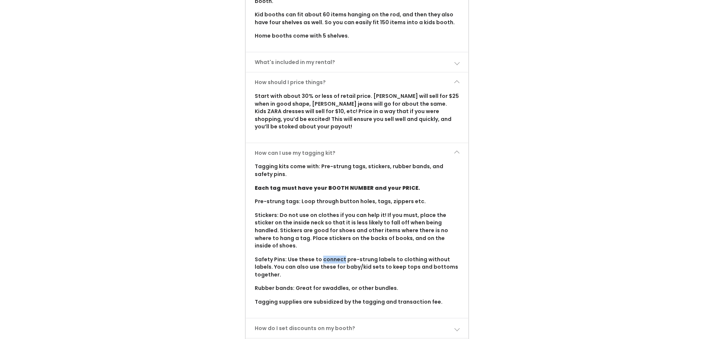
click at [337, 255] on p "Safety Pins: Use these to connect pre-strung labels to clothing without labels.…" at bounding box center [357, 266] width 205 height 23
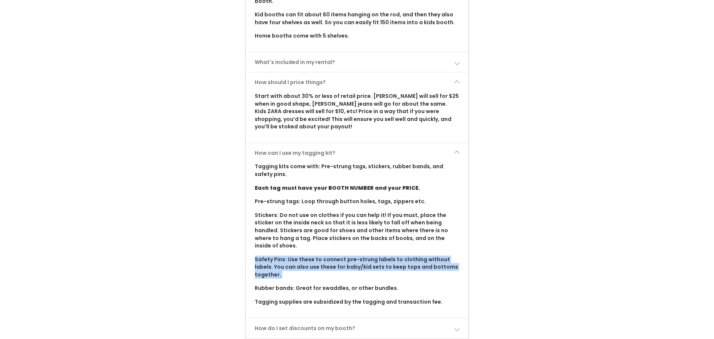
click at [337, 255] on p "Safety Pins: Use these to connect pre-strung labels to clothing without labels.…" at bounding box center [357, 266] width 205 height 23
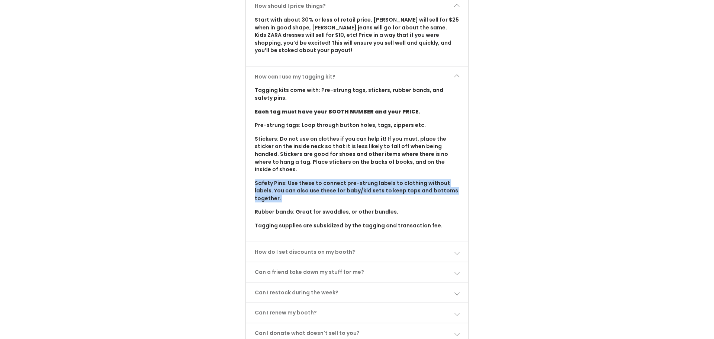
scroll to position [513, 0]
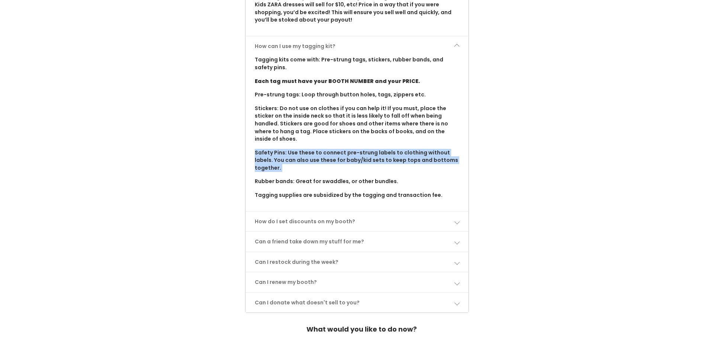
click at [333, 212] on link "How do I set discounts on my booth?" at bounding box center [357, 222] width 223 height 20
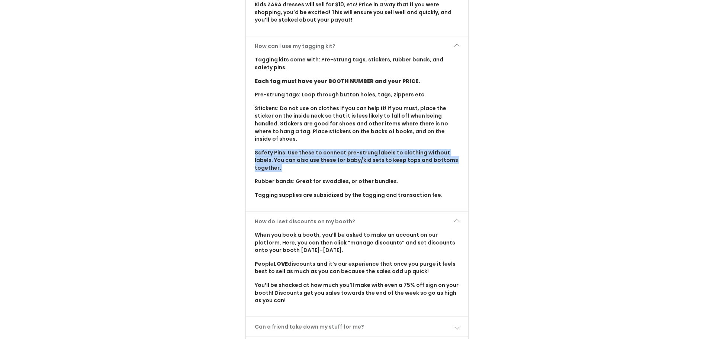
click at [333, 212] on link "How do I set discounts on my booth?" at bounding box center [357, 222] width 223 height 20
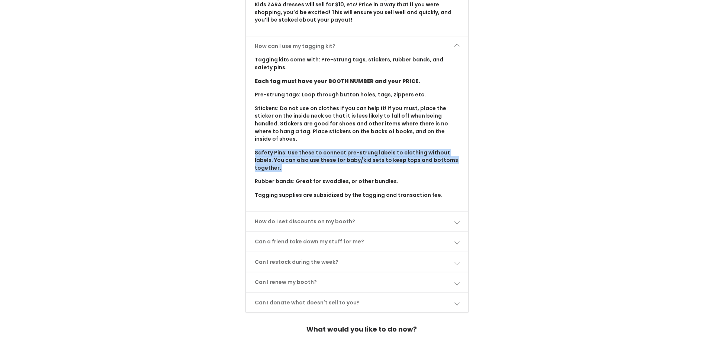
click at [327, 232] on link "Can a friend take down my stuff for me?" at bounding box center [357, 242] width 223 height 20
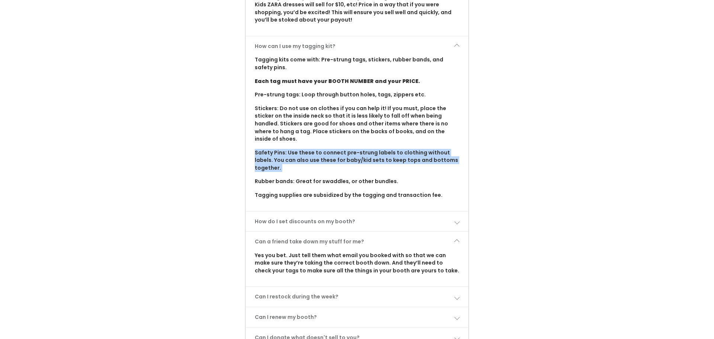
click at [332, 232] on link "Can a friend take down my stuff for me?" at bounding box center [357, 242] width 223 height 20
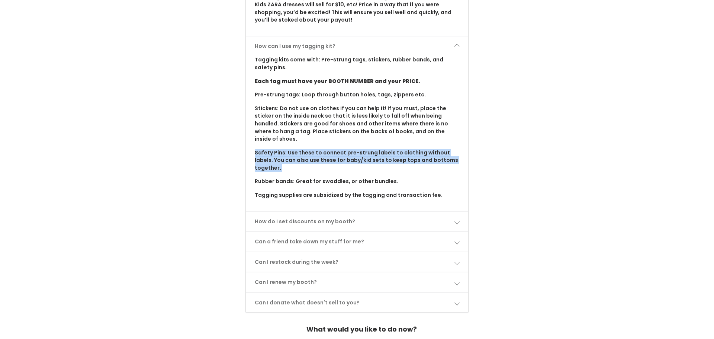
click at [325, 252] on link "Can I restock during the week?" at bounding box center [357, 262] width 223 height 20
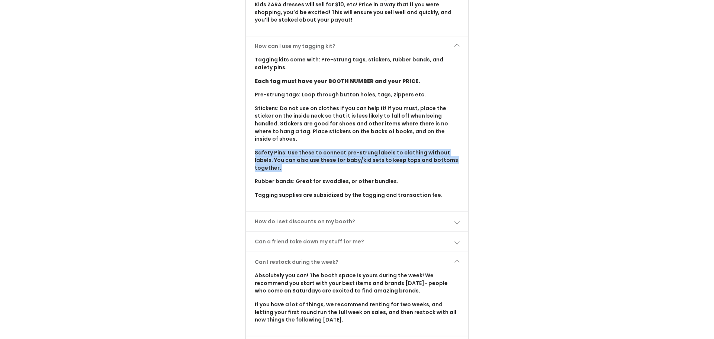
click at [325, 252] on link "Can I restock during the week?" at bounding box center [357, 262] width 223 height 20
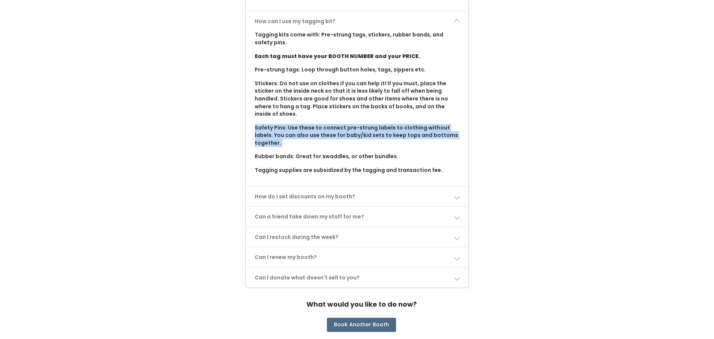
scroll to position [546, 0]
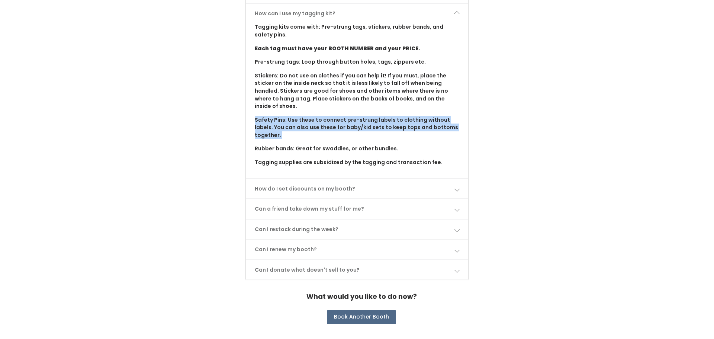
click at [324, 239] on link "Can I renew my booth?" at bounding box center [357, 249] width 223 height 20
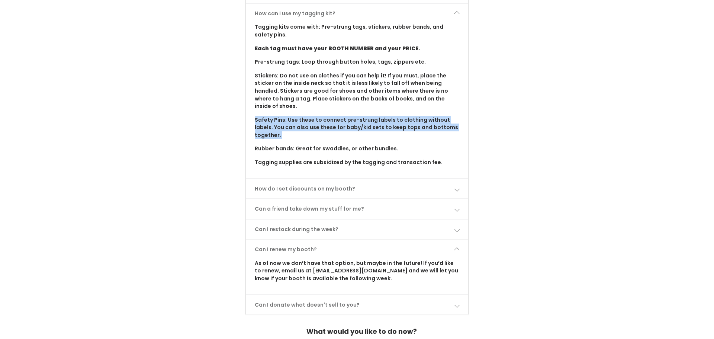
click at [324, 239] on link "Can I renew my booth?" at bounding box center [357, 249] width 223 height 20
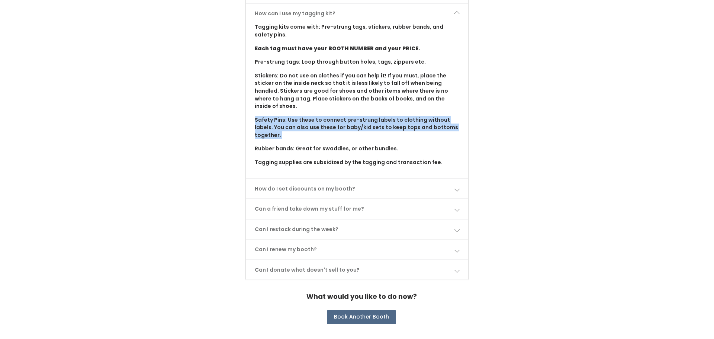
click at [310, 262] on link "Can I donate what doesn't sell to you?" at bounding box center [357, 270] width 223 height 20
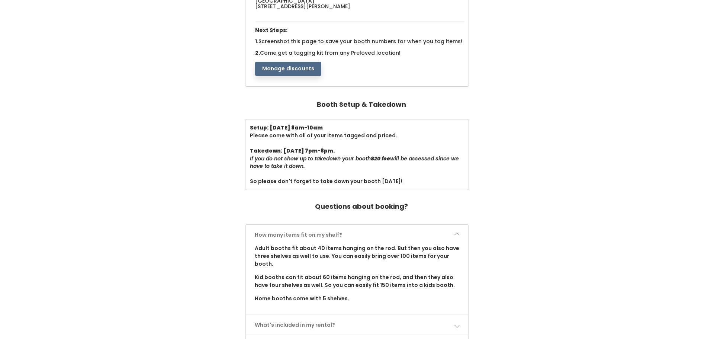
scroll to position [0, 0]
